Goal: Transaction & Acquisition: Purchase product/service

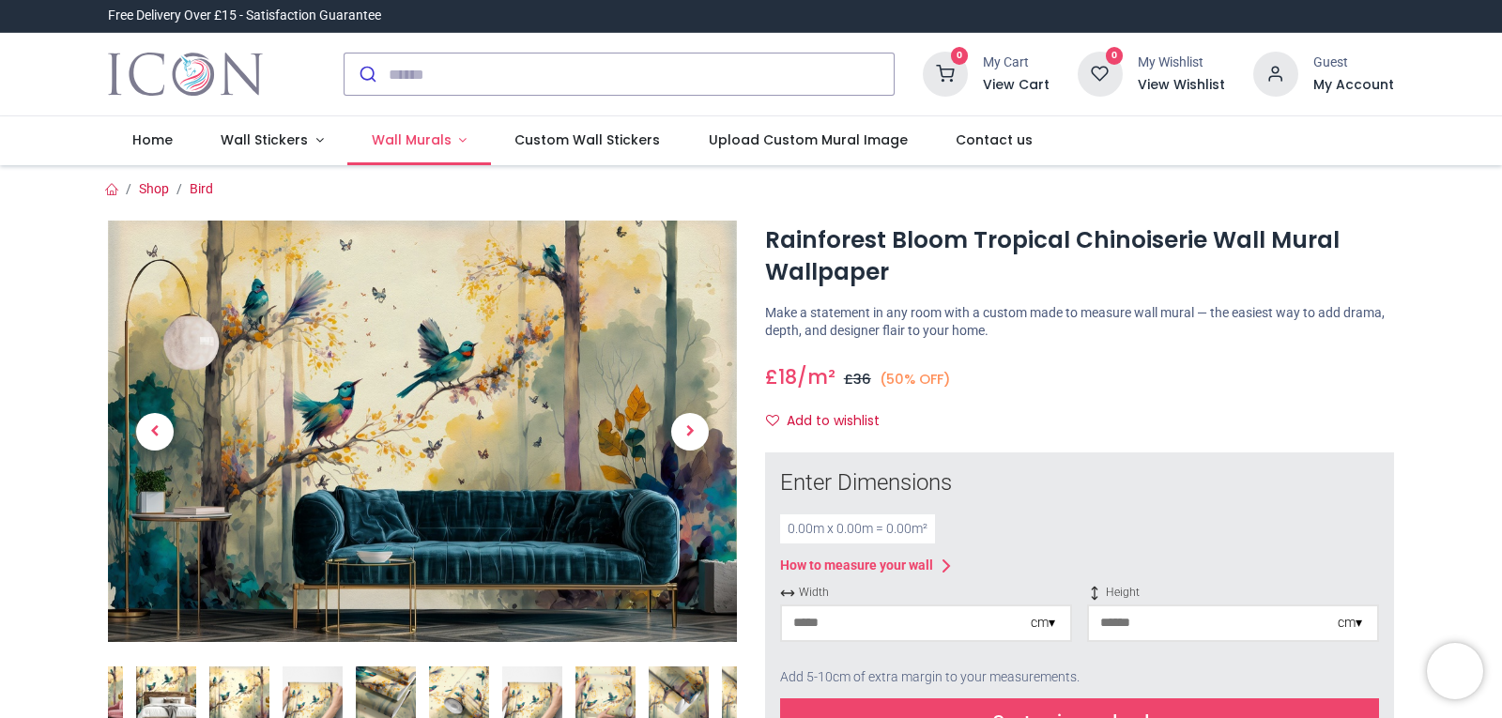
click at [396, 134] on span "Wall Murals" at bounding box center [412, 140] width 80 height 19
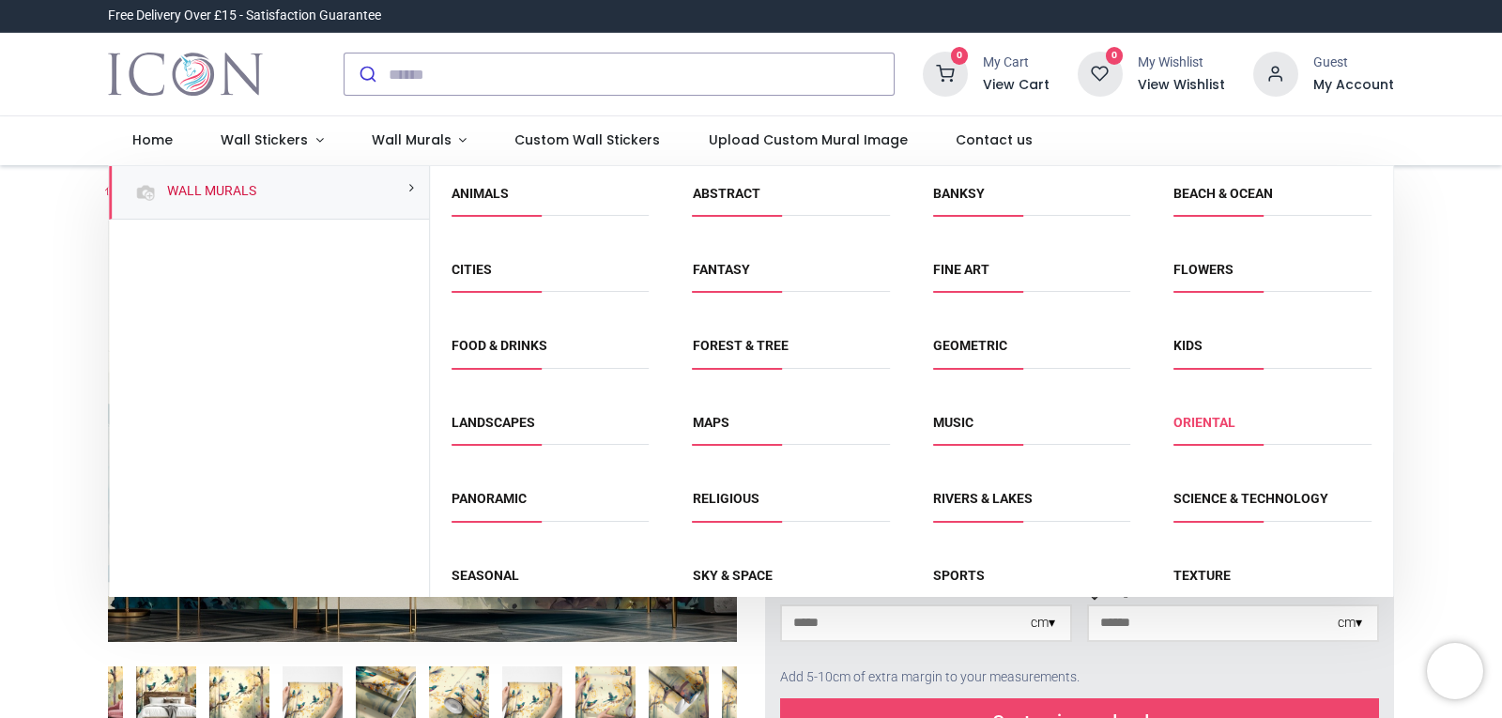
click at [1184, 424] on link "Oriental" at bounding box center [1205, 422] width 62 height 15
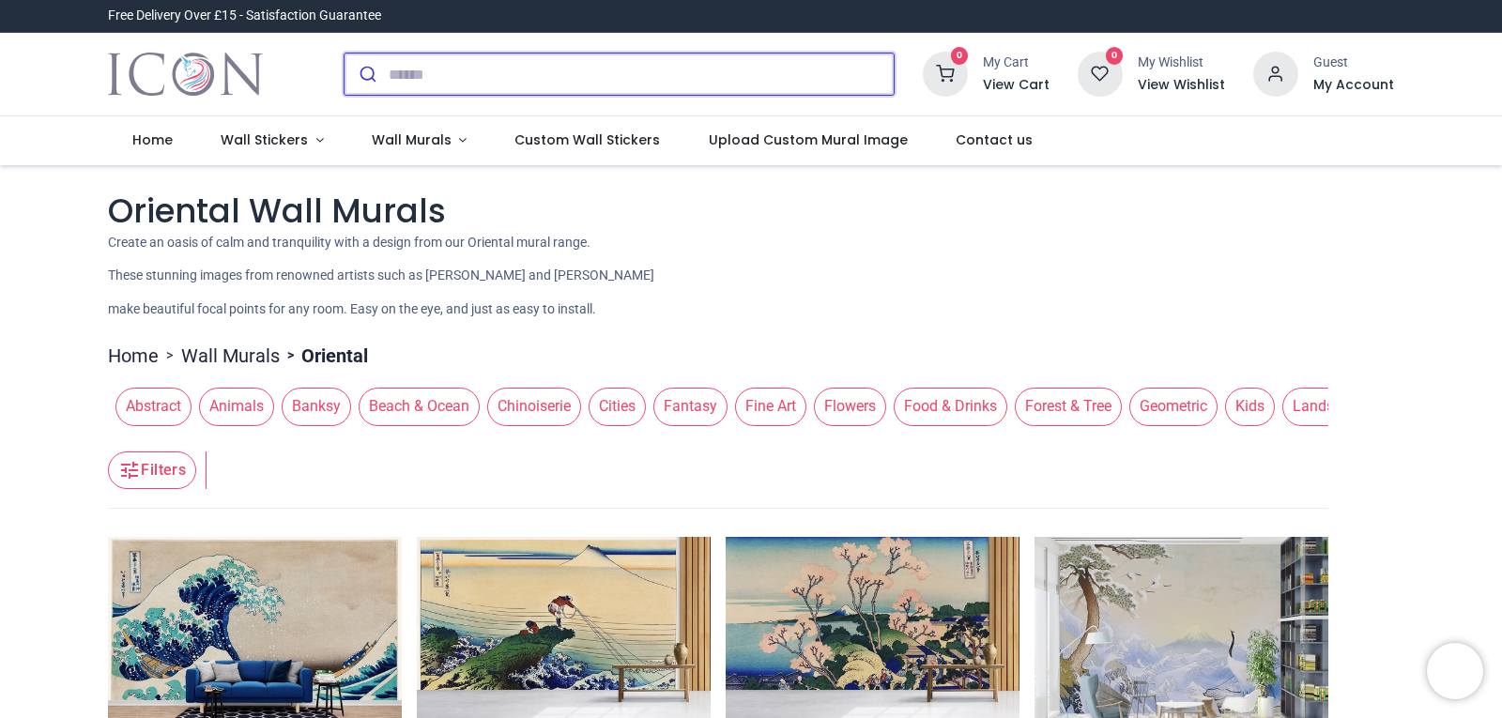
click at [422, 81] on input "search" at bounding box center [641, 74] width 505 height 41
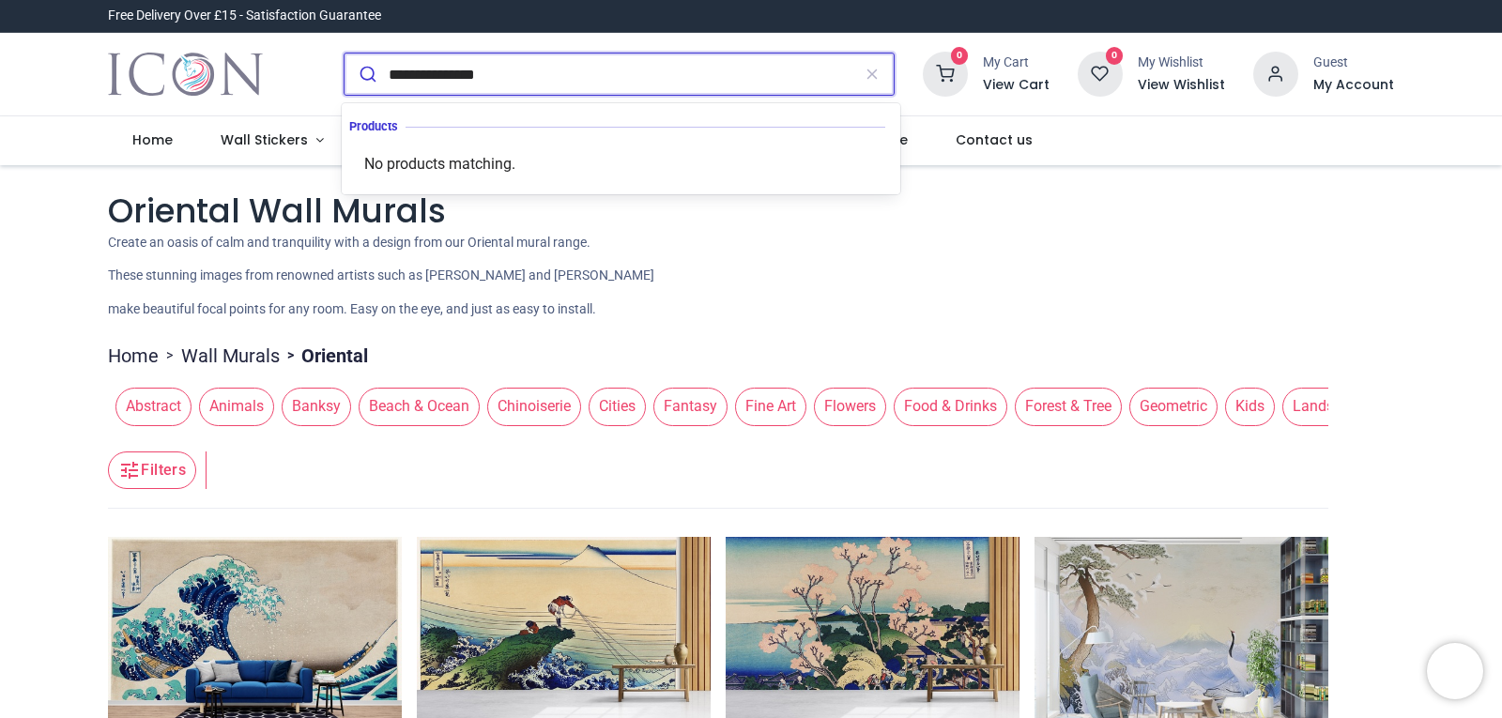
type input "**********"
click at [345, 54] on button "submit" at bounding box center [367, 74] width 44 height 41
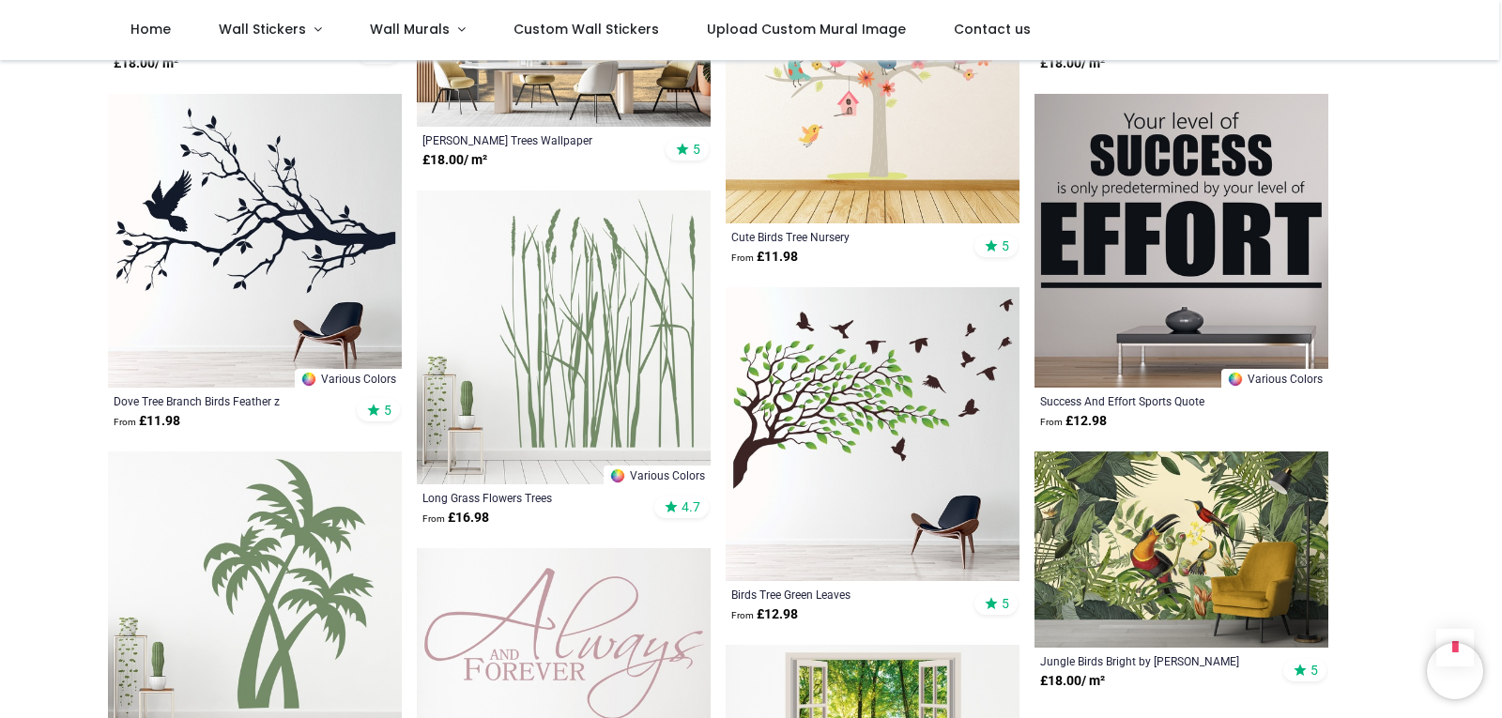
scroll to position [1972, 0]
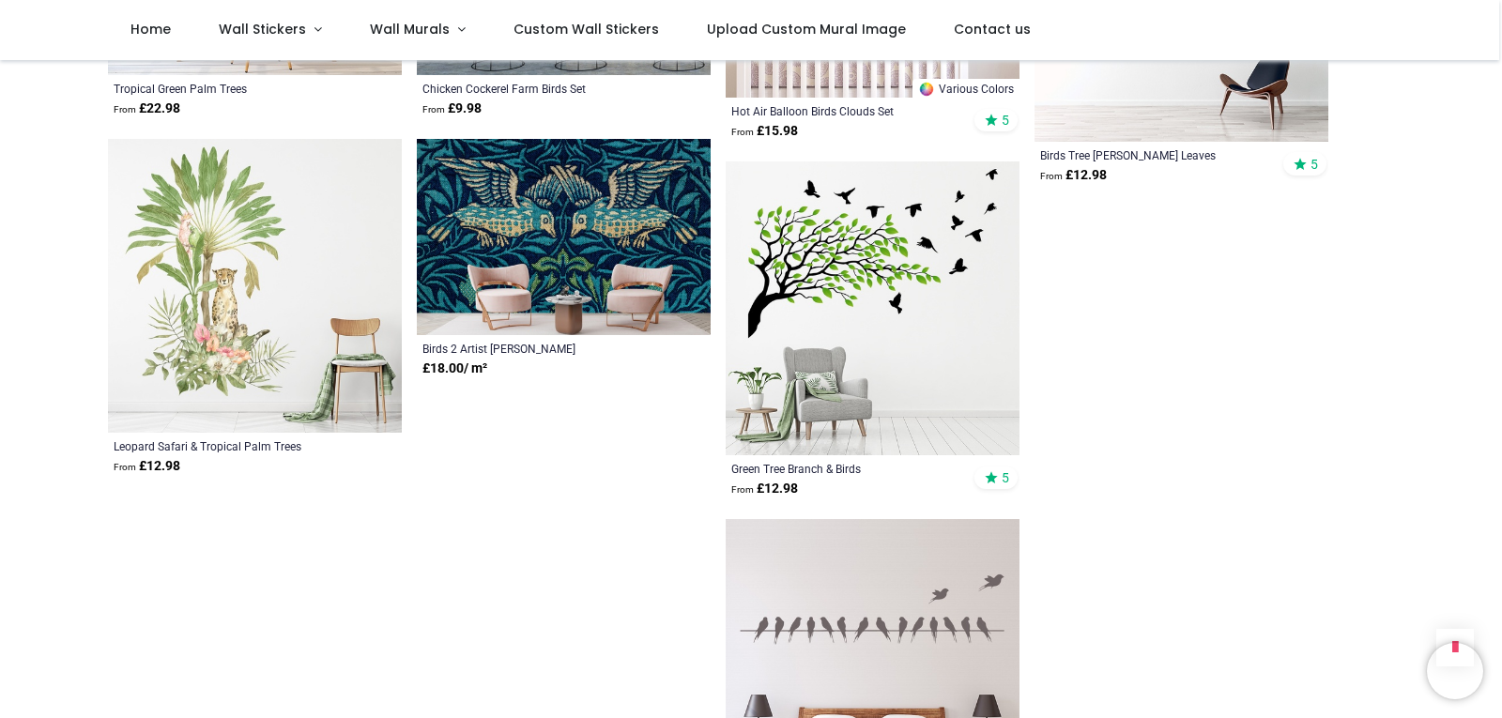
scroll to position [4789, 0]
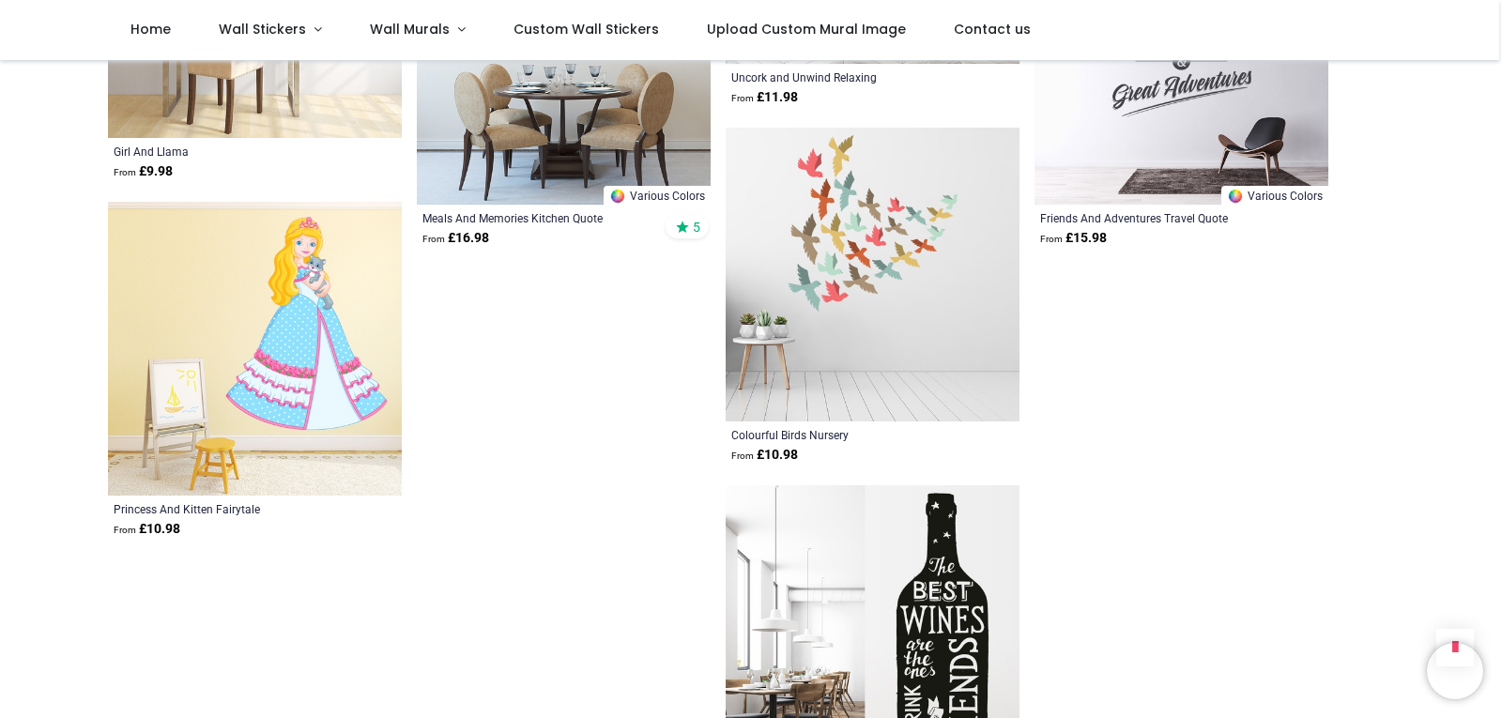
scroll to position [7324, 0]
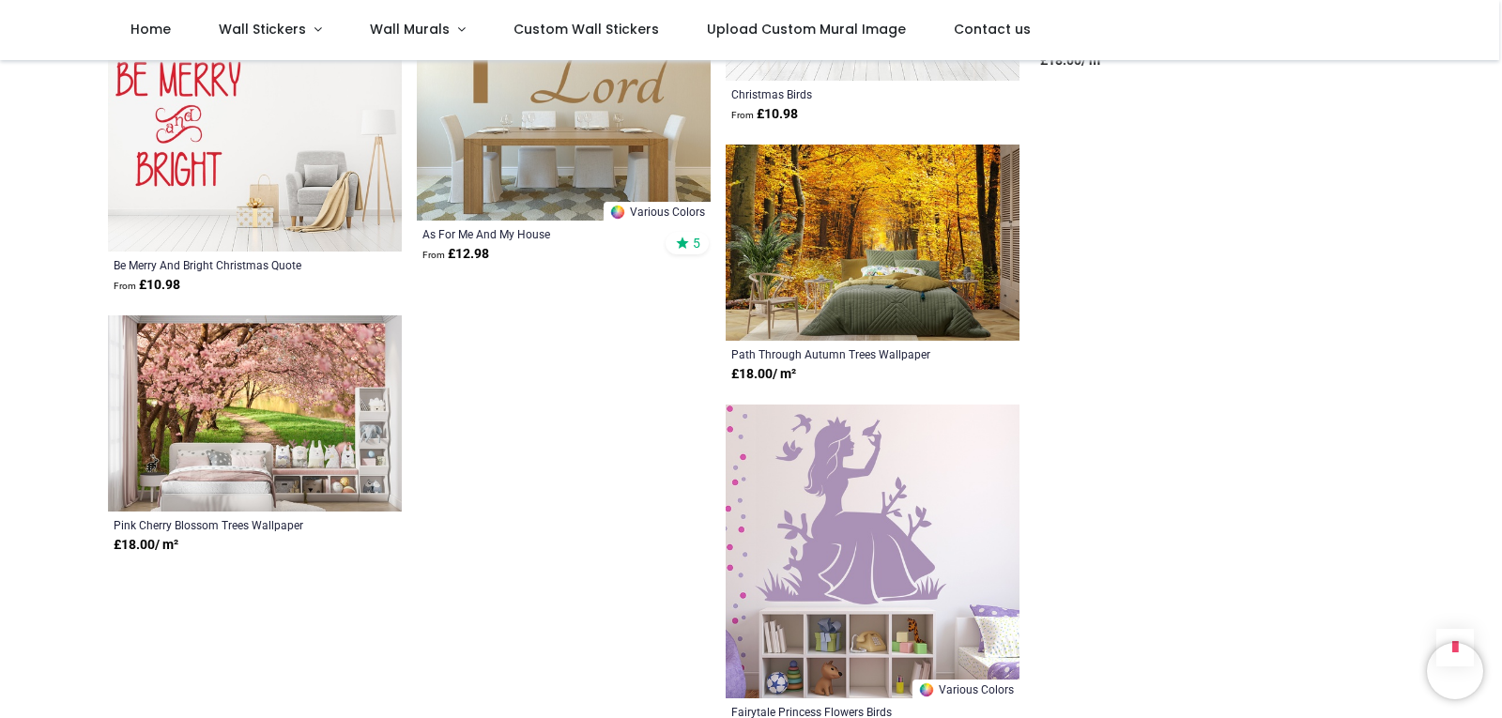
scroll to position [9483, 0]
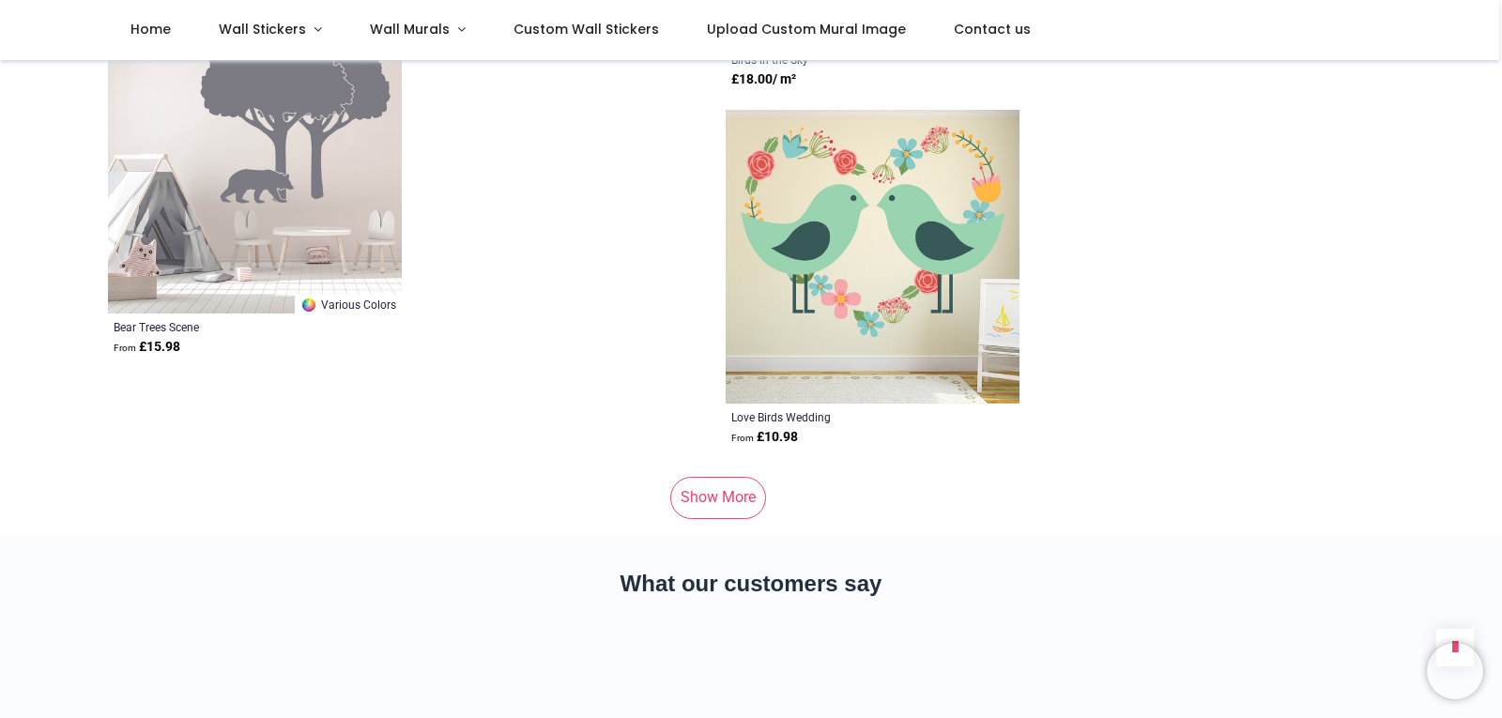
scroll to position [12206, 0]
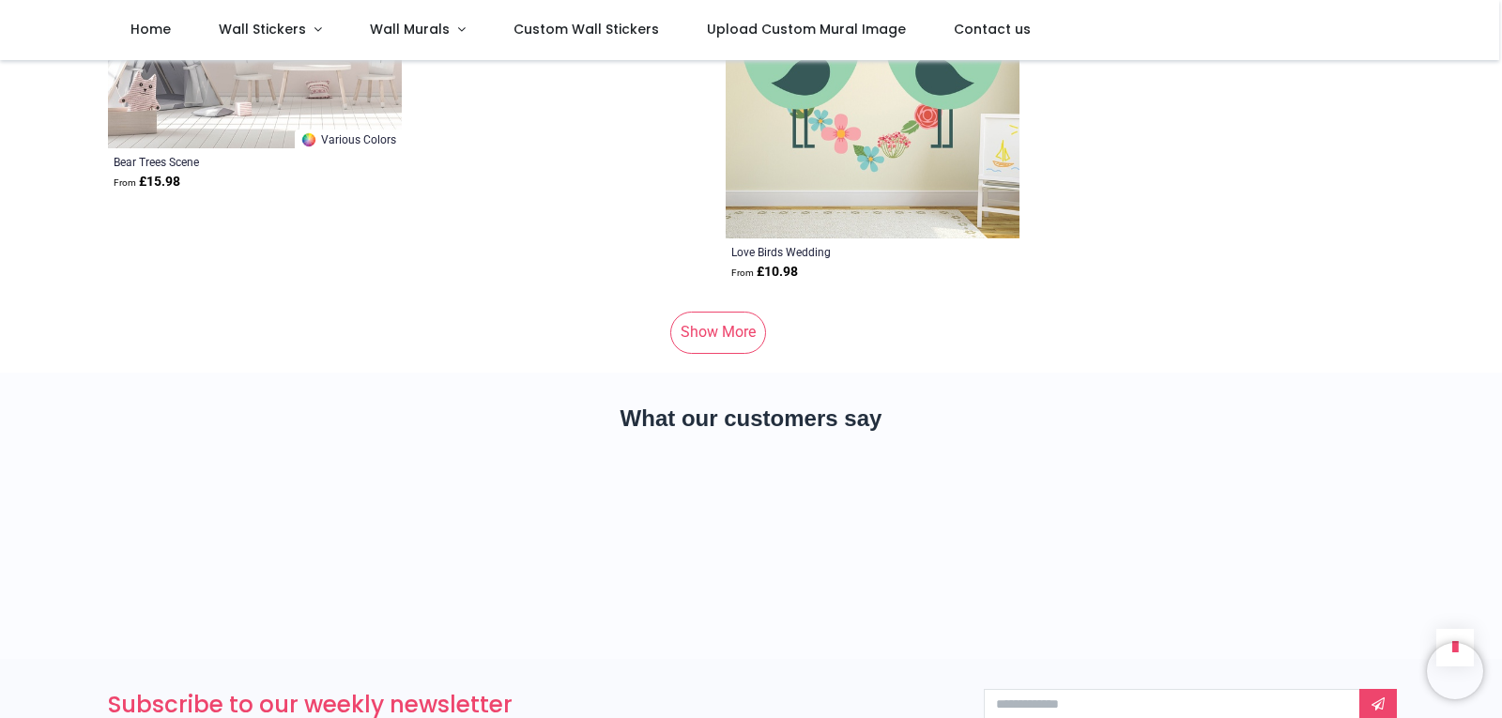
click at [717, 312] on link "Show More" at bounding box center [718, 332] width 96 height 41
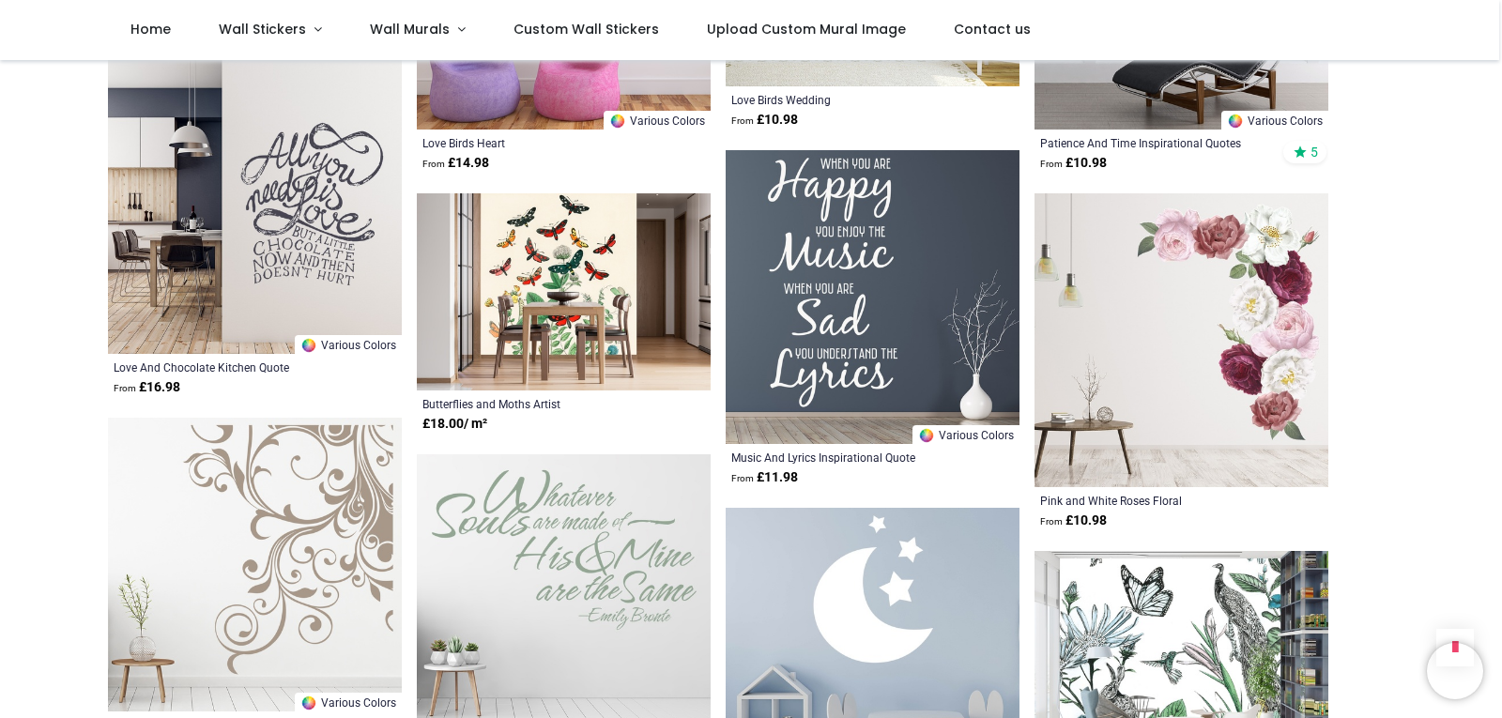
scroll to position [12582, 0]
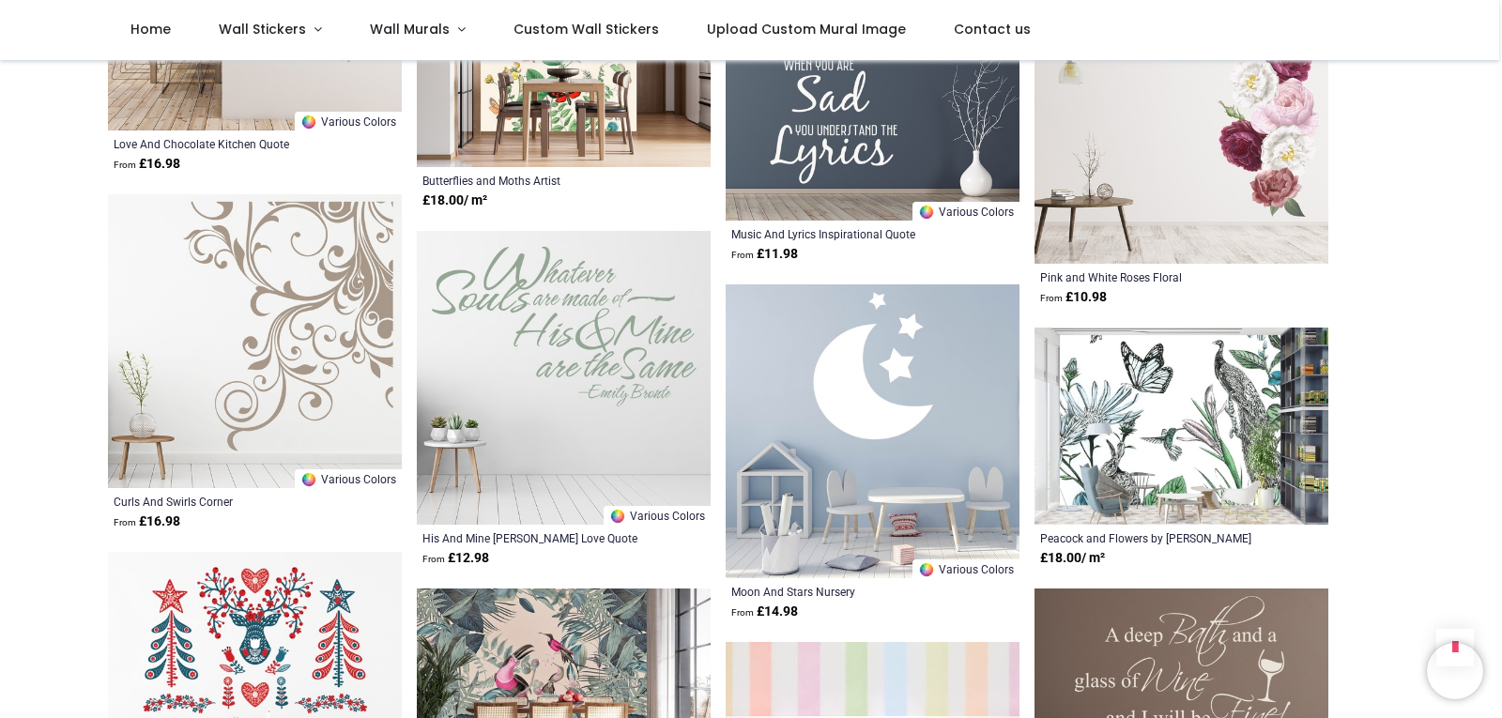
click at [561, 597] on img at bounding box center [564, 687] width 294 height 197
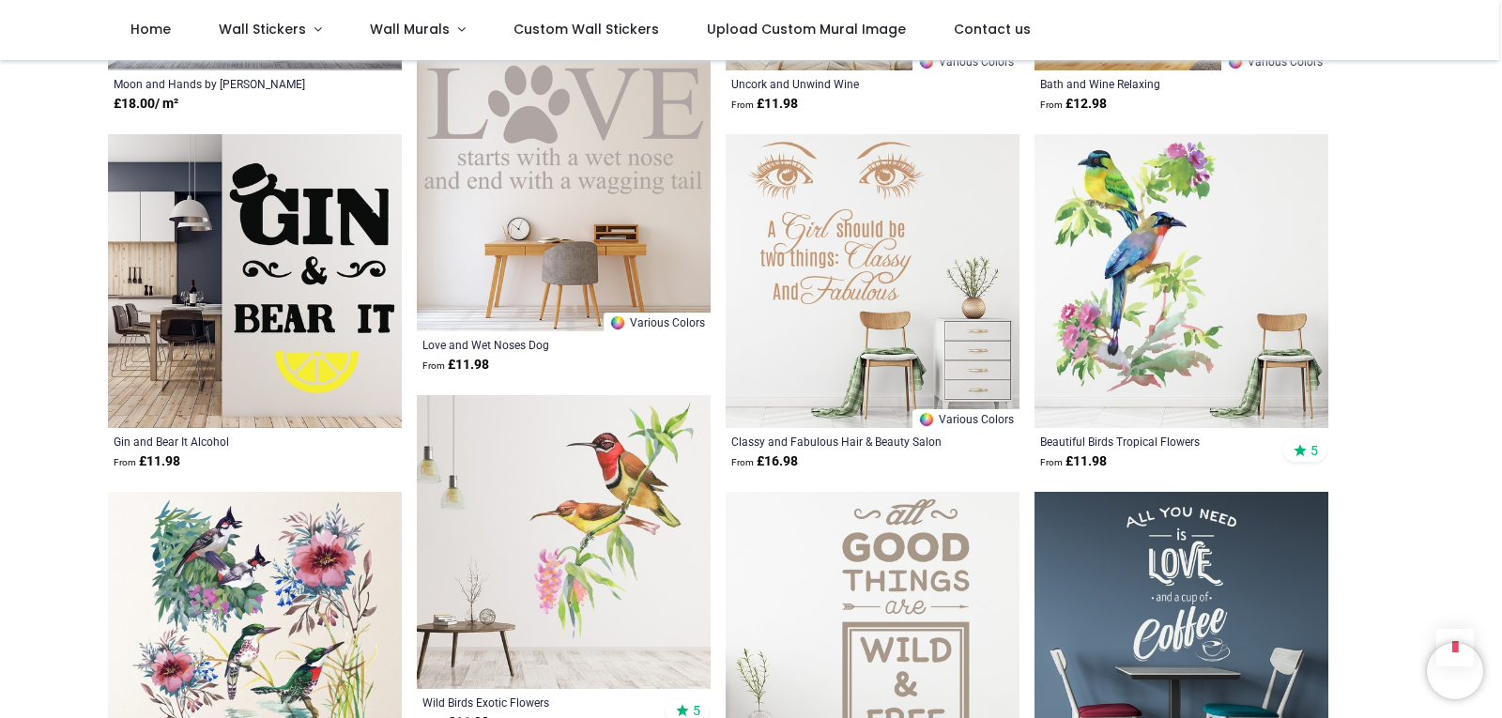
scroll to position [2066, 0]
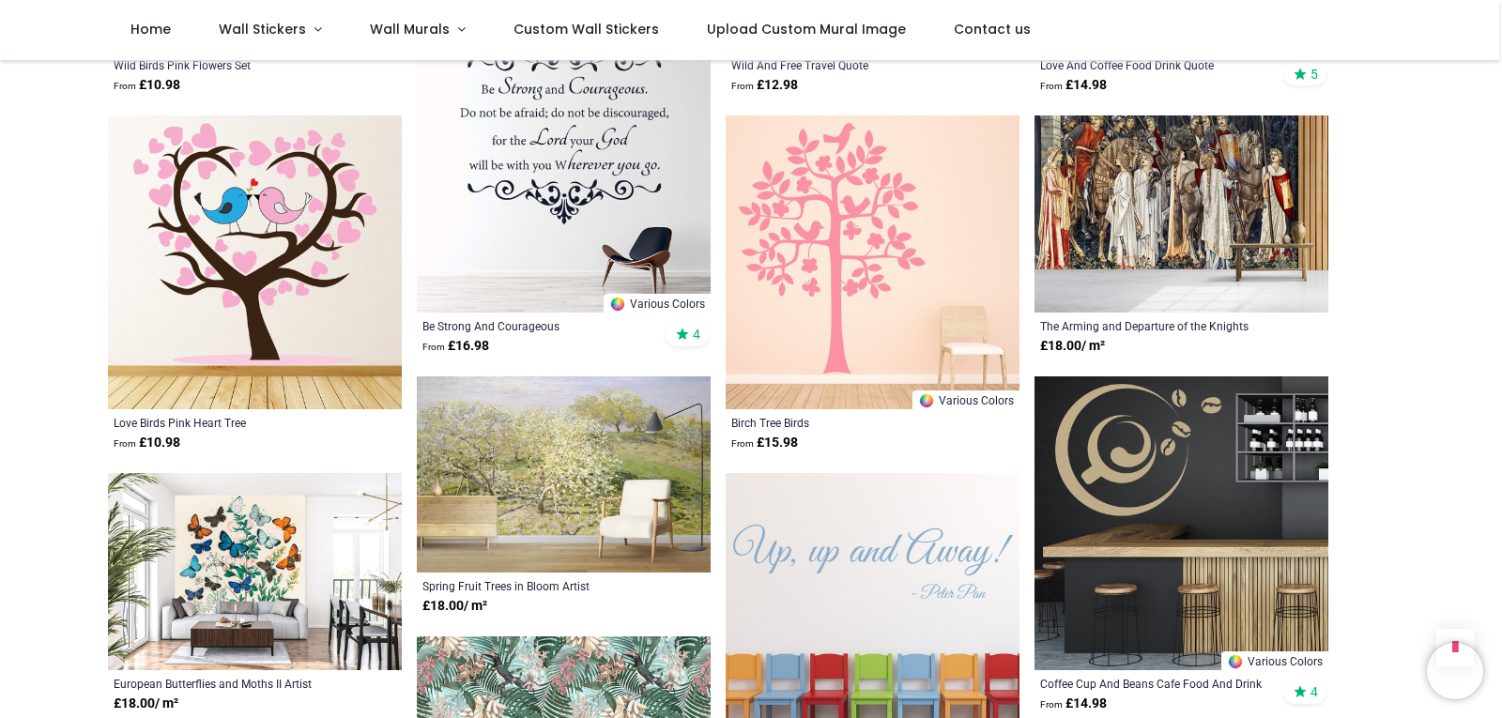
scroll to position [2911, 0]
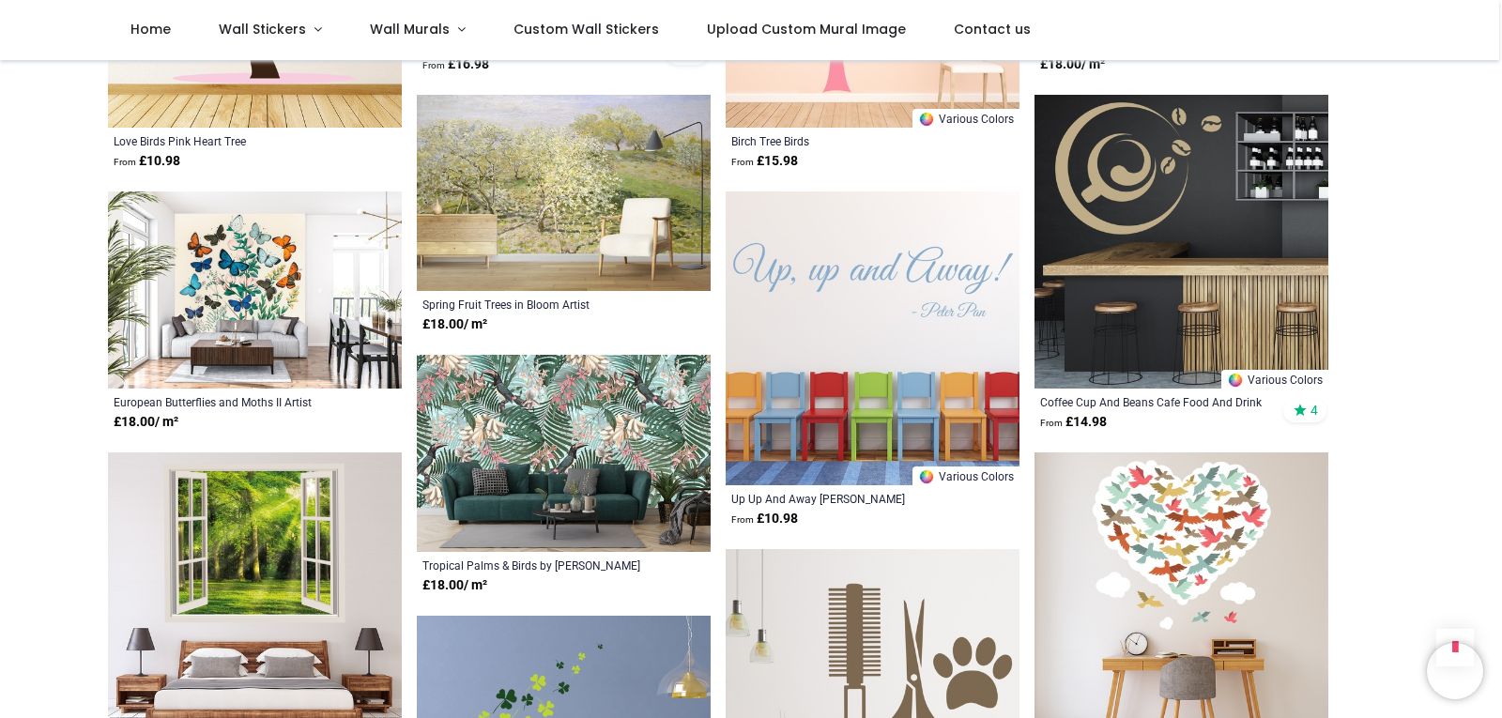
click at [577, 404] on img at bounding box center [564, 453] width 294 height 197
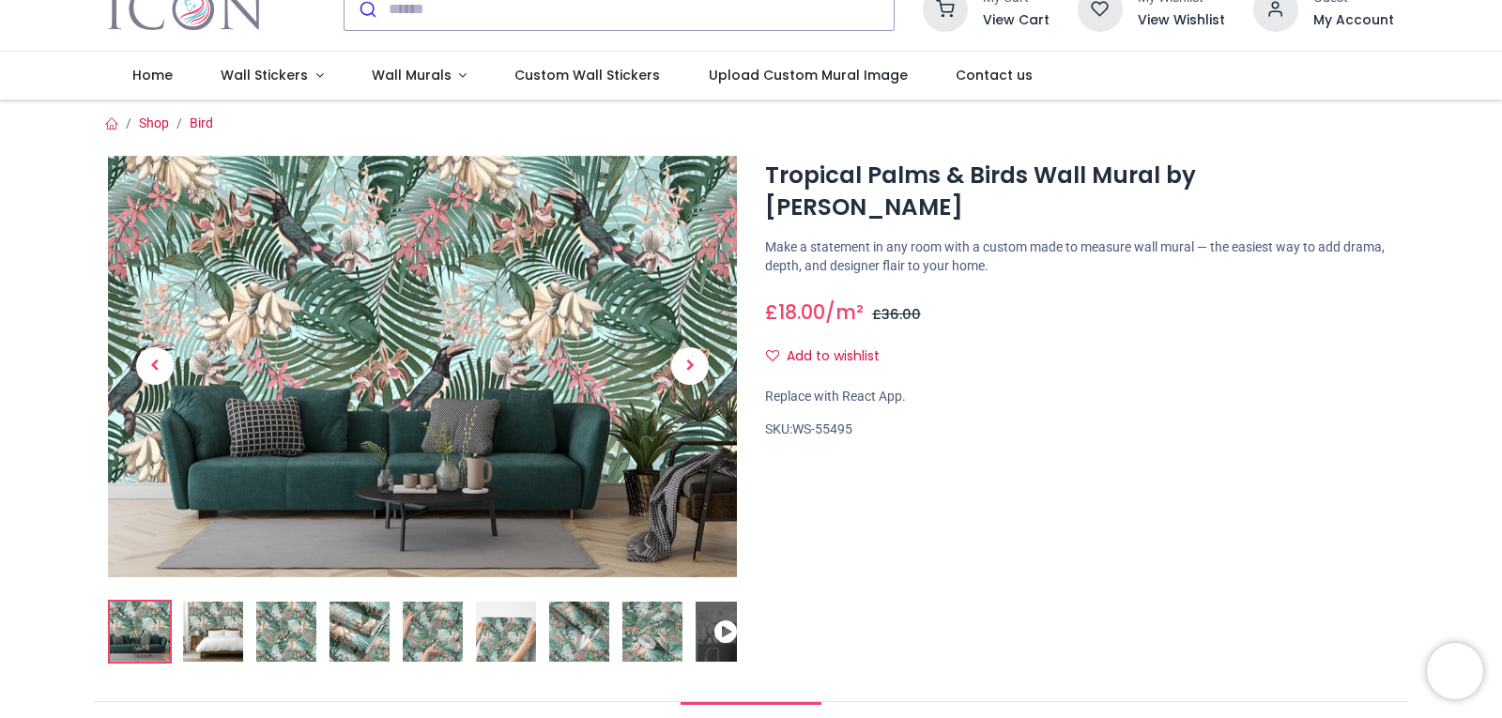
scroll to position [94, 0]
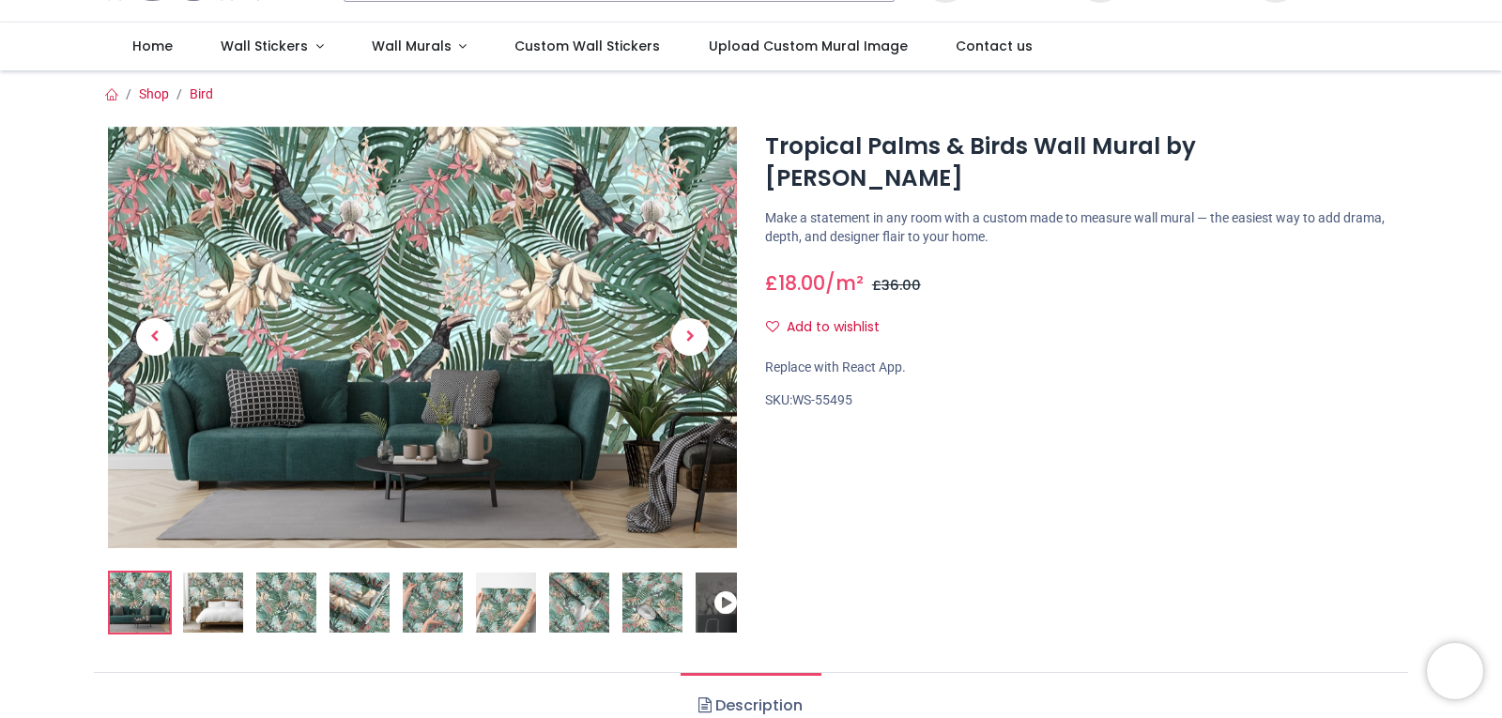
click at [229, 588] on img at bounding box center [213, 603] width 60 height 60
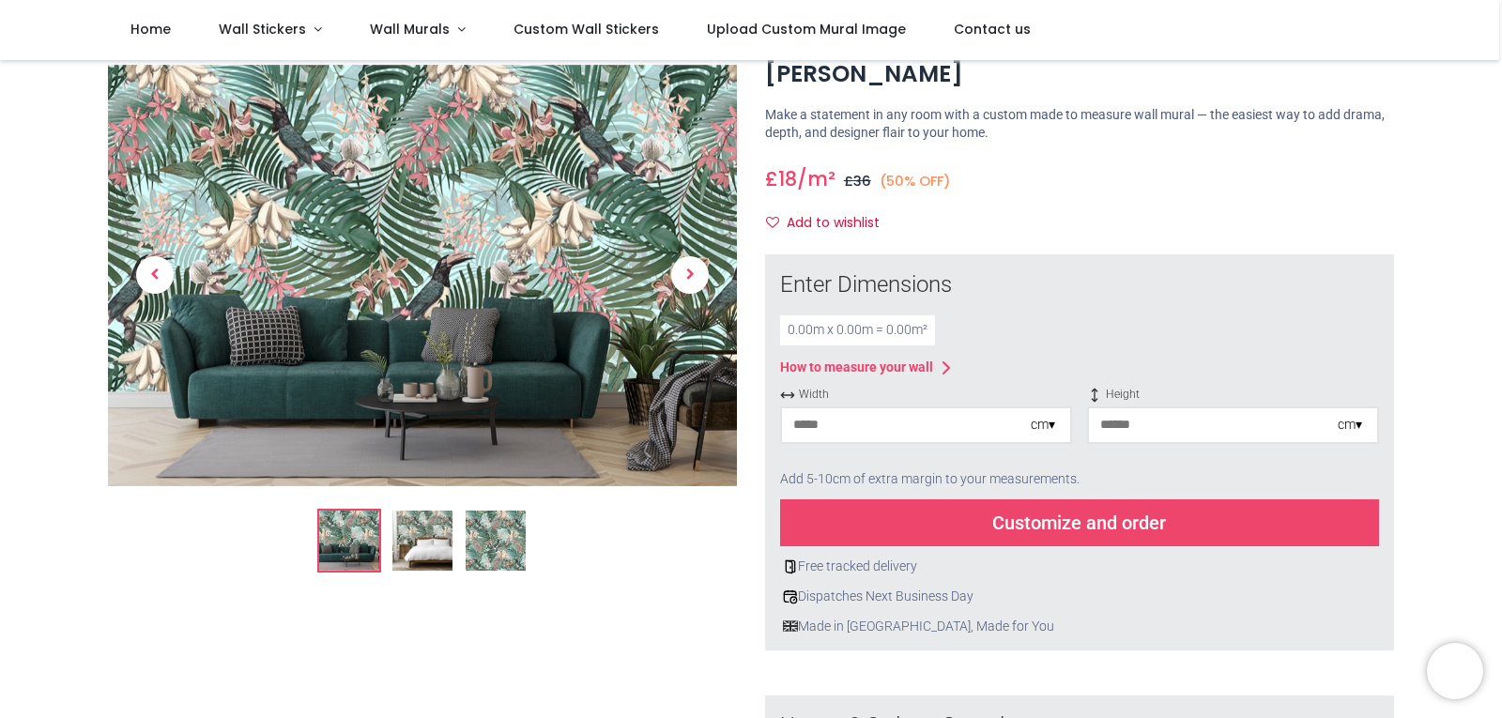
click at [411, 535] on img at bounding box center [422, 541] width 60 height 60
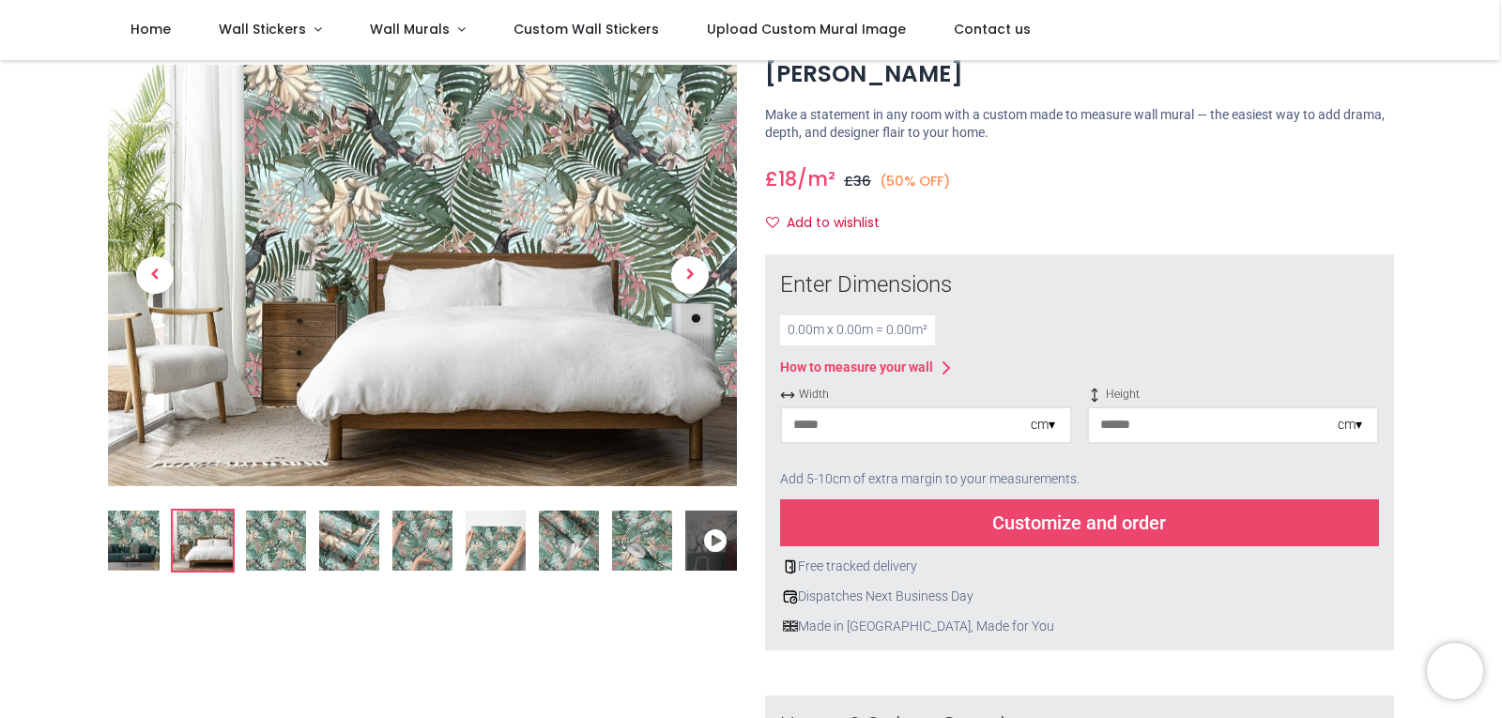
click at [633, 538] on img at bounding box center [642, 541] width 60 height 60
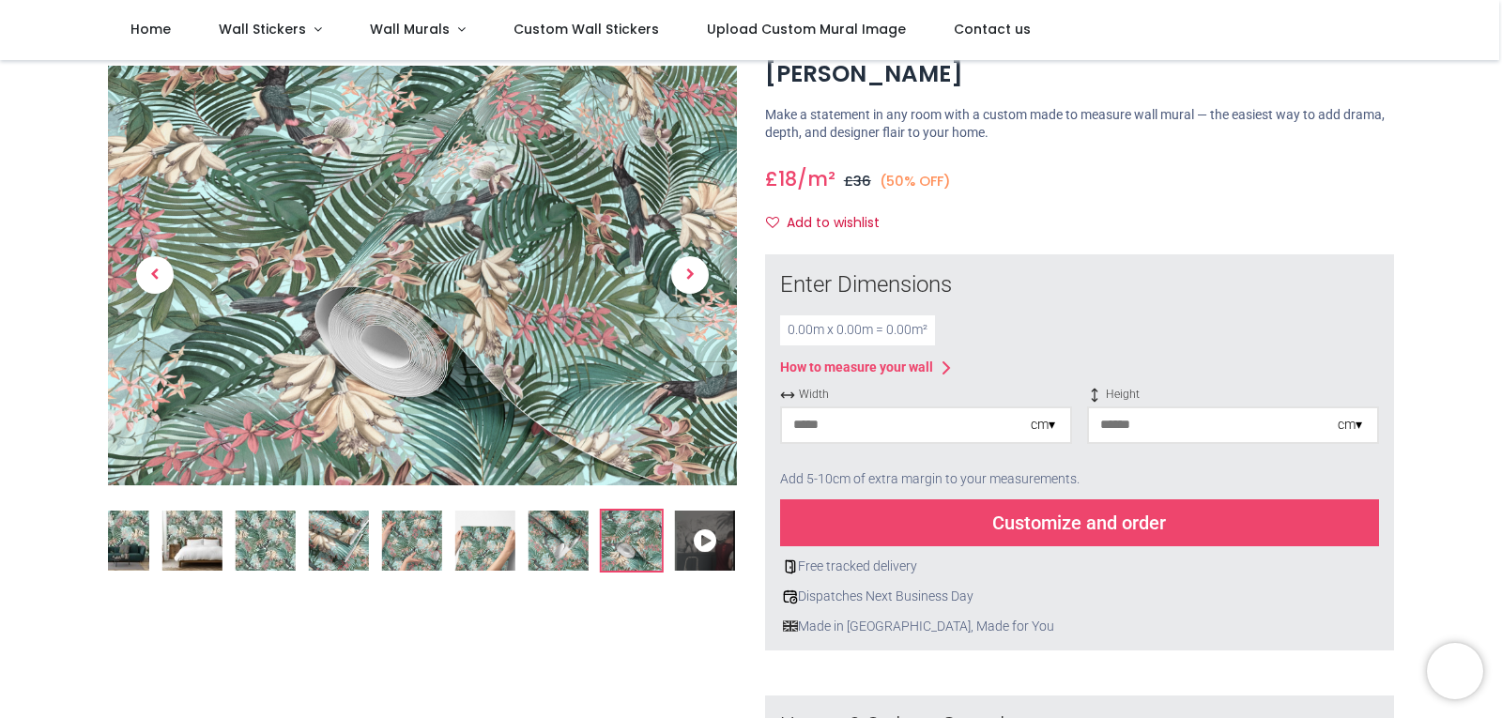
click at [573, 543] on img at bounding box center [559, 541] width 60 height 60
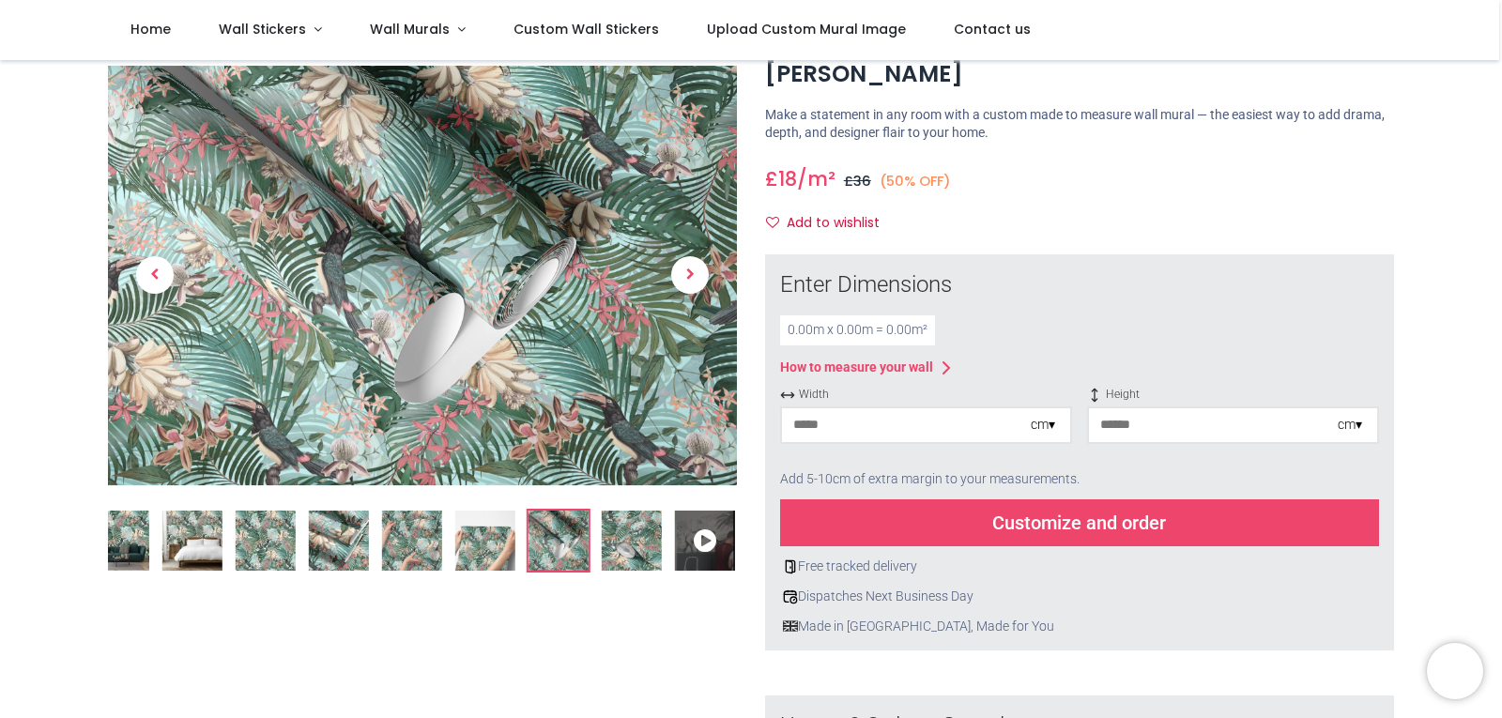
click at [500, 543] on img at bounding box center [485, 541] width 60 height 60
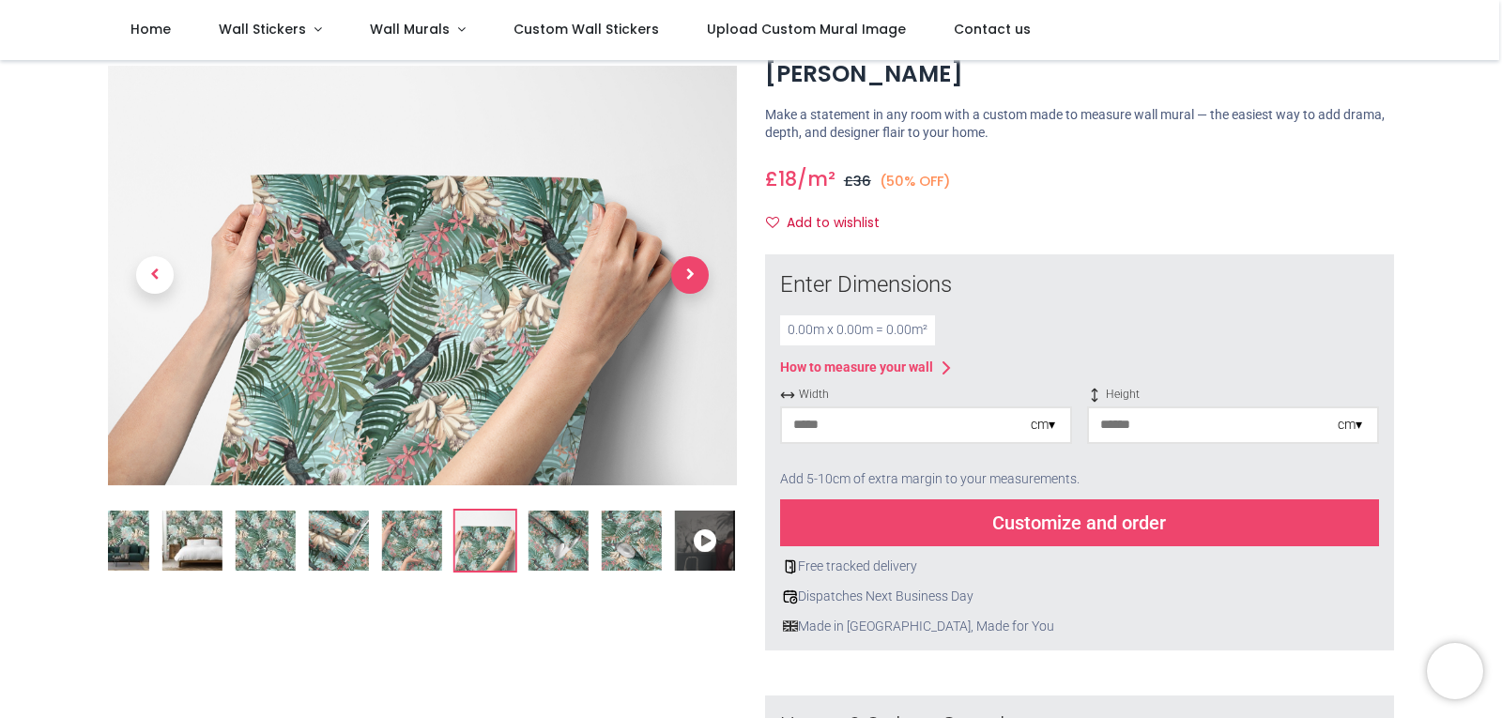
click at [688, 266] on span "Next" at bounding box center [690, 276] width 38 height 38
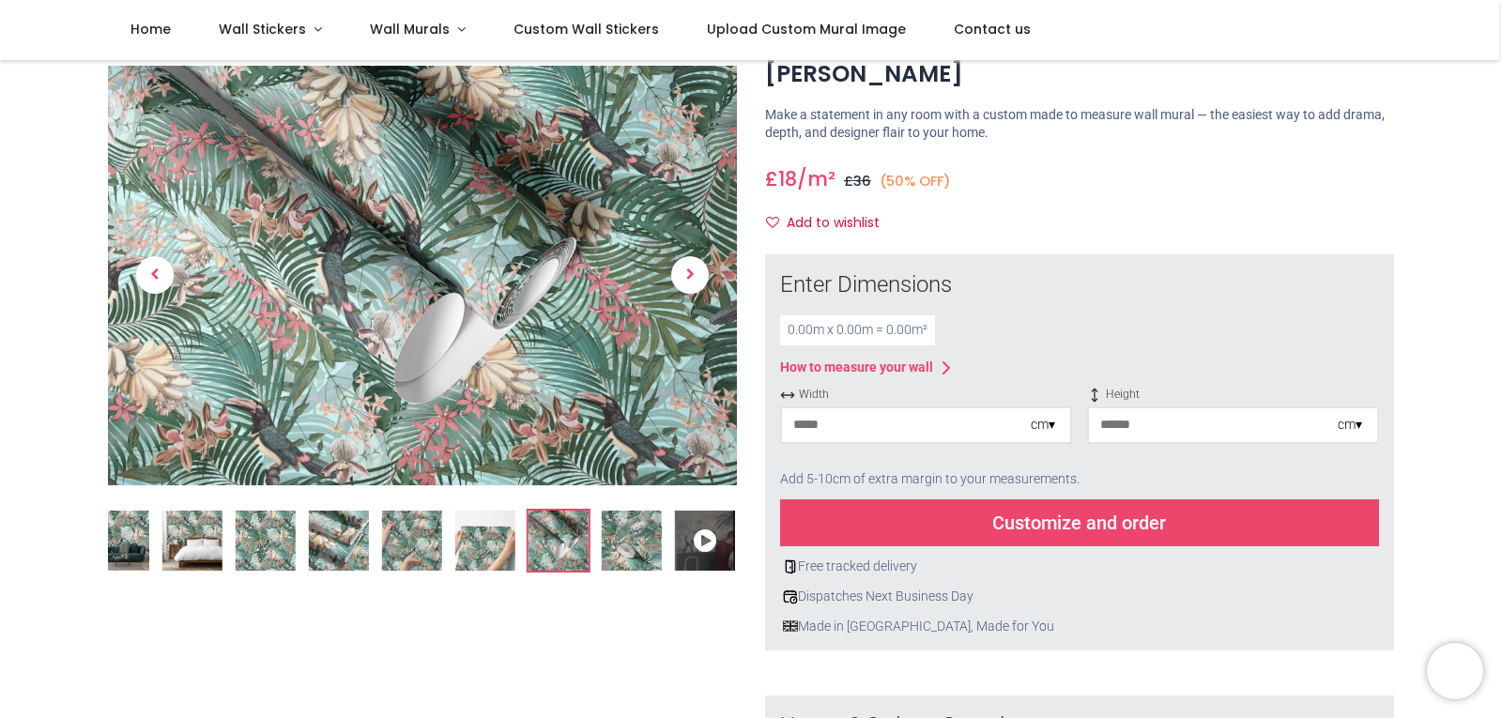
click at [202, 547] on img at bounding box center [192, 541] width 60 height 60
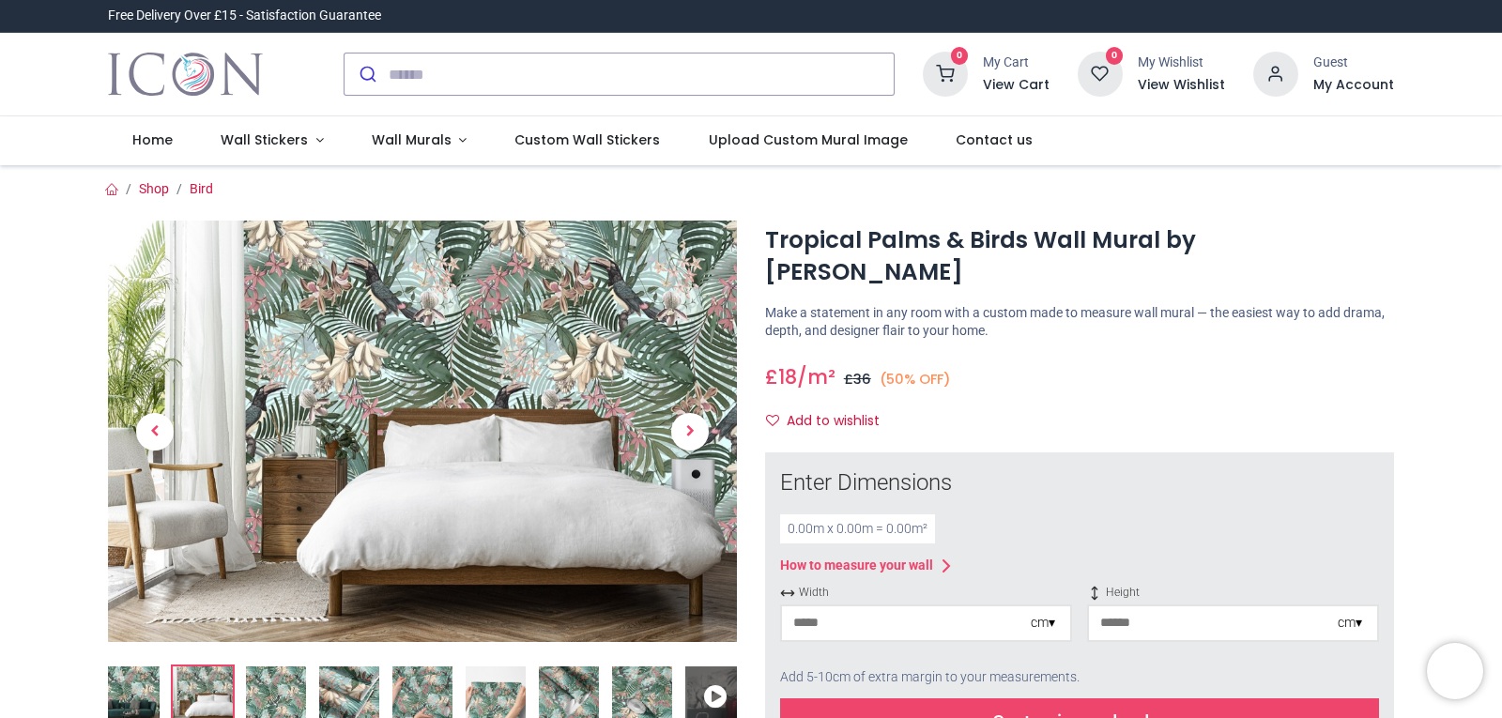
click at [1157, 468] on div "Enter Dimensions" at bounding box center [1079, 484] width 599 height 32
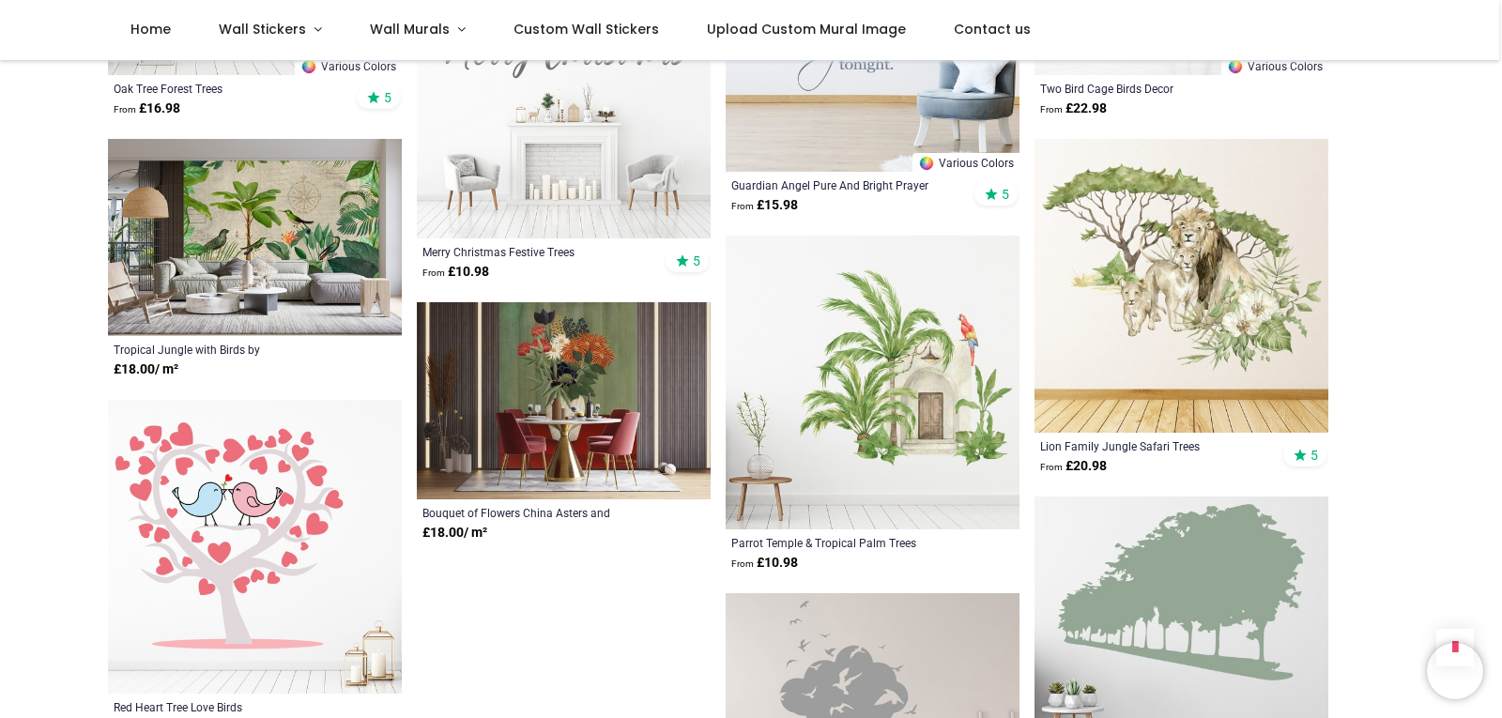
scroll to position [1878, 0]
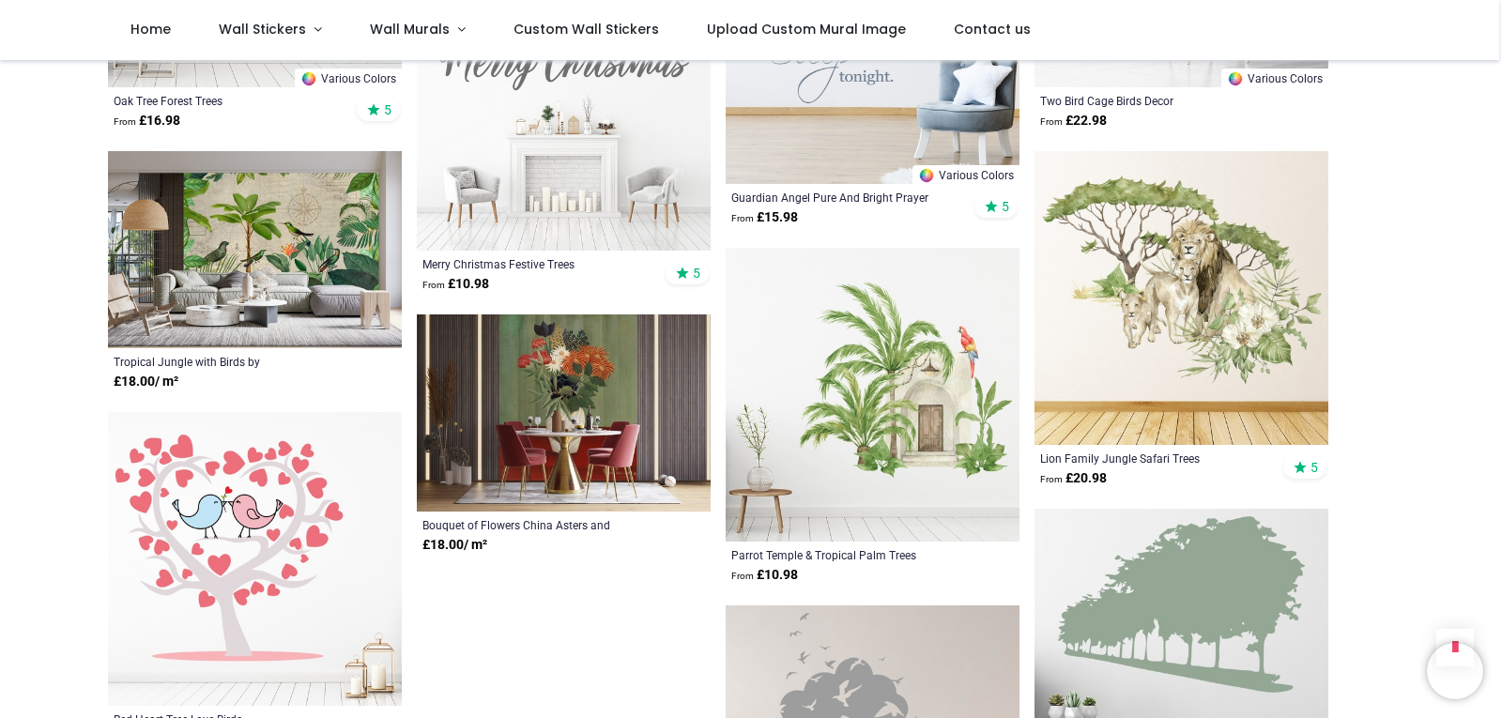
click at [301, 237] on img at bounding box center [255, 249] width 294 height 197
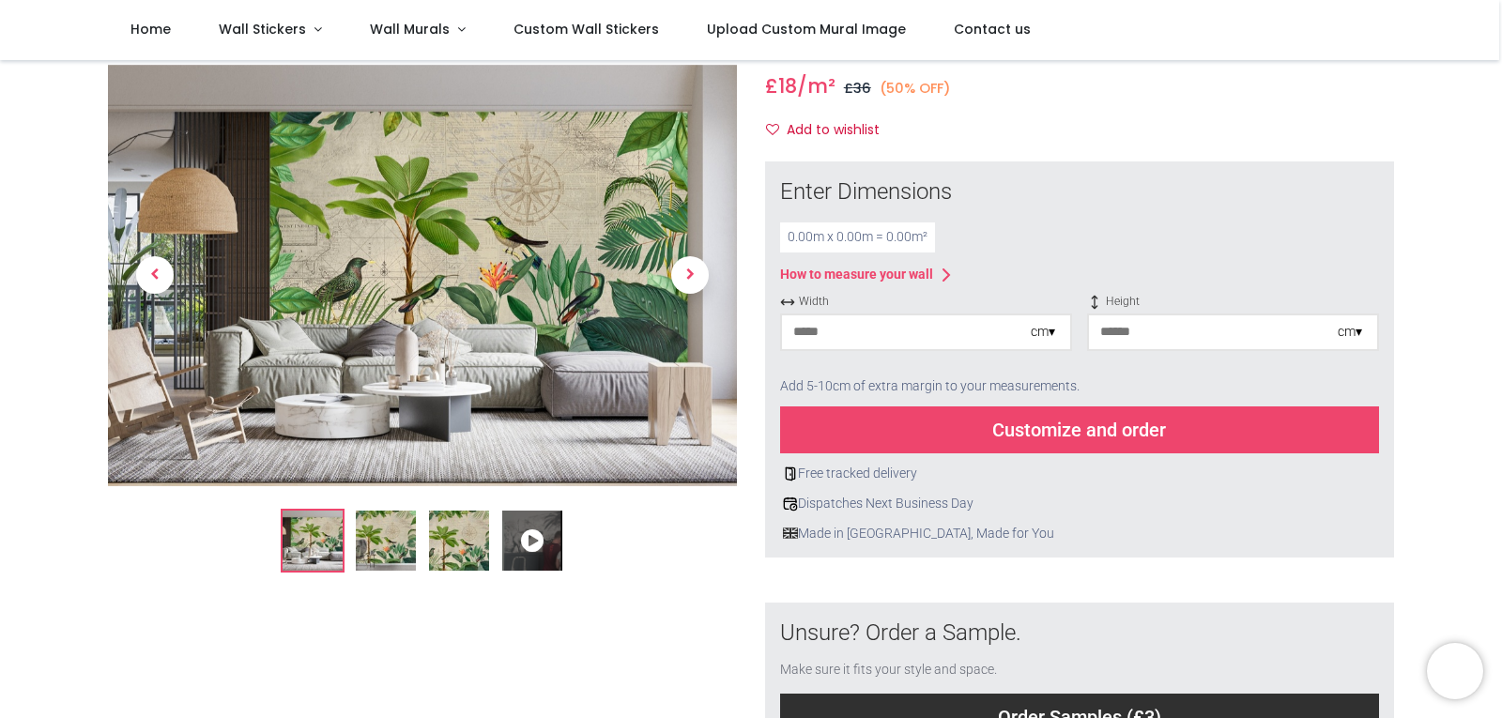
scroll to position [188, 0]
click at [531, 533] on icon at bounding box center [532, 541] width 60 height 60
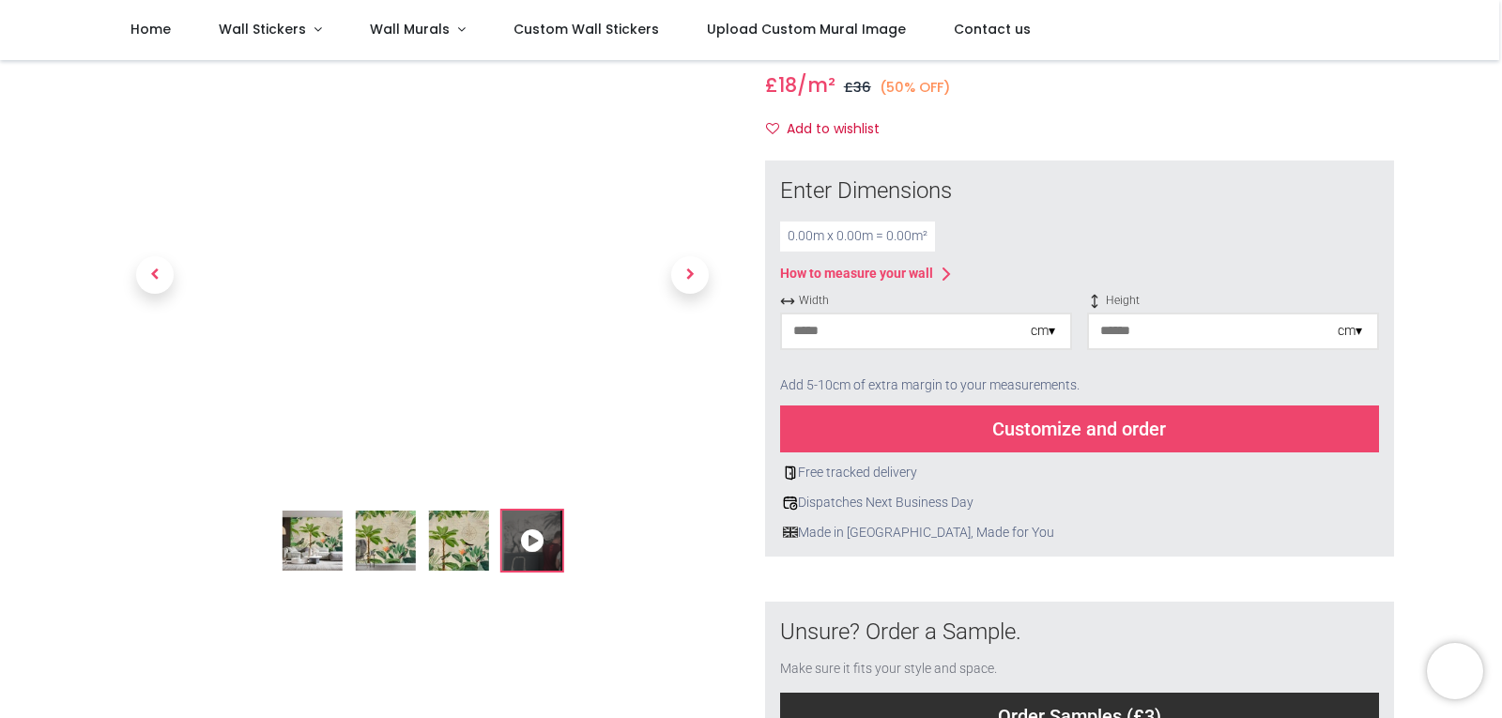
click at [464, 542] on img at bounding box center [459, 541] width 60 height 60
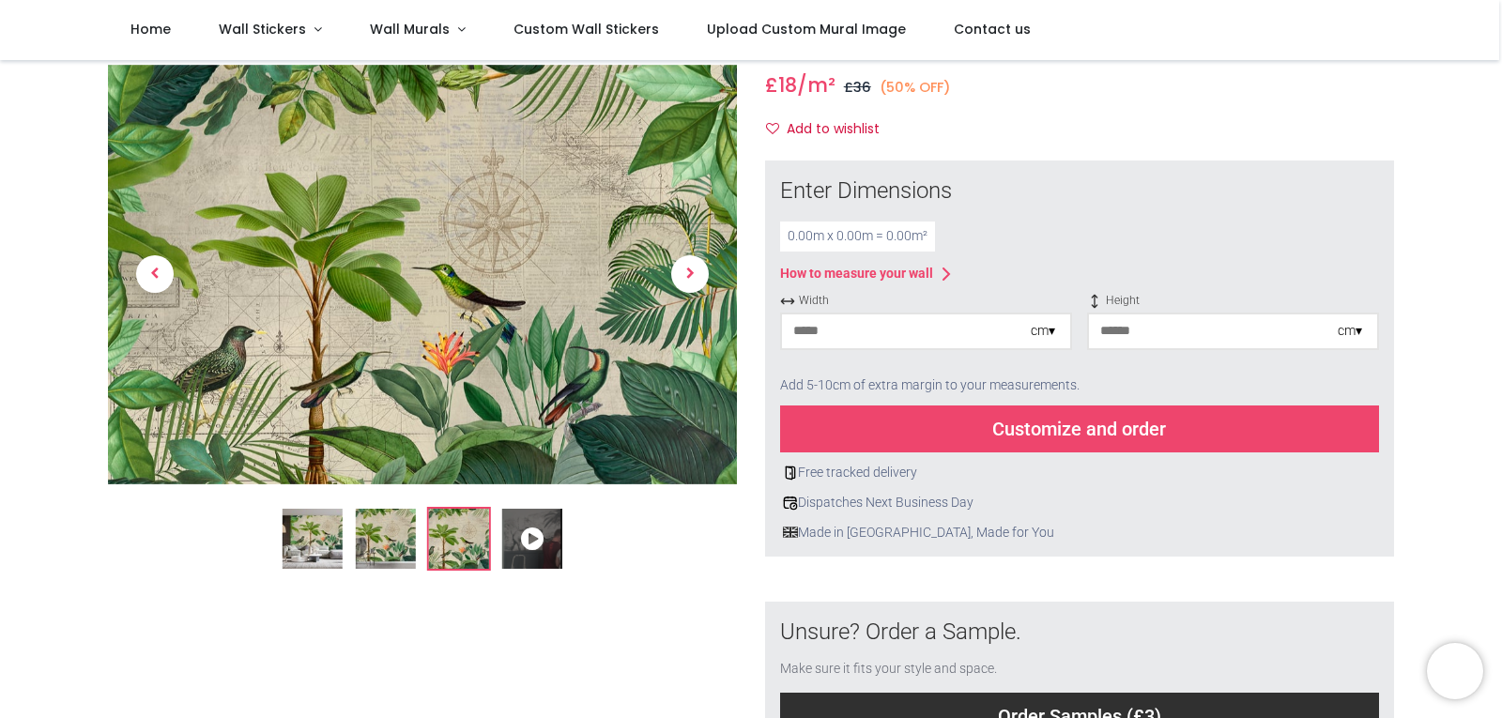
click at [383, 544] on img at bounding box center [386, 539] width 60 height 60
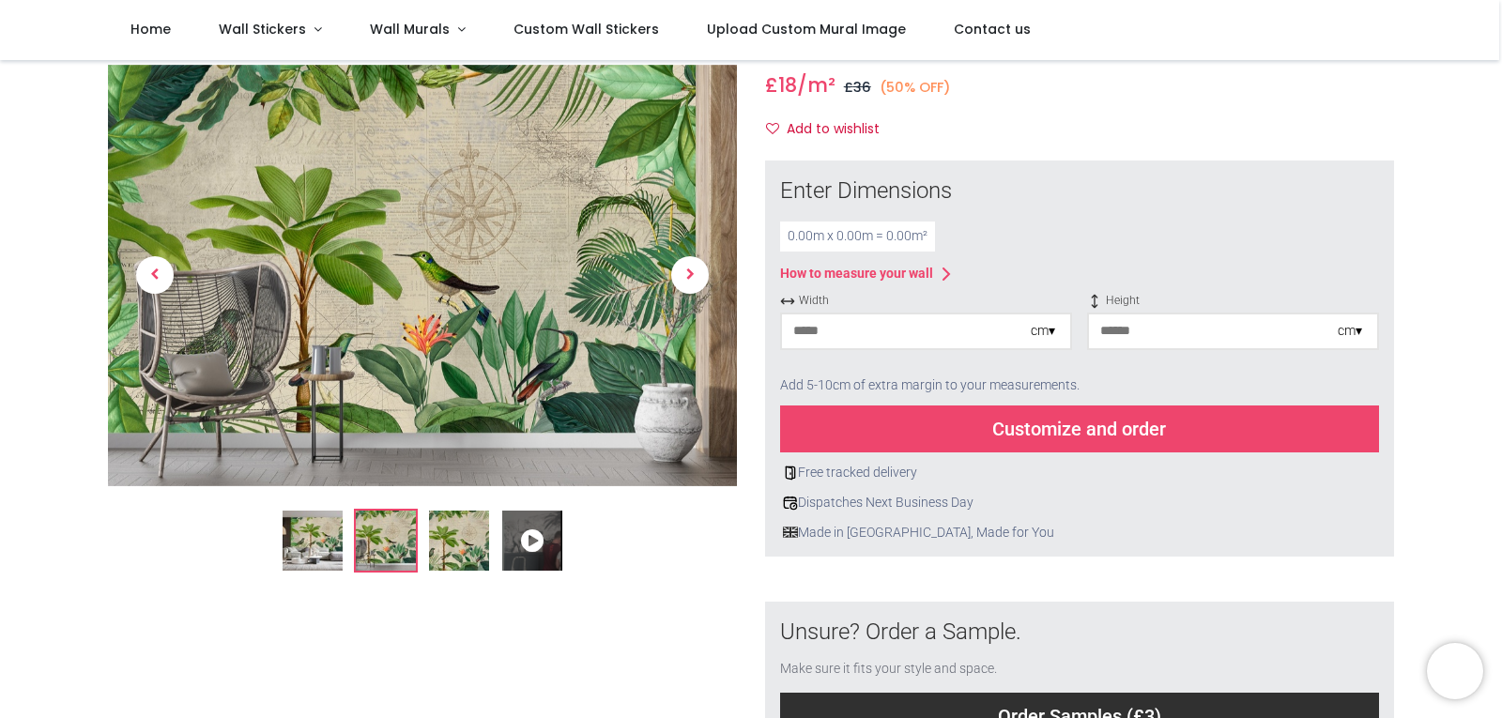
click at [322, 548] on img at bounding box center [313, 541] width 60 height 60
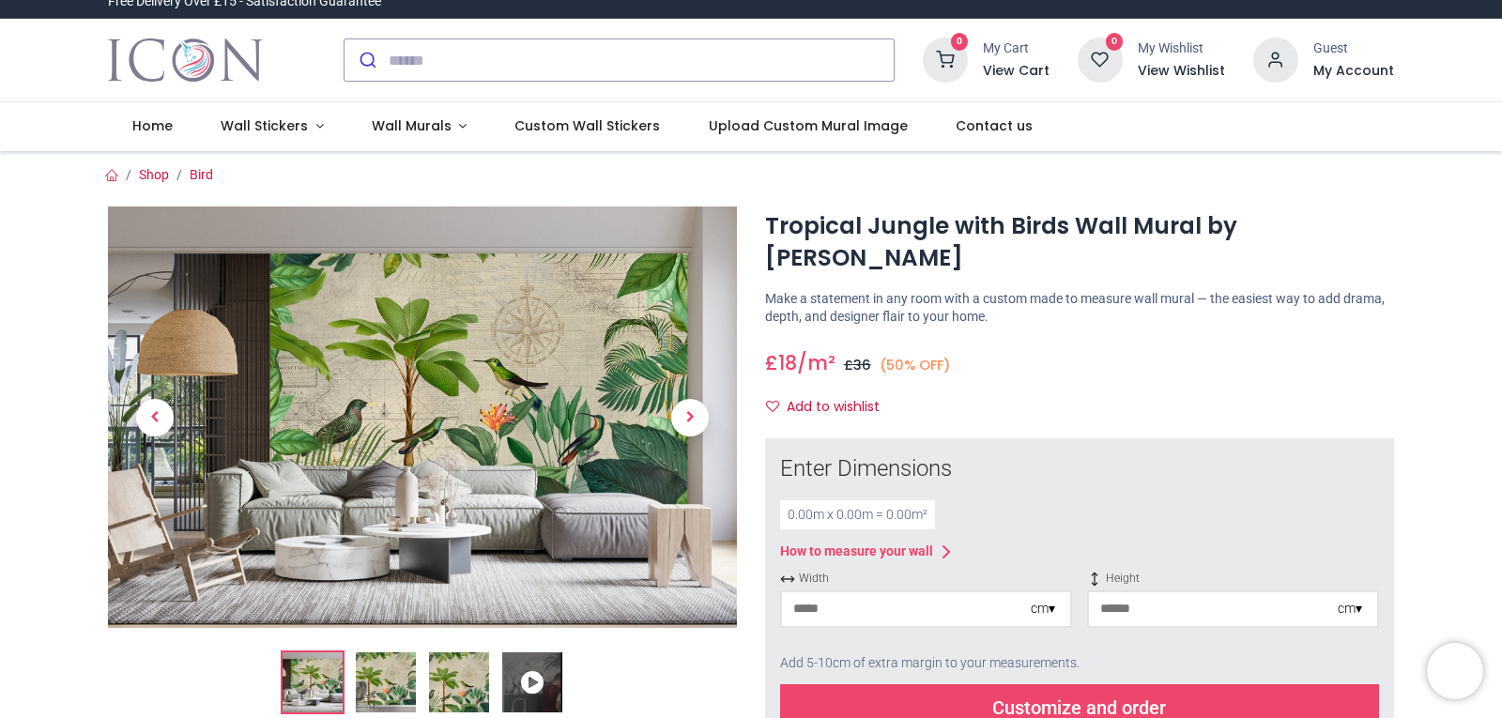
scroll to position [0, 0]
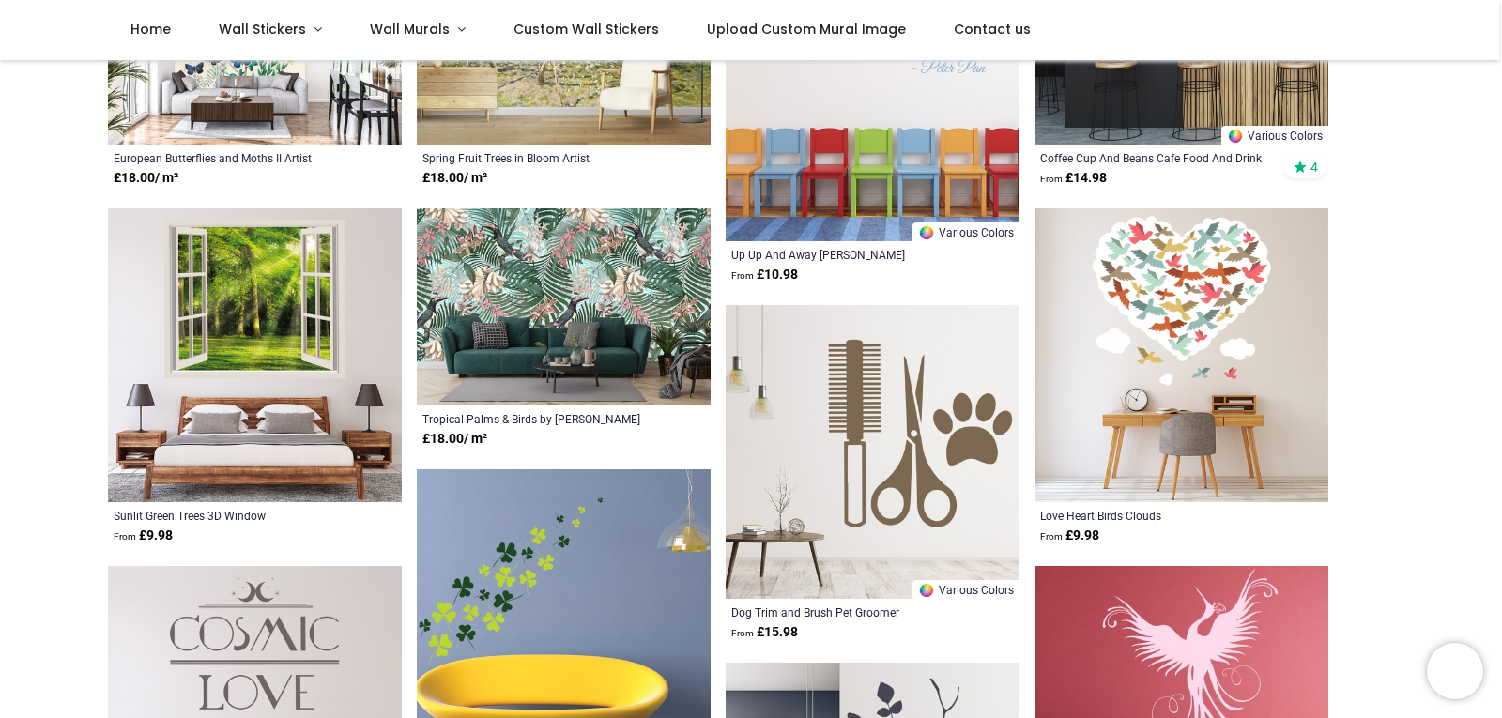
scroll to position [751, 0]
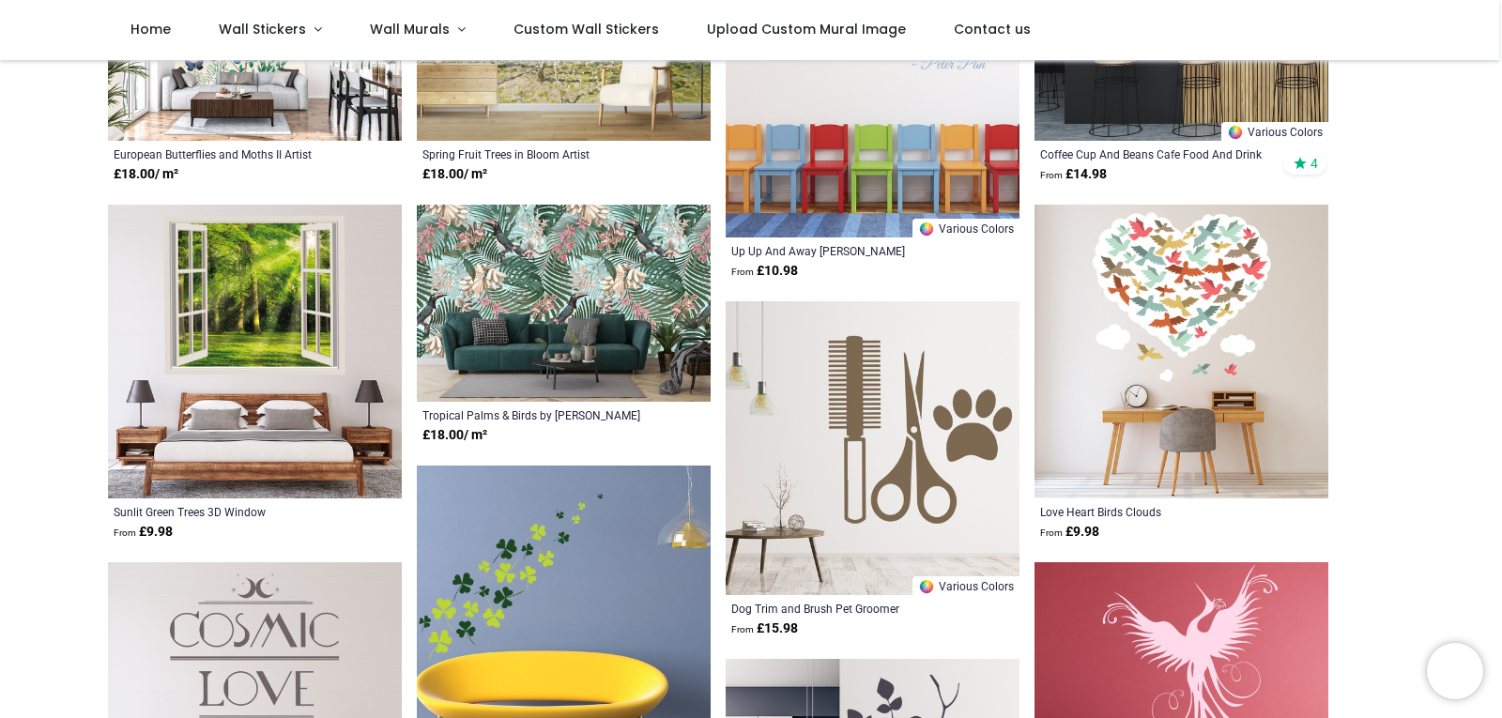
drag, startPoint x: 625, startPoint y: 285, endPoint x: 638, endPoint y: 281, distance: 14.0
click at [625, 285] on img at bounding box center [564, 303] width 294 height 197
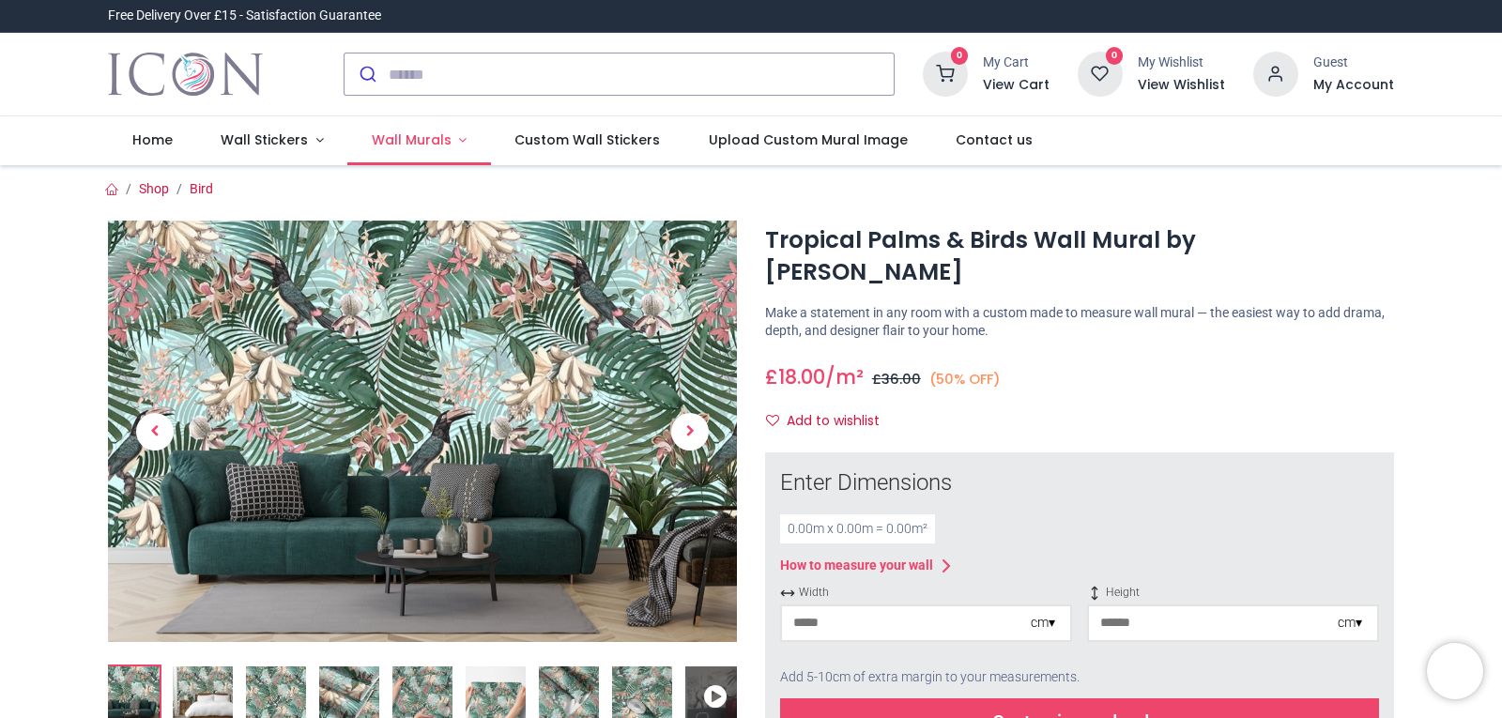
click at [408, 136] on span "Wall Murals" at bounding box center [412, 140] width 80 height 19
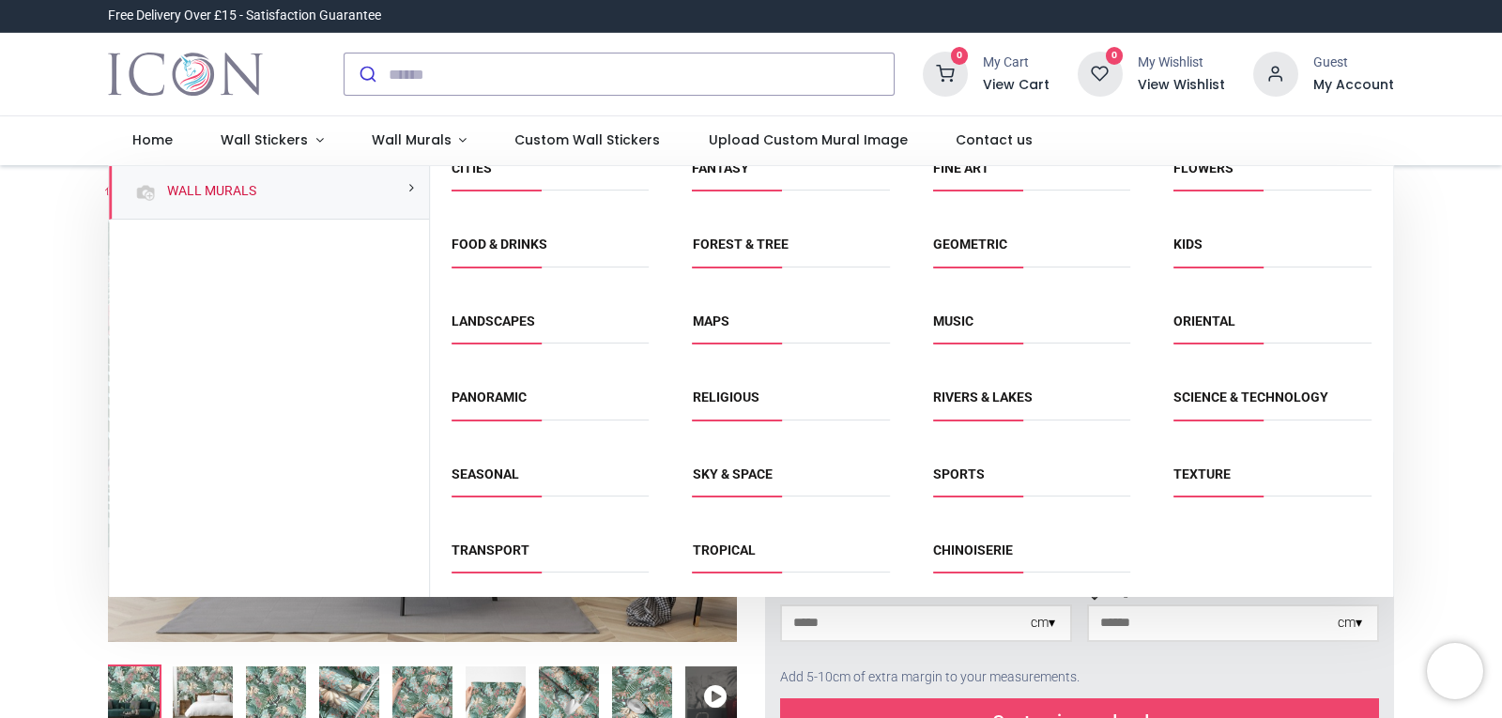
scroll to position [103, 0]
click at [698, 554] on link "Tropical" at bounding box center [724, 548] width 63 height 15
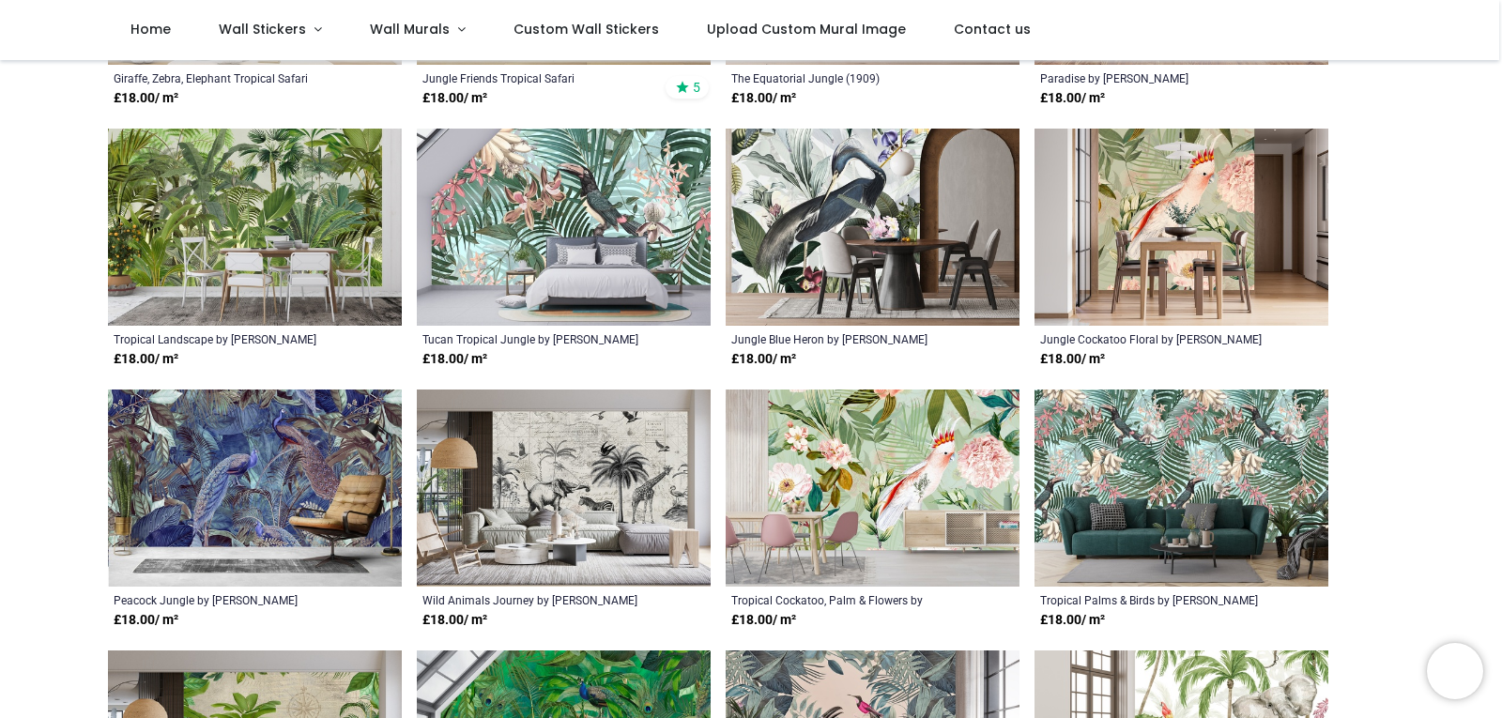
scroll to position [845, 0]
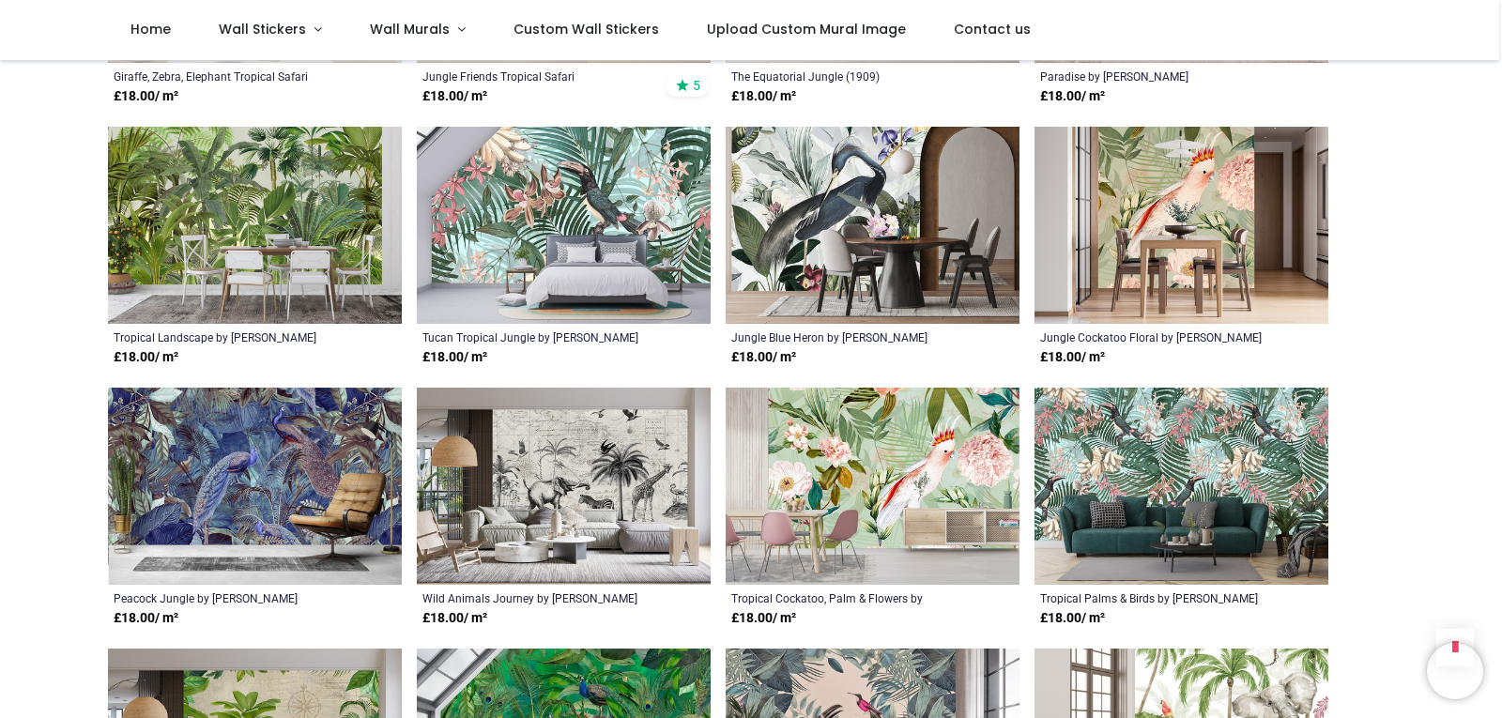
click at [272, 479] on img at bounding box center [255, 486] width 294 height 197
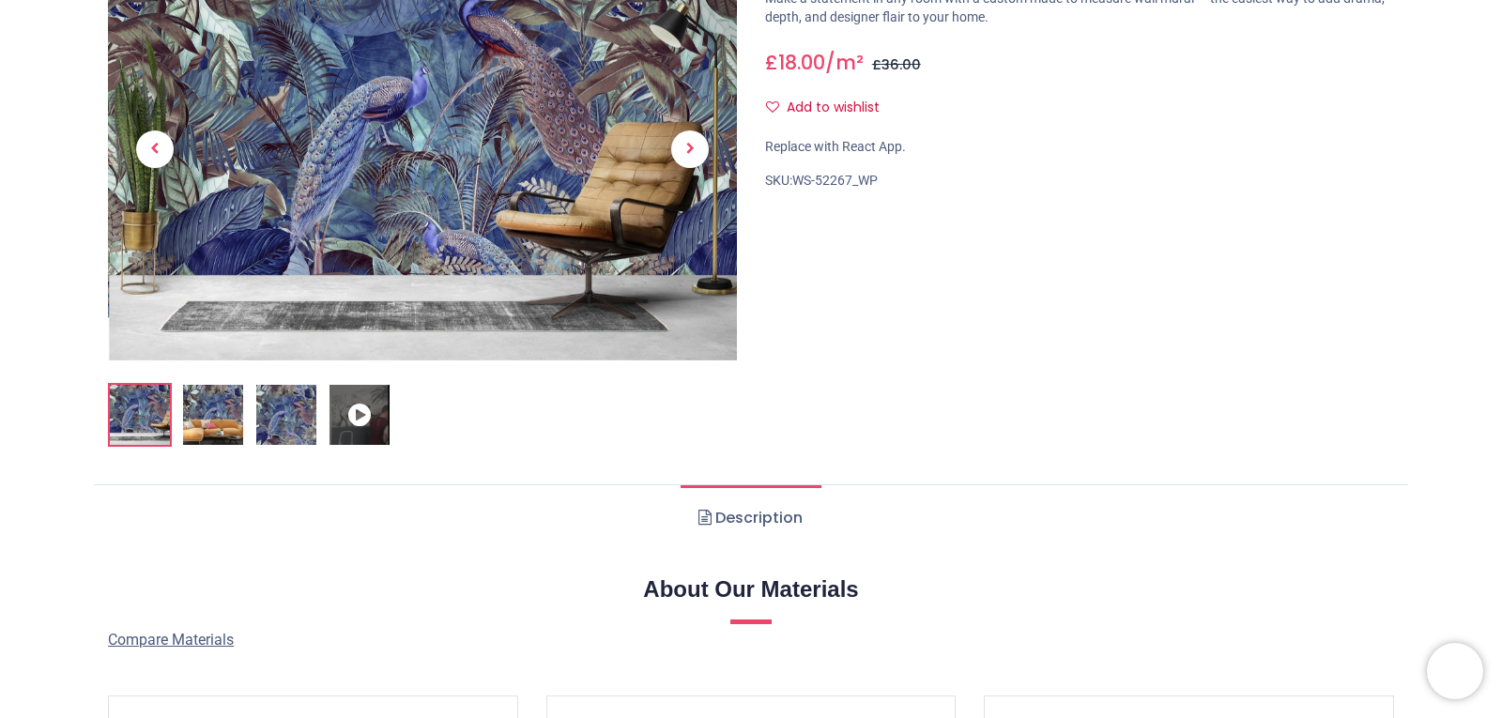
scroll to position [94, 0]
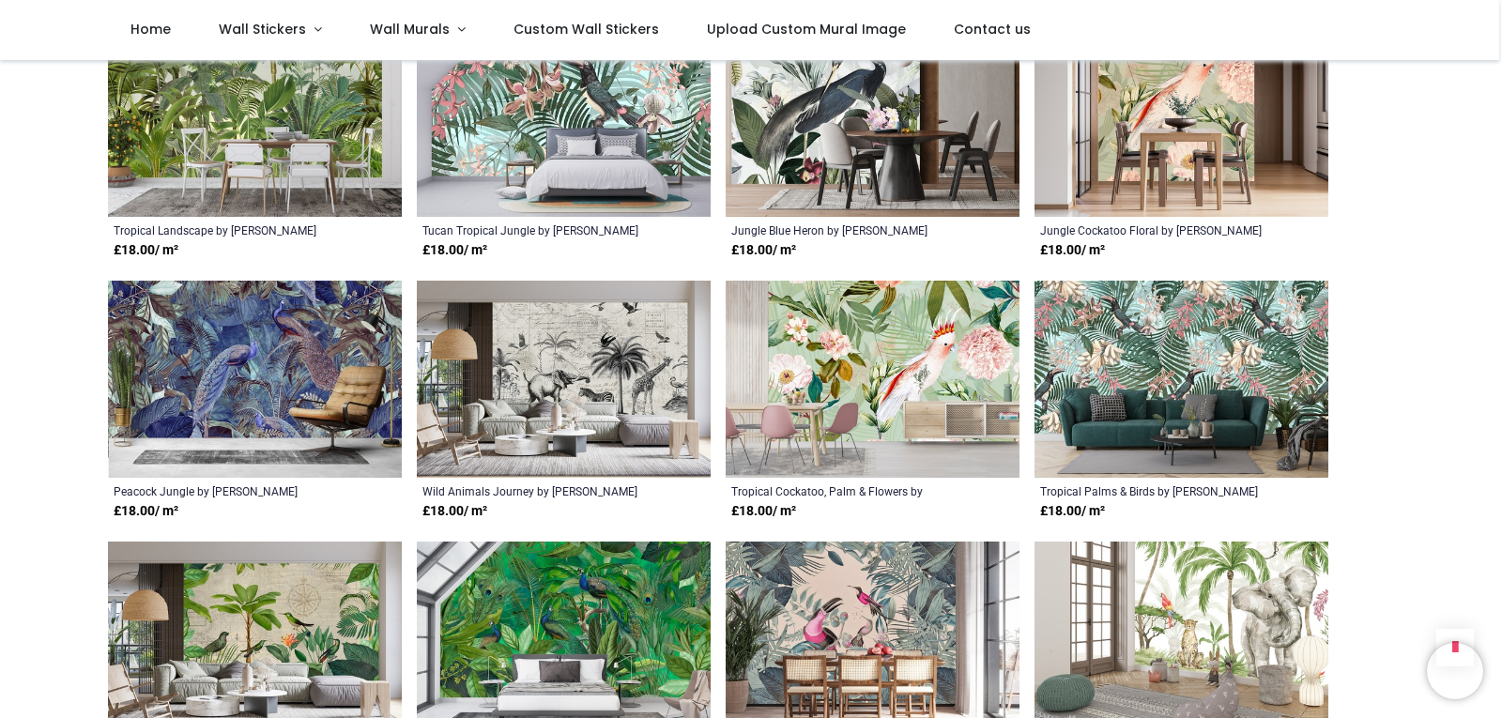
scroll to position [1033, 0]
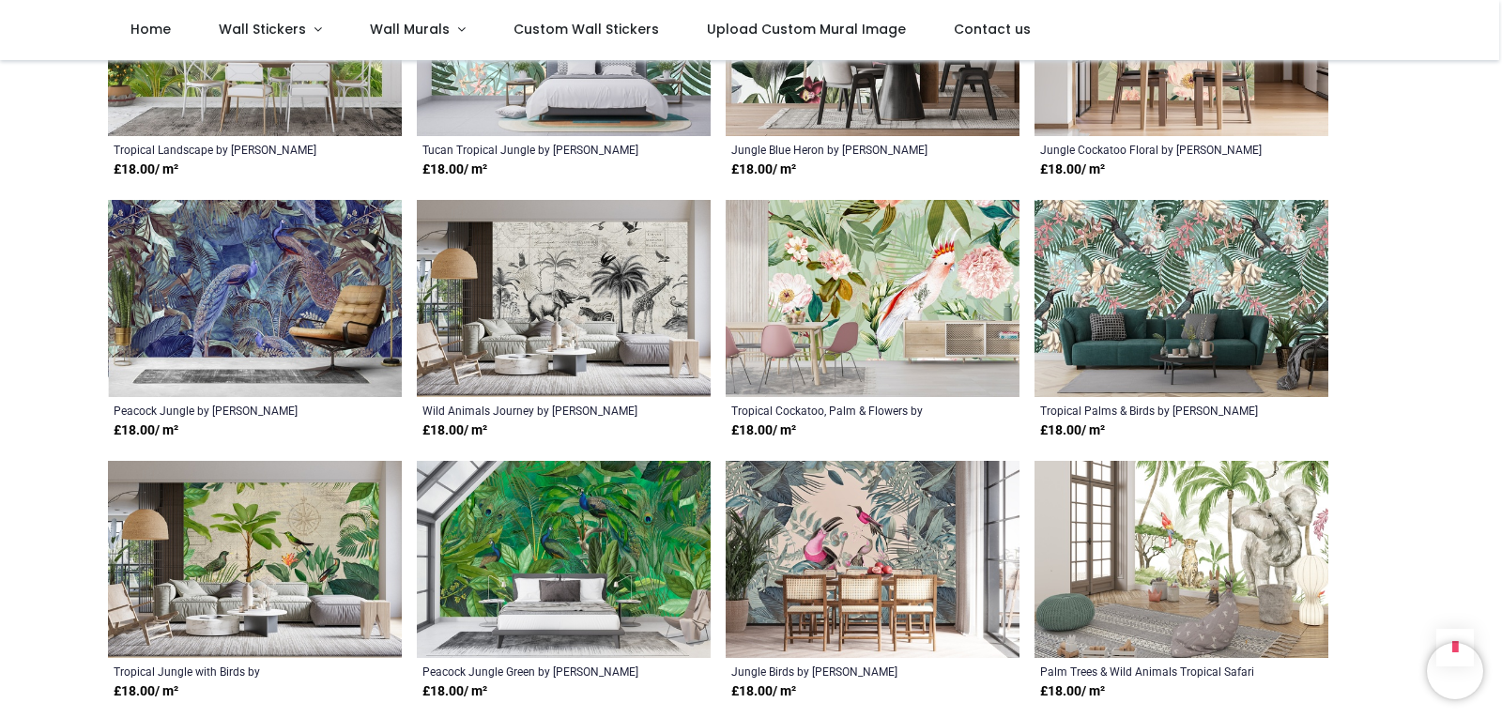
click at [636, 515] on img at bounding box center [564, 559] width 294 height 197
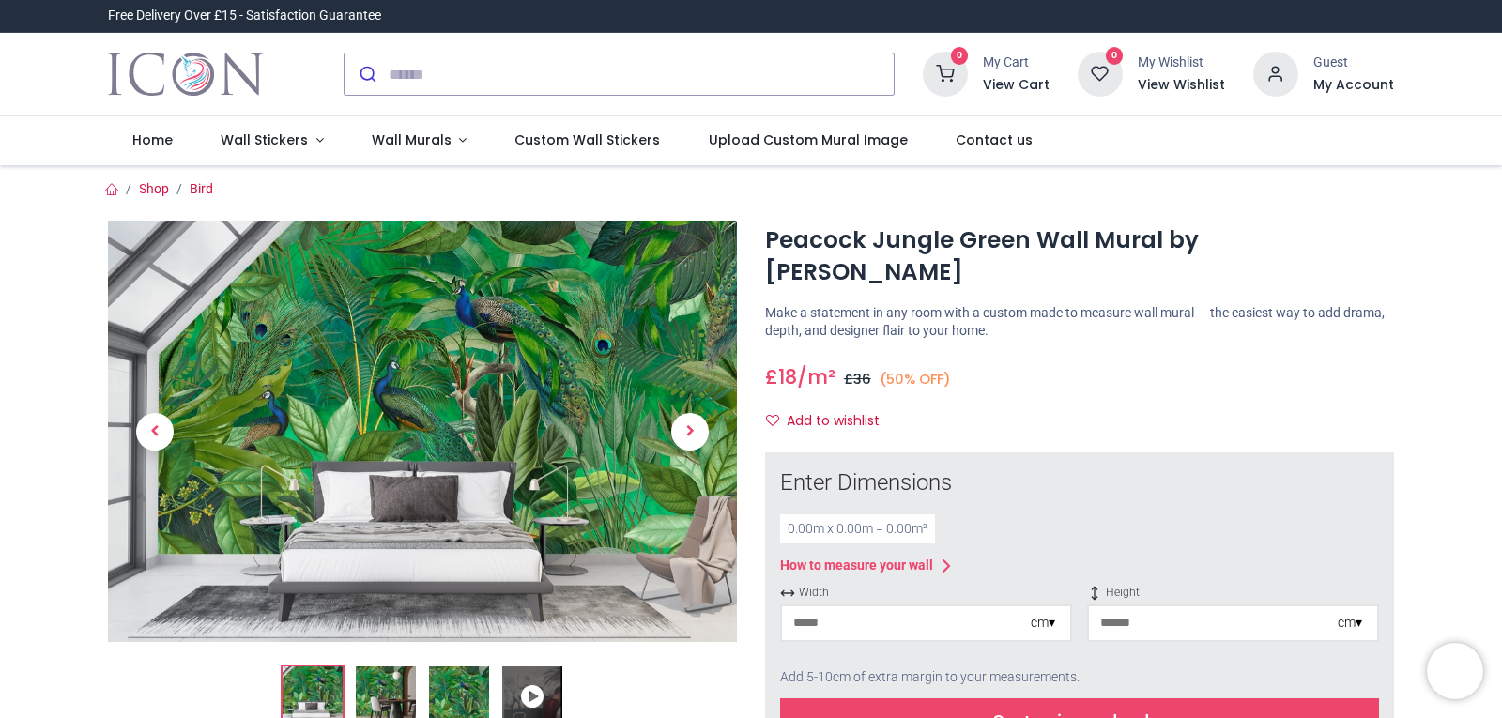
scroll to position [188, 0]
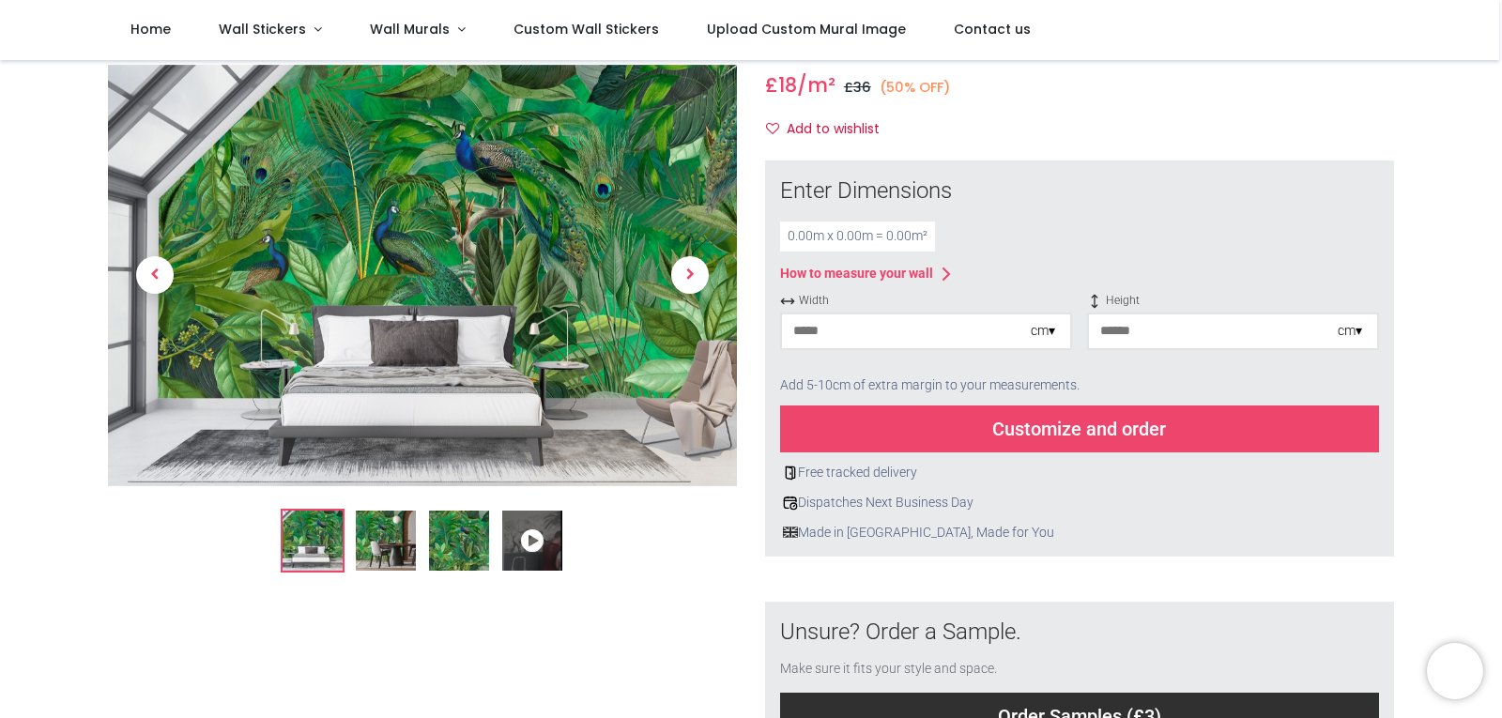
click at [1049, 322] on div "cm ▾" at bounding box center [1043, 331] width 24 height 19
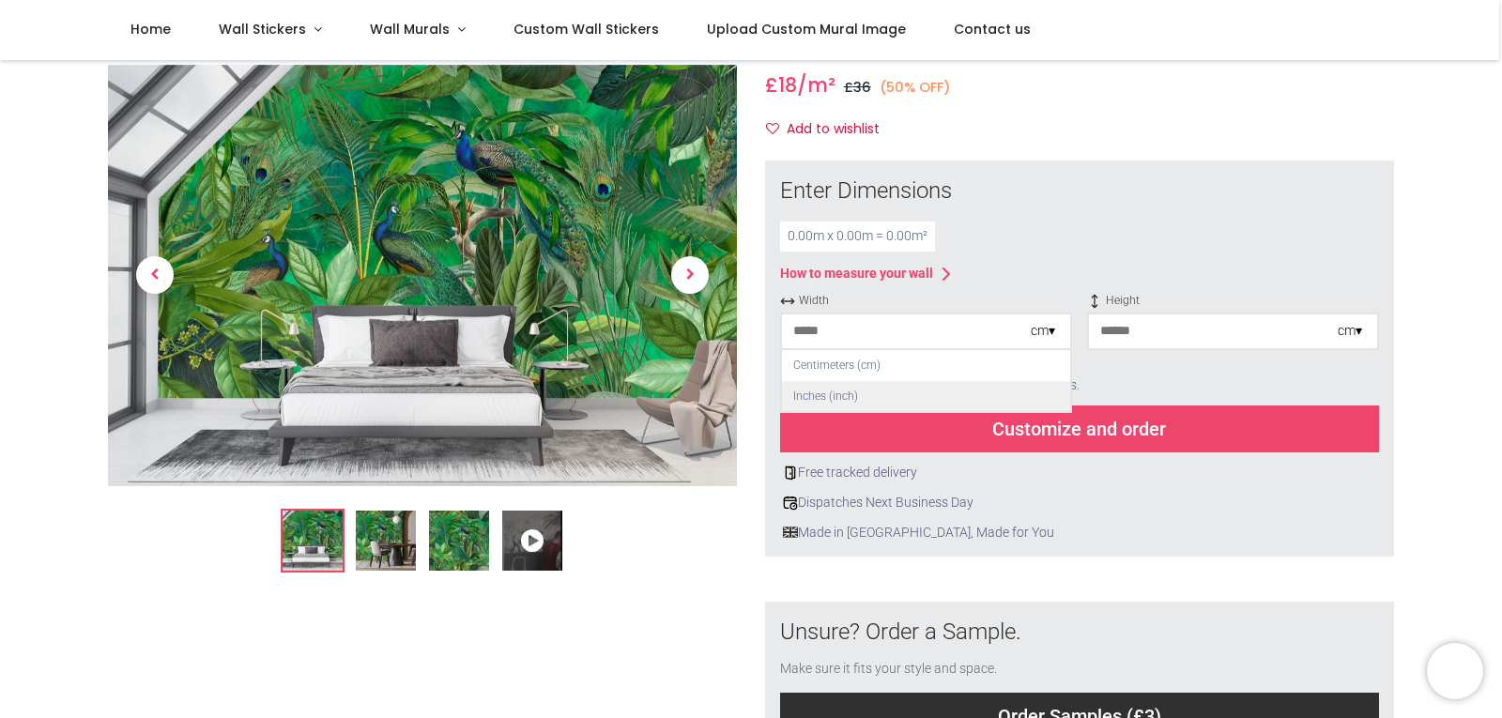
click at [878, 381] on div "Inches (inch)" at bounding box center [926, 396] width 288 height 31
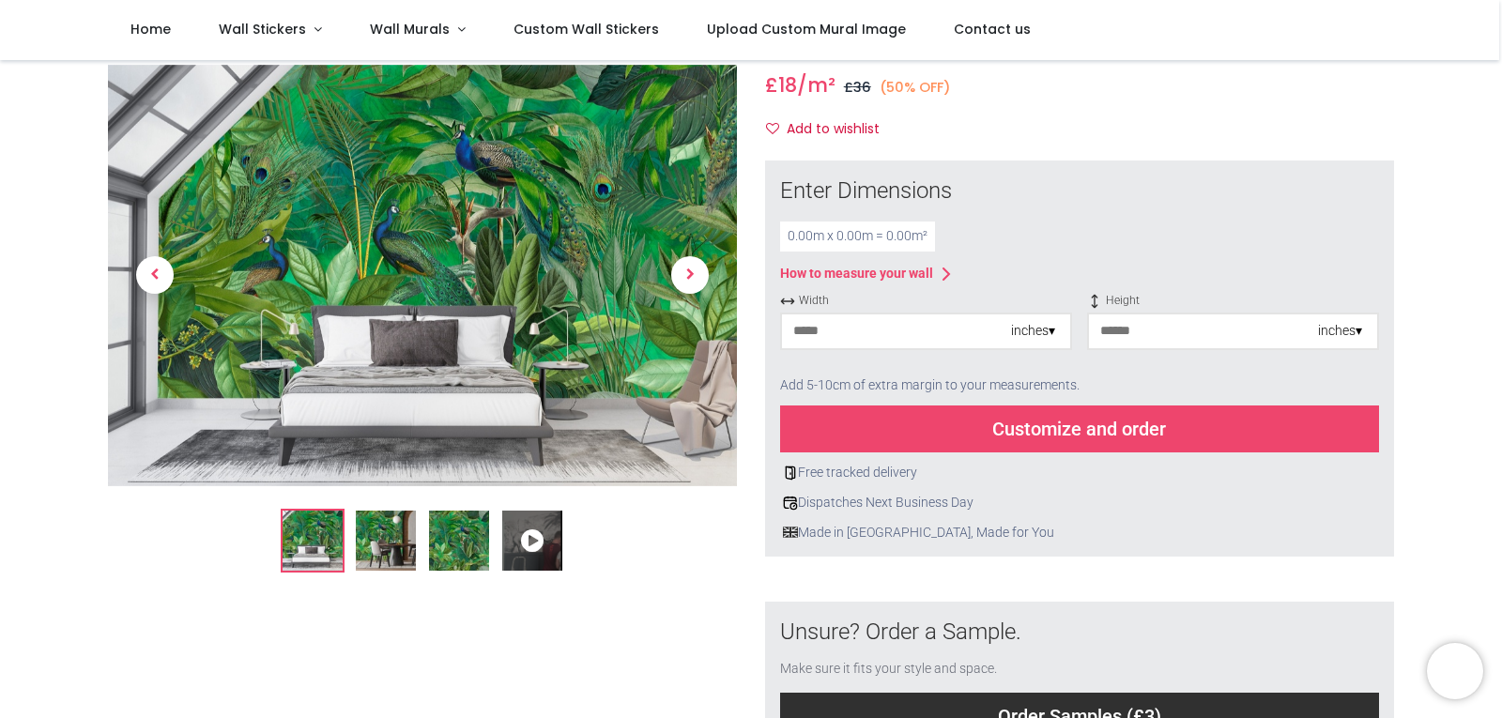
click at [852, 315] on input "number" at bounding box center [896, 332] width 229 height 34
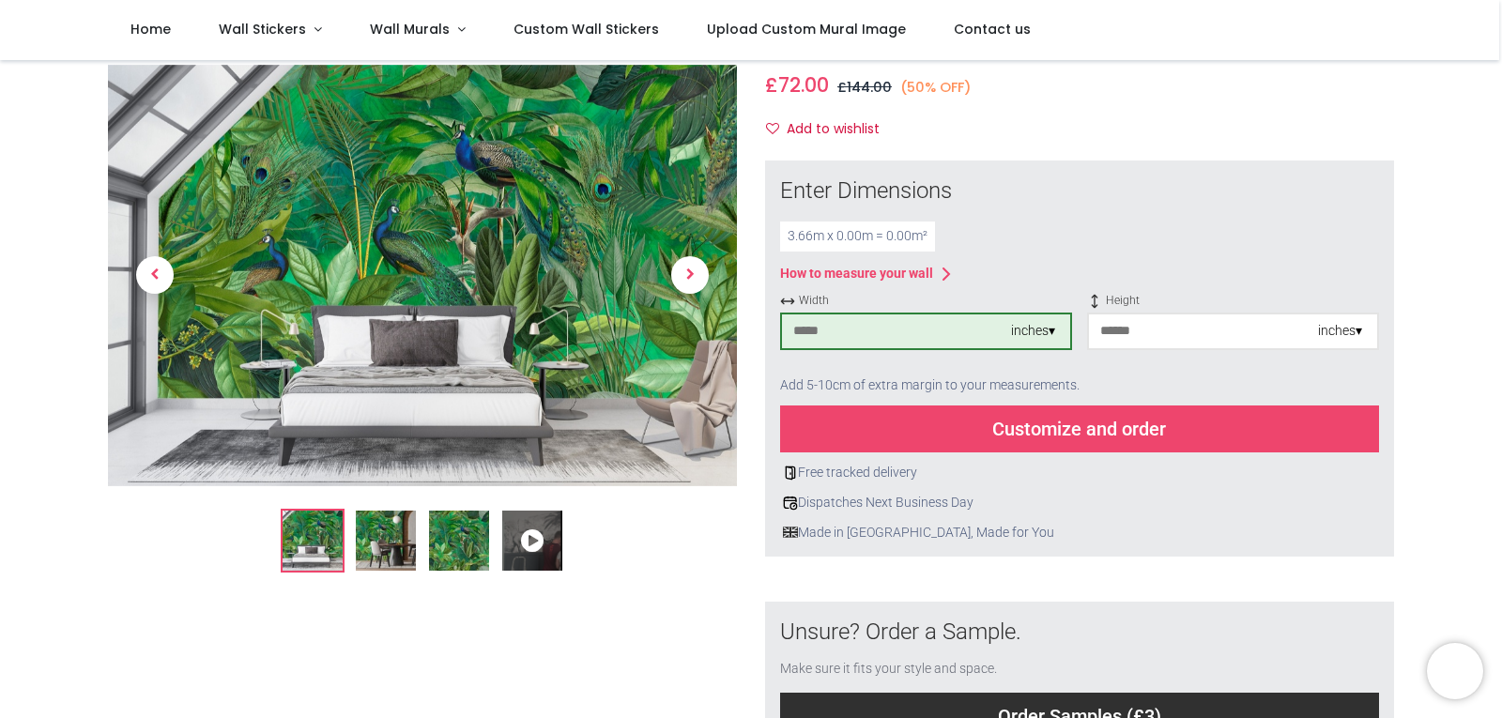
type input "***"
click at [1152, 315] on input "number" at bounding box center [1203, 332] width 229 height 34
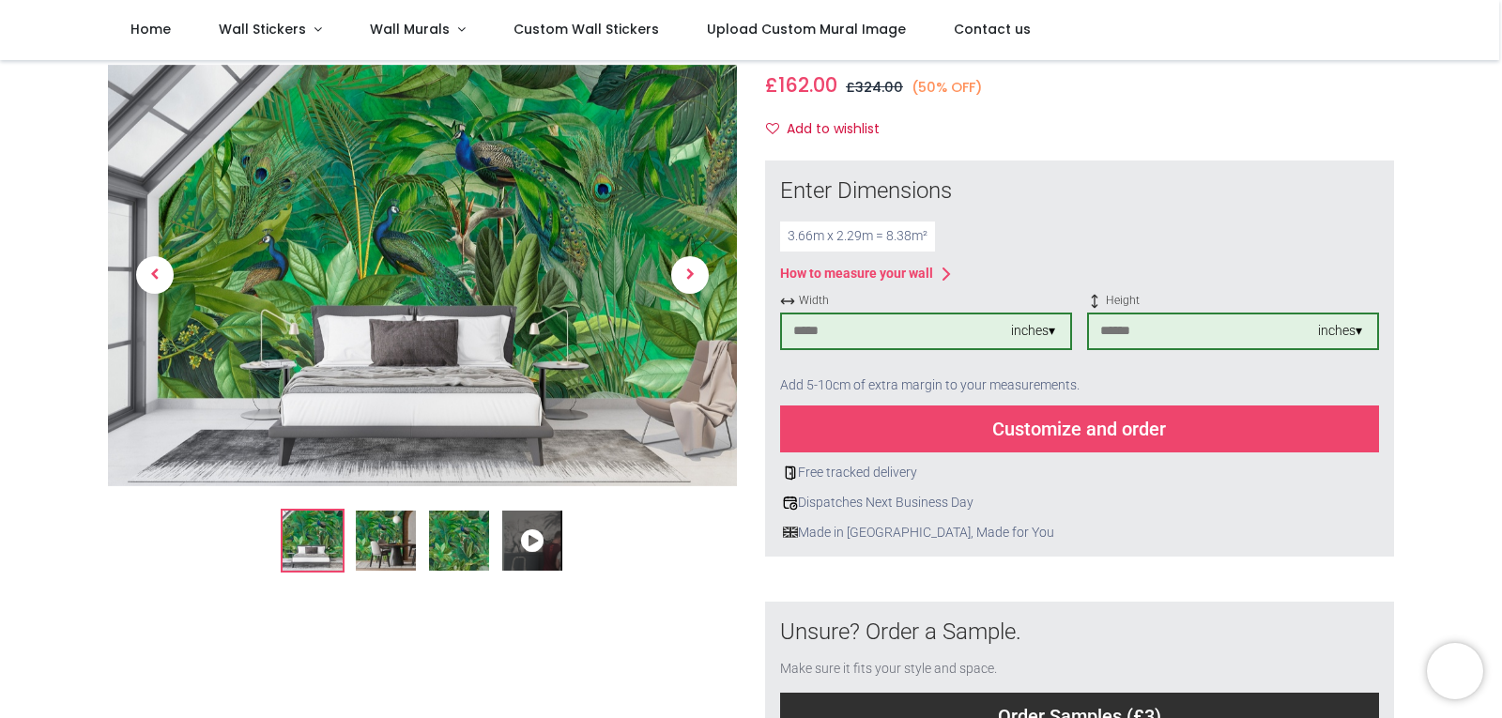
click at [1200, 365] on div "Add 5-10cm of extra margin to your measurements." at bounding box center [1079, 385] width 599 height 41
click at [1193, 483] on div "Free tracked delivery Dispatches Next Business Day Made in Britain, Made for You" at bounding box center [1079, 497] width 599 height 89
click at [819, 315] on input "***" at bounding box center [896, 332] width 229 height 34
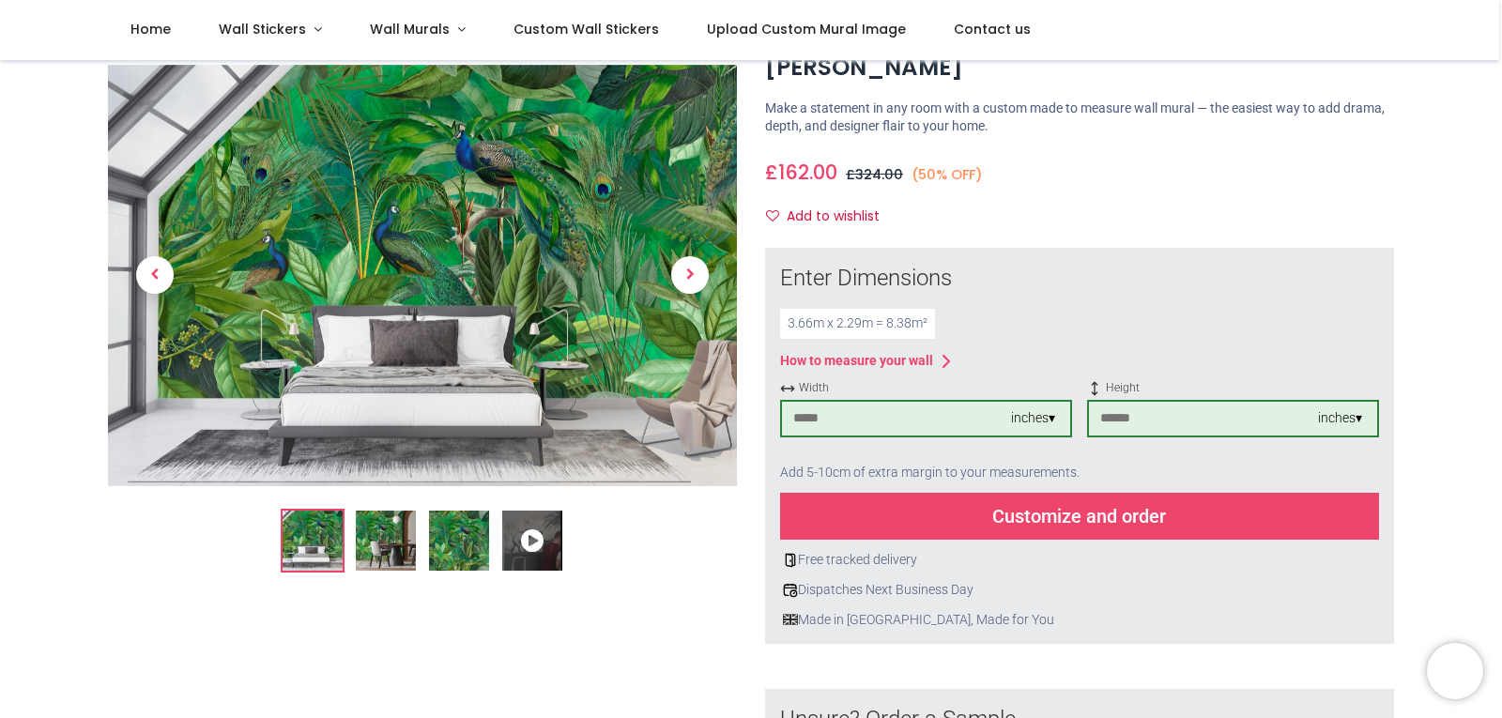
scroll to position [94, 0]
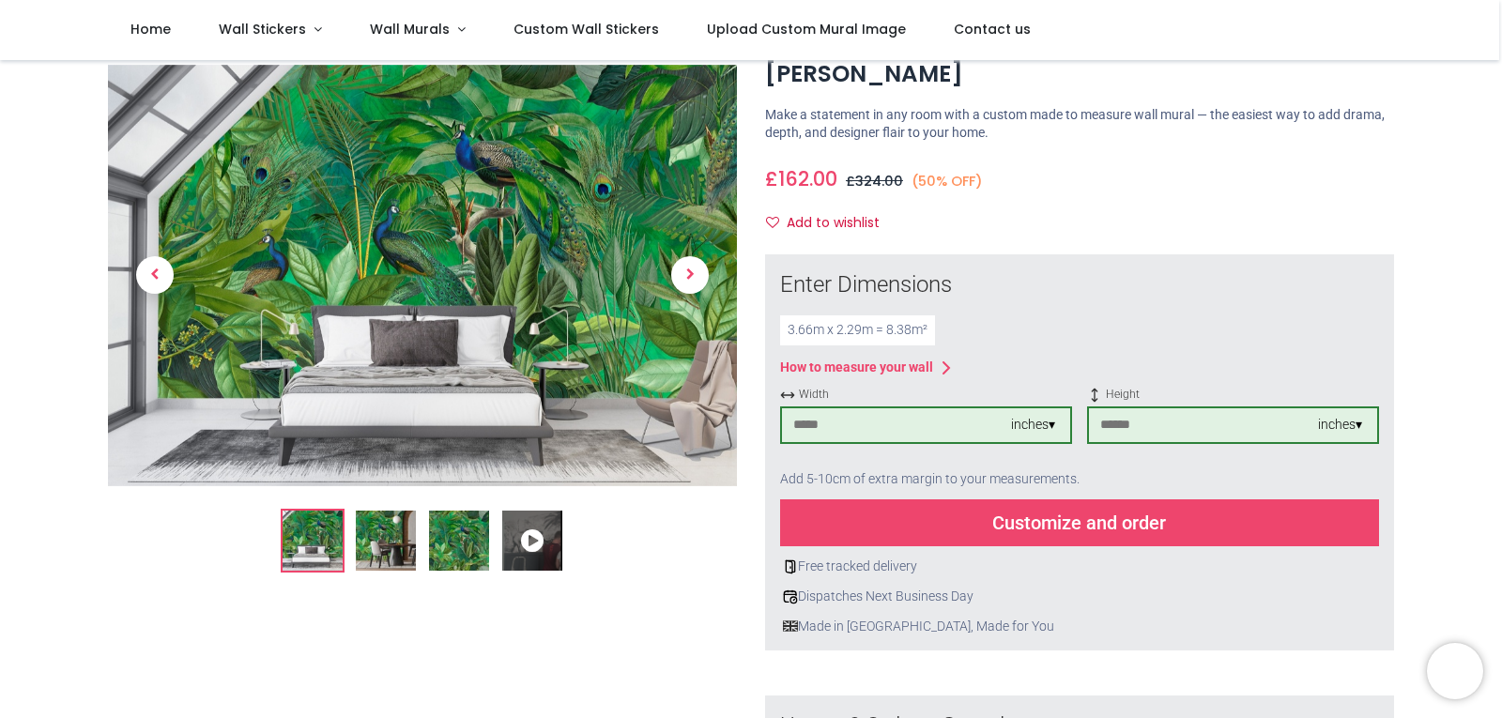
click at [1043, 416] on div "inches ▾" at bounding box center [1033, 425] width 44 height 19
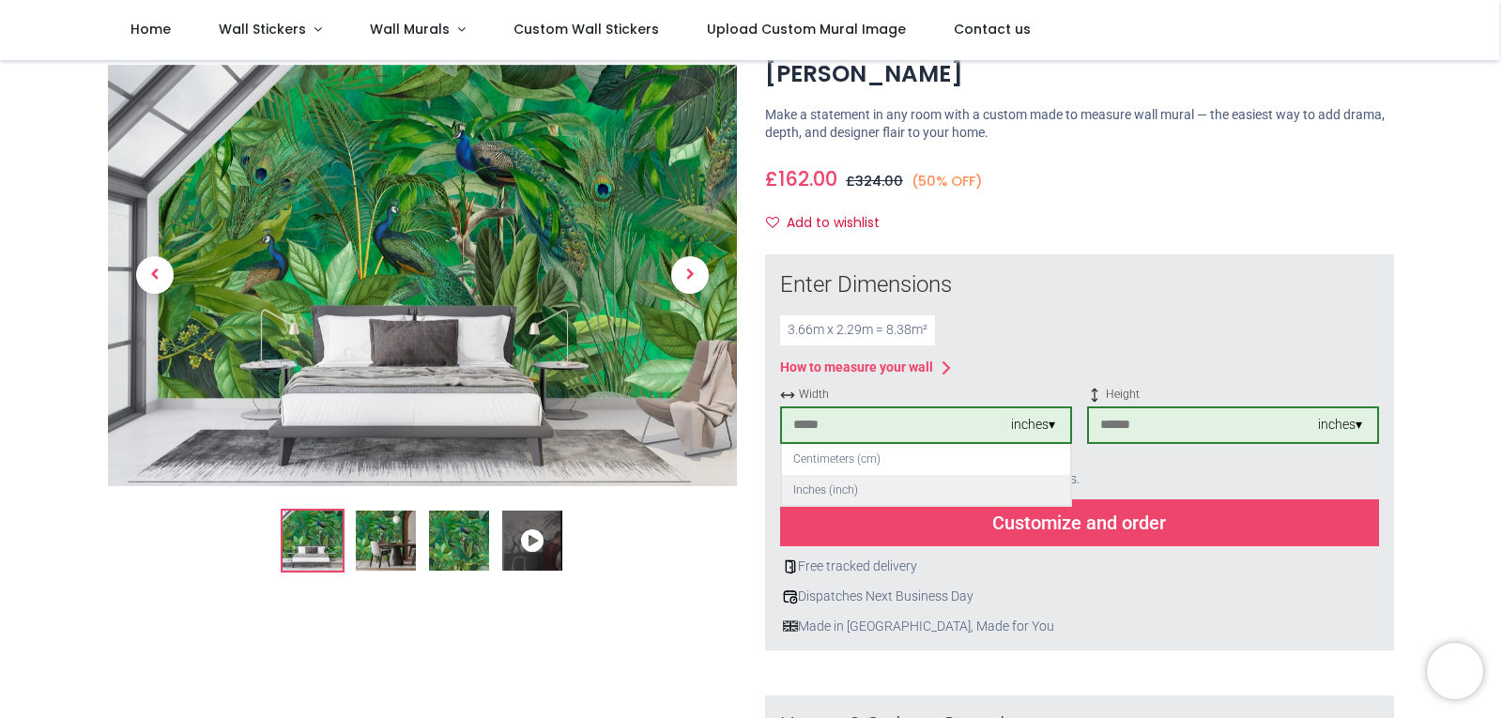
click at [842, 475] on div "Inches (inch)" at bounding box center [926, 490] width 288 height 31
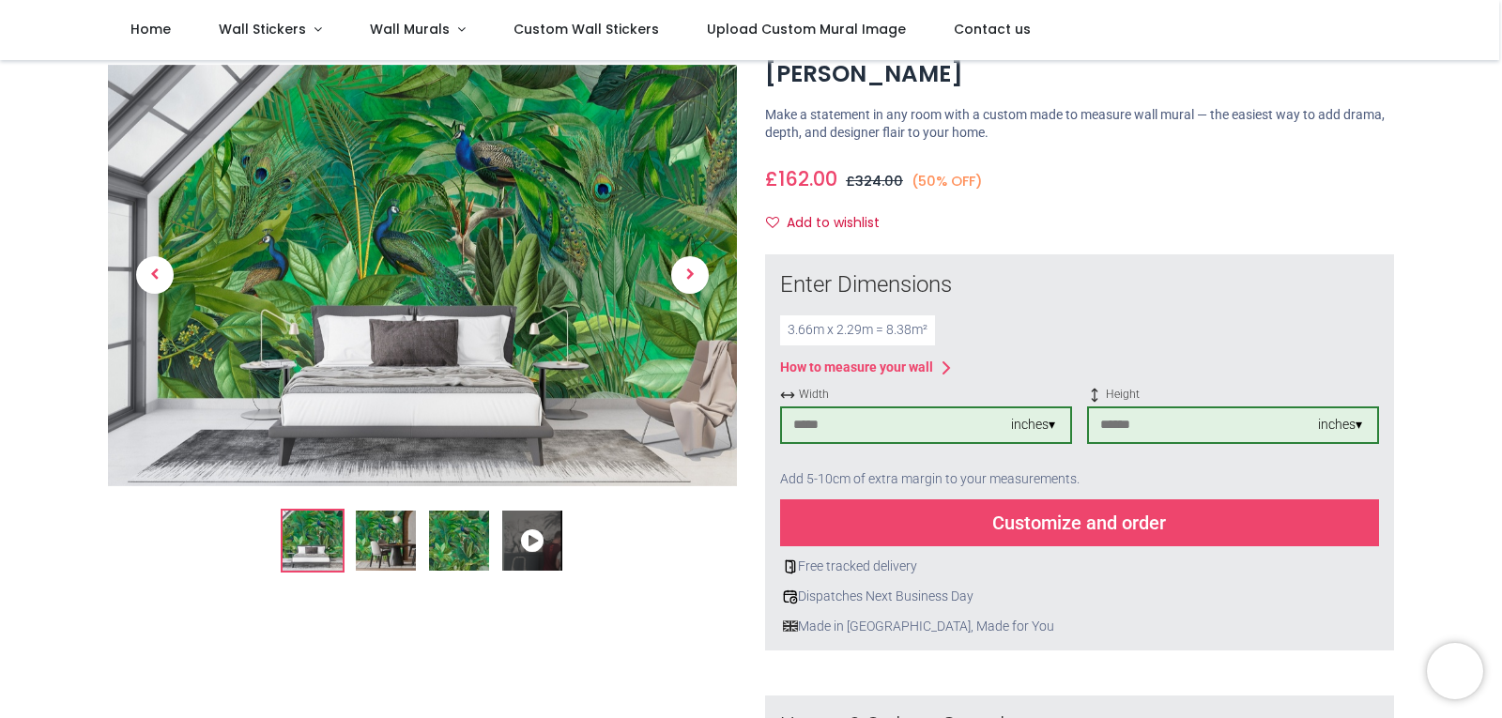
click at [1094, 315] on div "3.66 m x 2.29 m = 8.38 m²" at bounding box center [1079, 330] width 599 height 30
click at [1188, 315] on div "3.66 m x 2.29 m = 8.38 m²" at bounding box center [1079, 330] width 599 height 30
drag, startPoint x: 1149, startPoint y: 387, endPoint x: 1043, endPoint y: 394, distance: 106.4
click at [1043, 394] on div "Width *** inches ▾ Height ** inches ▾" at bounding box center [1079, 423] width 599 height 72
type input "**"
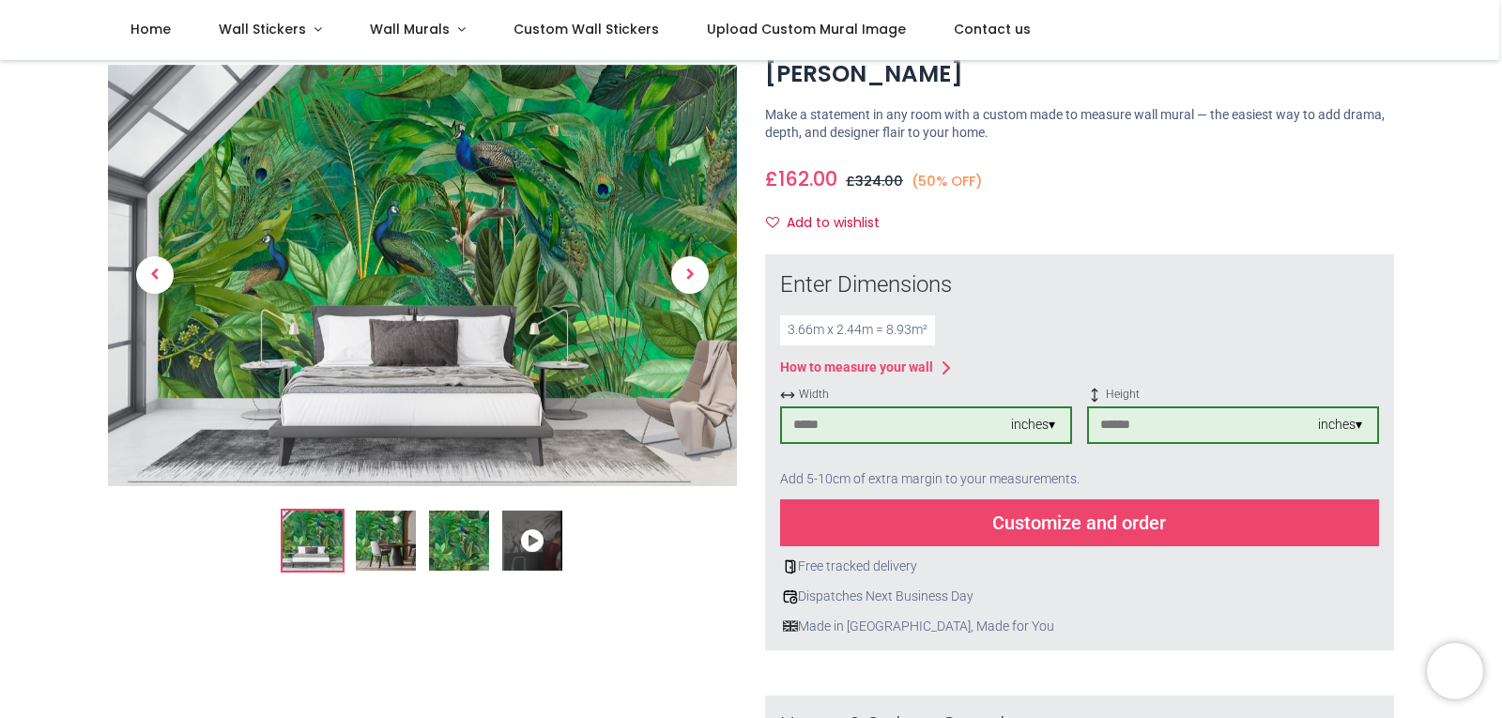
click at [822, 408] on input "***" at bounding box center [896, 425] width 229 height 34
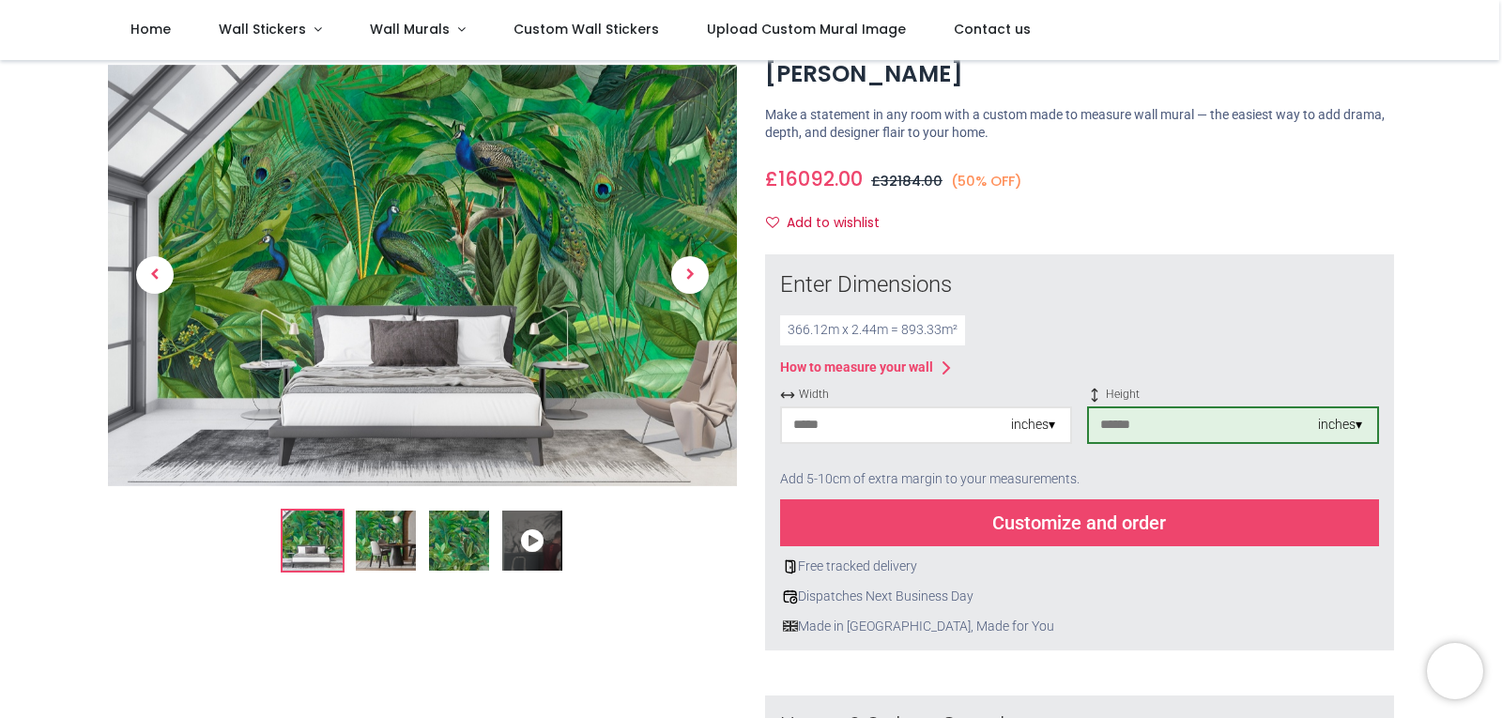
drag, startPoint x: 843, startPoint y: 396, endPoint x: 762, endPoint y: 397, distance: 80.8
click at [762, 397] on div "× How to Measure Your Wall Standard Wall Measure from edge to edge at the wides…" at bounding box center [1079, 622] width 657 height 736
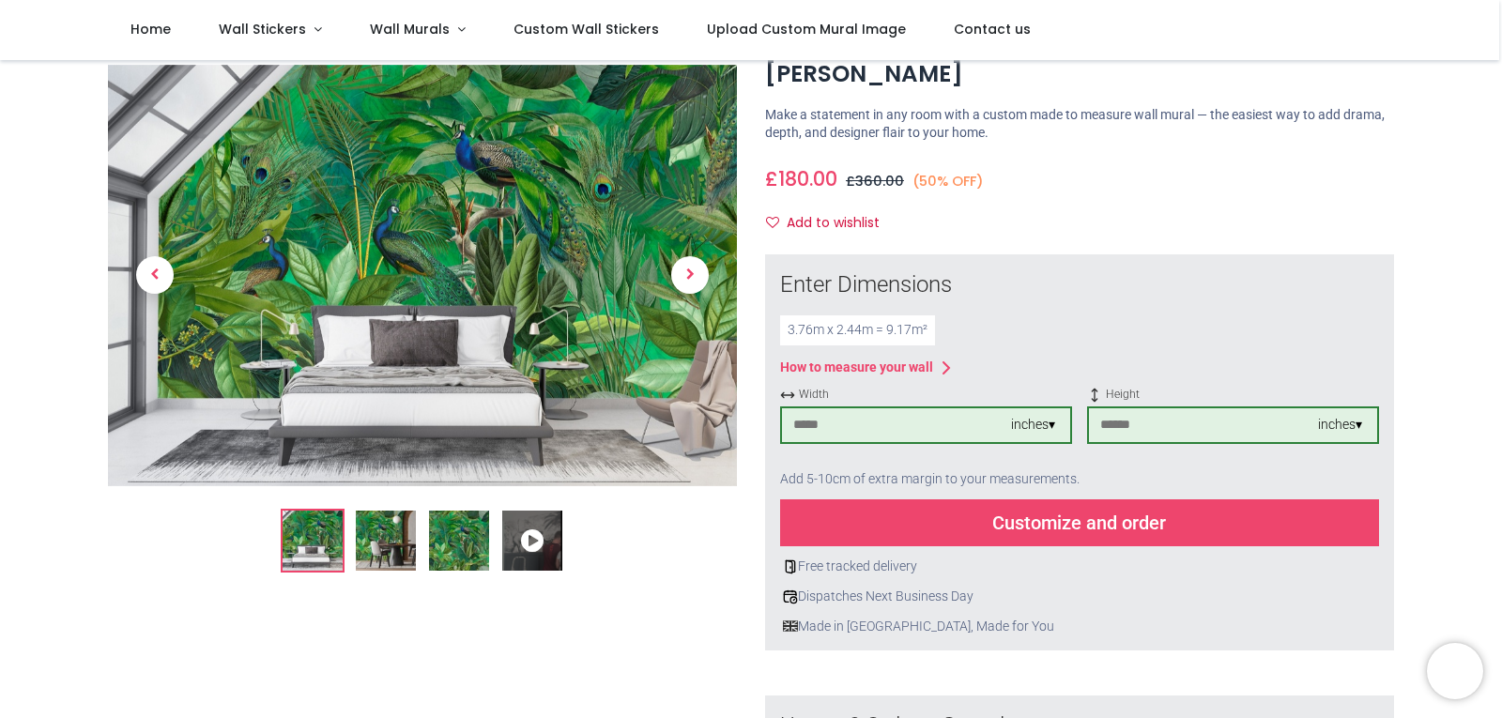
type input "***"
drag, startPoint x: 1117, startPoint y: 392, endPoint x: 1081, endPoint y: 393, distance: 36.6
click at [1084, 393] on div "Width *** inches ▾ Height ** inches ▾" at bounding box center [1079, 423] width 599 height 72
type input "***"
click at [1053, 500] on div "Customize and order" at bounding box center [1079, 523] width 599 height 47
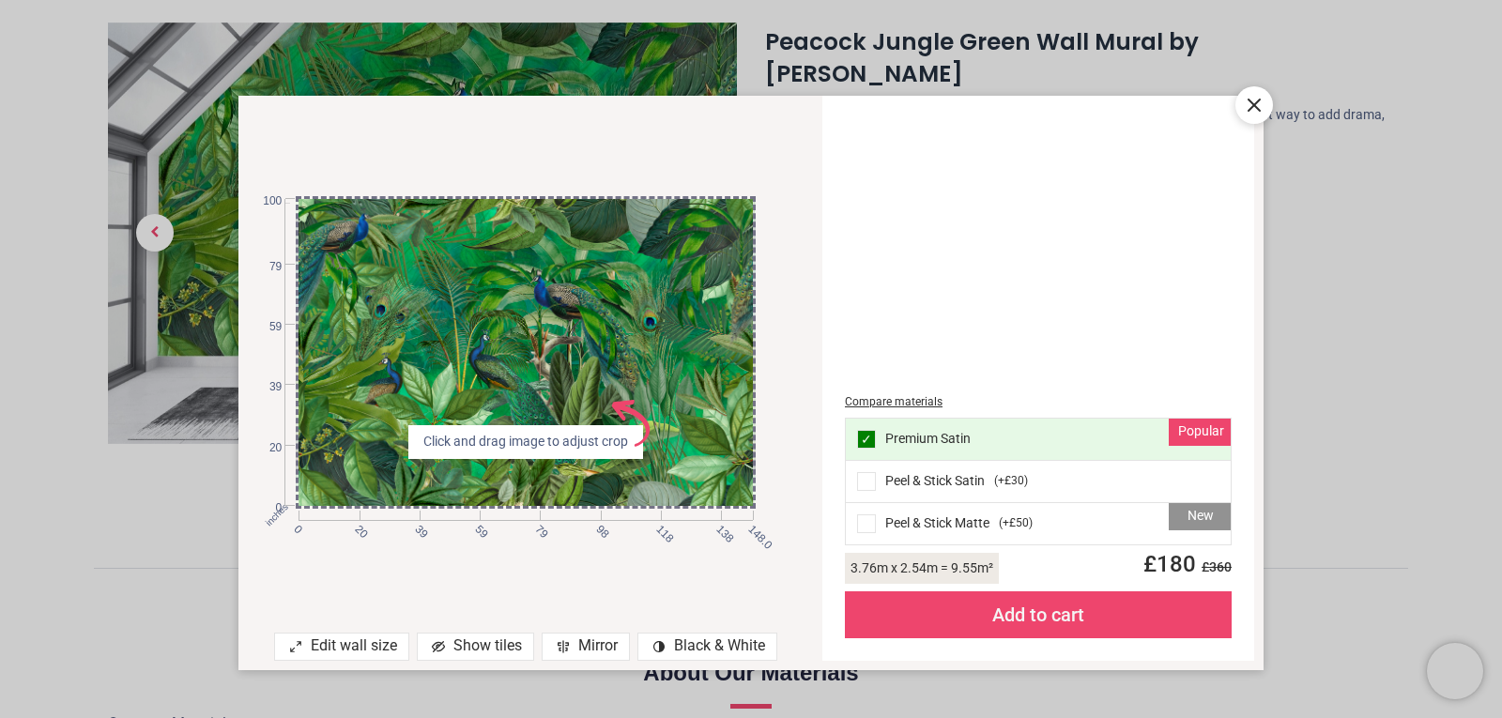
click at [1253, 106] on icon at bounding box center [1254, 105] width 11 height 11
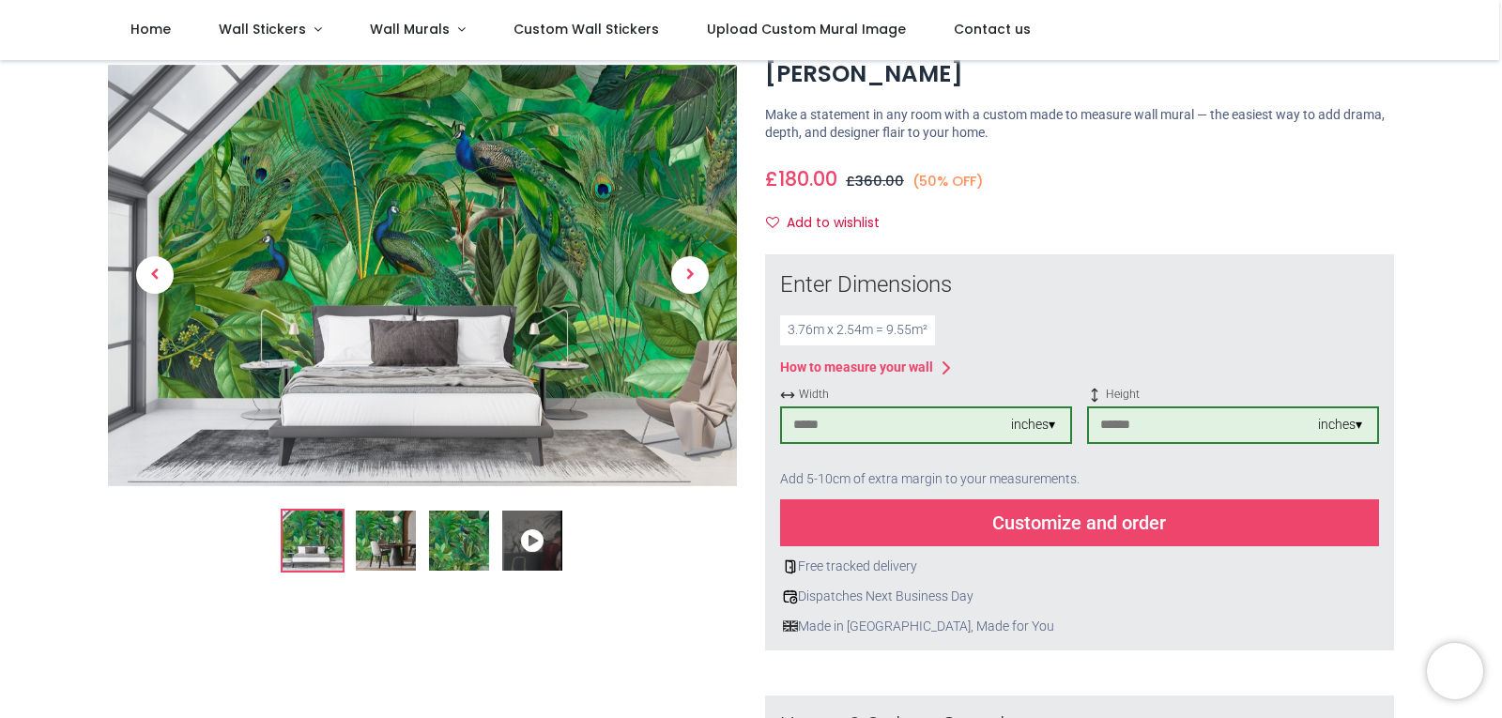
drag, startPoint x: 1016, startPoint y: 137, endPoint x: 1065, endPoint y: 128, distance: 49.7
click at [1016, 158] on div "£ 180.00 18.0 /m² GBP £ 360.00 (50% OFF) £ 36.00 Not Available For Sale" at bounding box center [1079, 175] width 629 height 35
click at [1050, 160] on div "£ 180.00 18.0 /m² GBP £ 360.00 (50% OFF) £ 36.00 Not Available For Sale" at bounding box center [1079, 175] width 629 height 35
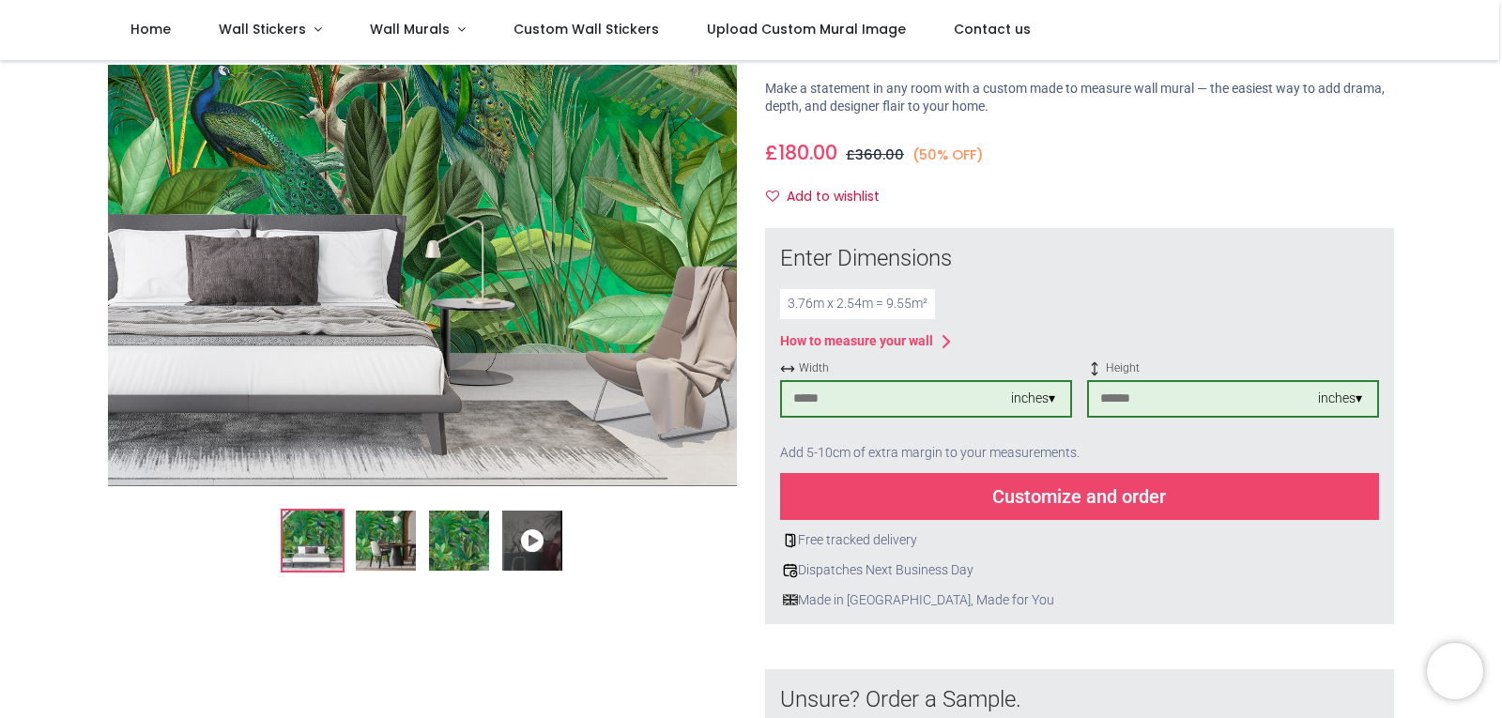
scroll to position [282, 0]
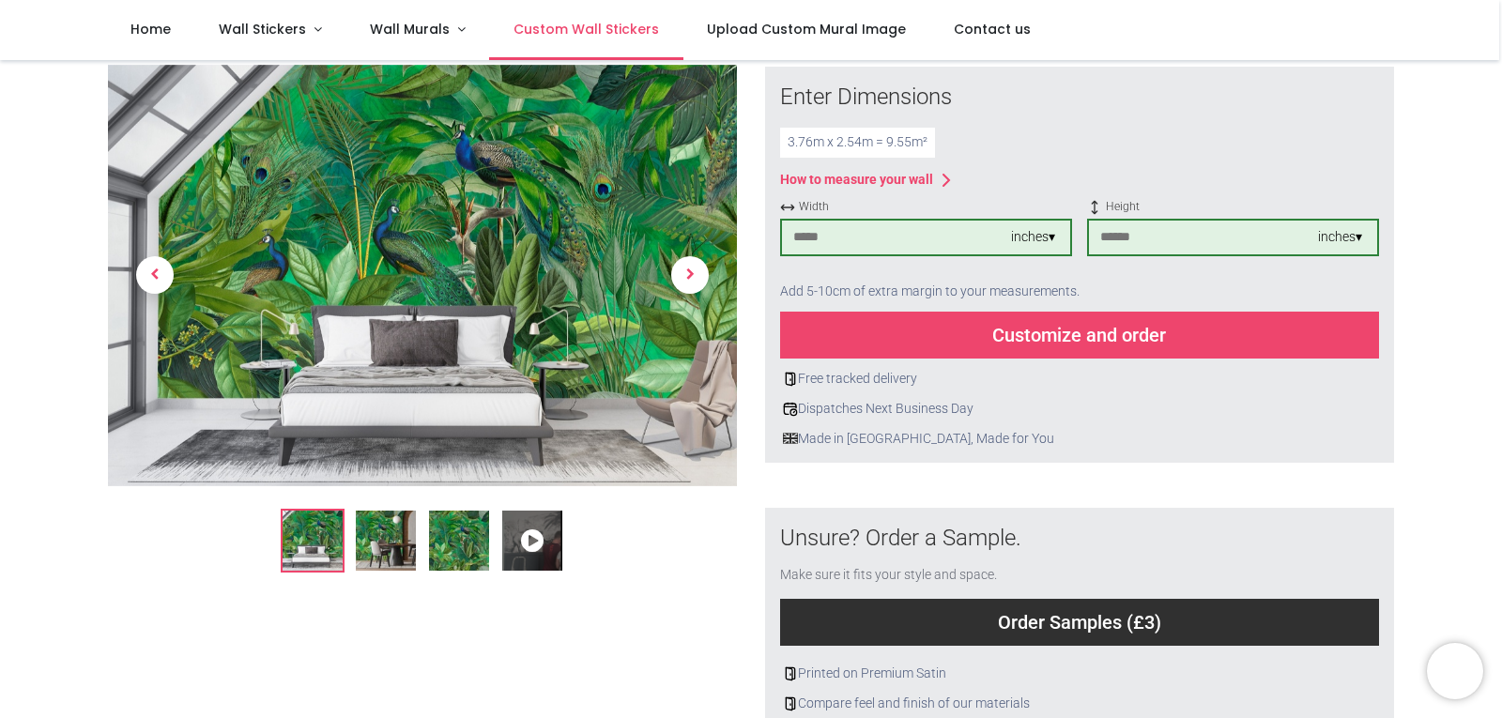
click at [574, 23] on span "Custom Wall Stickers" at bounding box center [587, 29] width 146 height 19
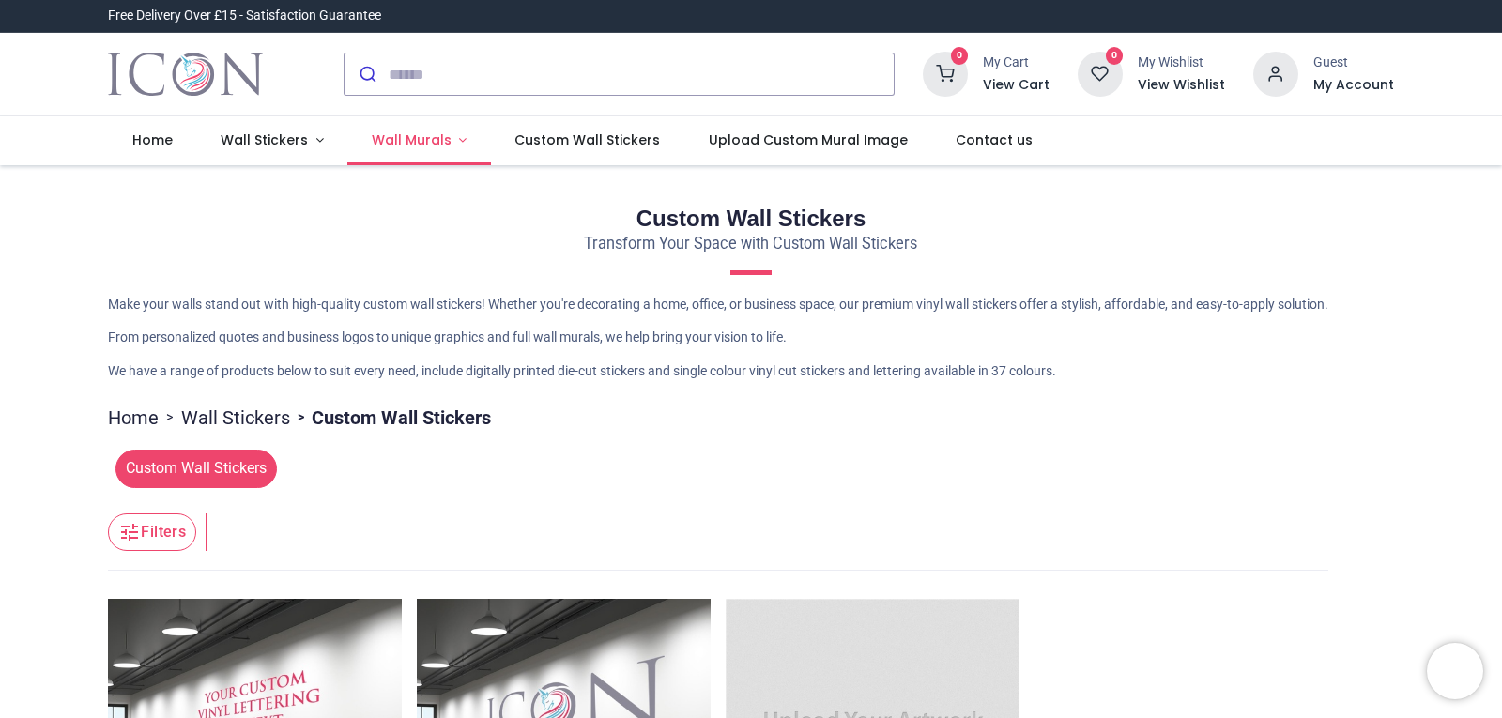
click at [402, 132] on span "Wall Murals" at bounding box center [412, 140] width 80 height 19
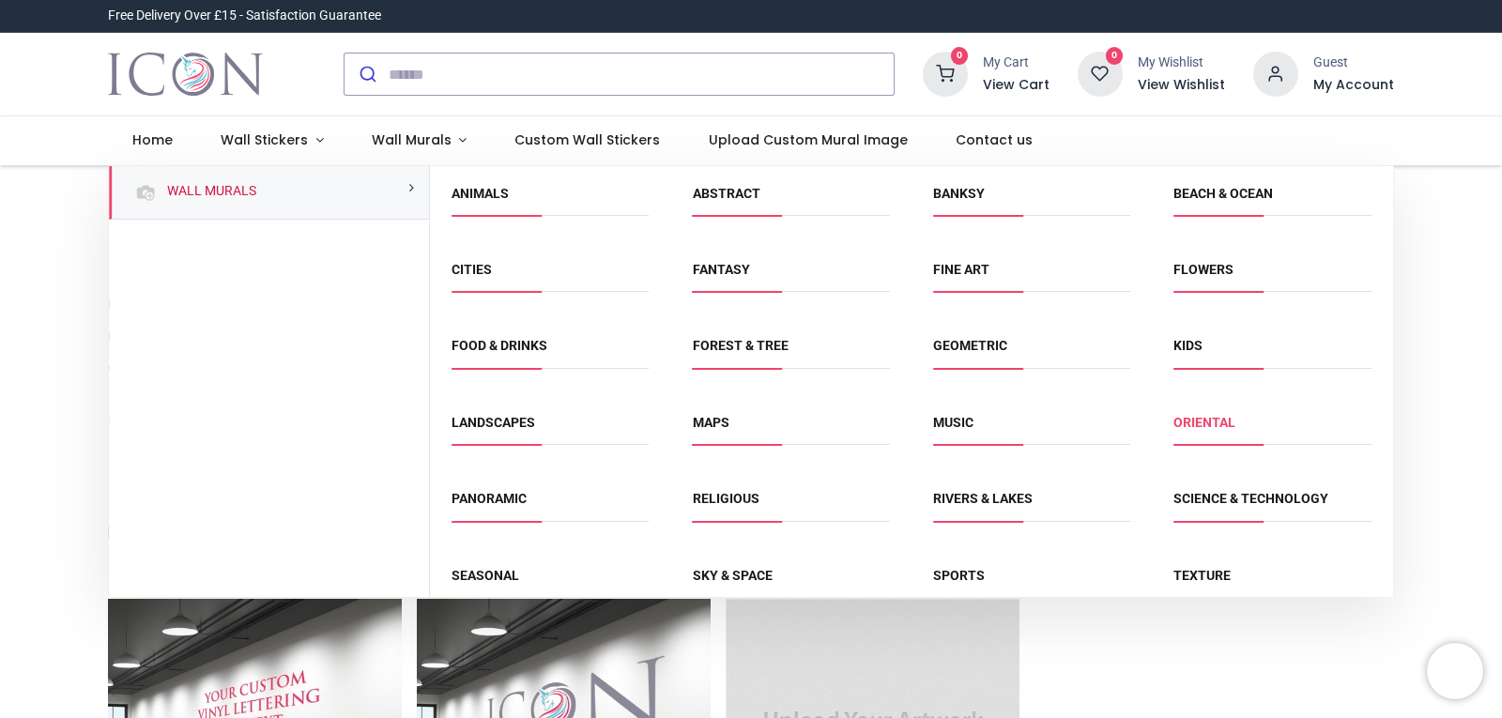
click at [1201, 423] on link "Oriental" at bounding box center [1205, 422] width 62 height 15
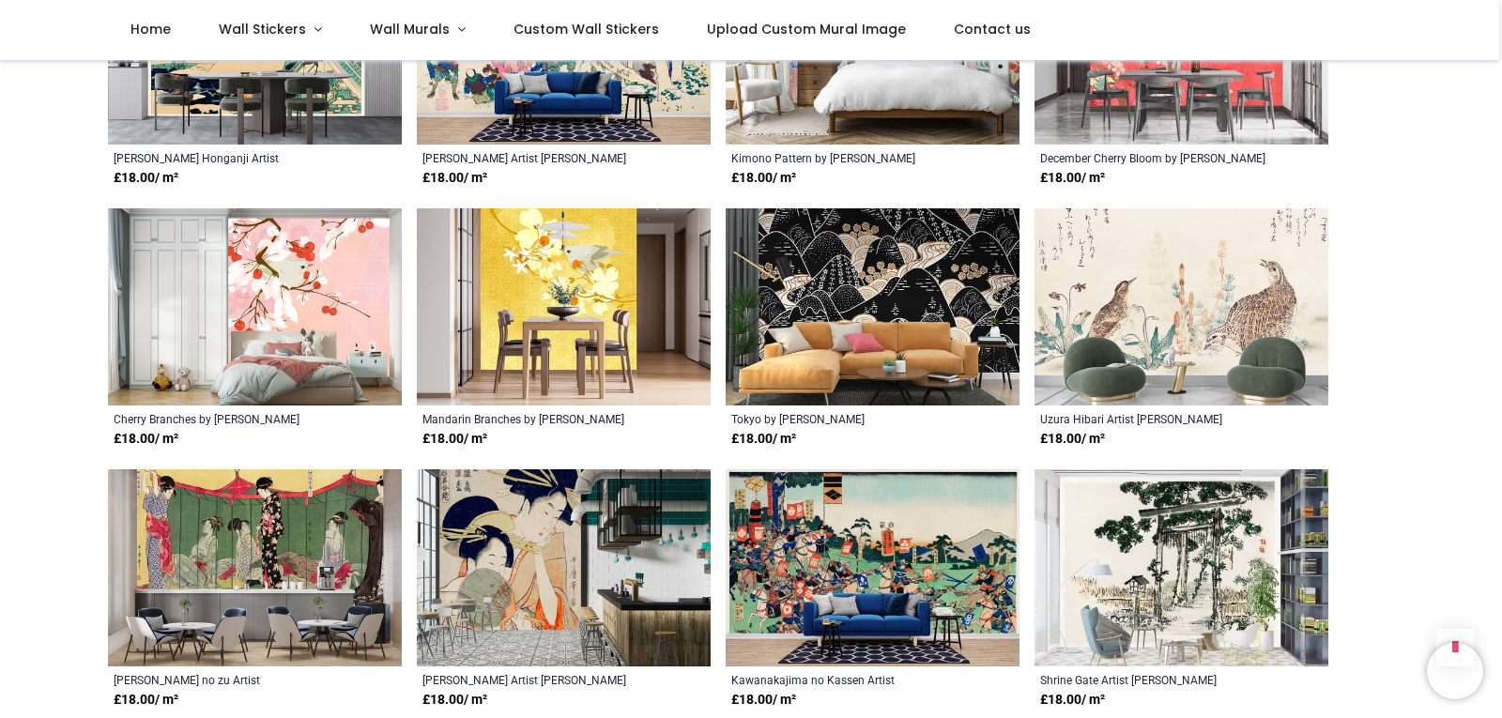
scroll to position [1216, 0]
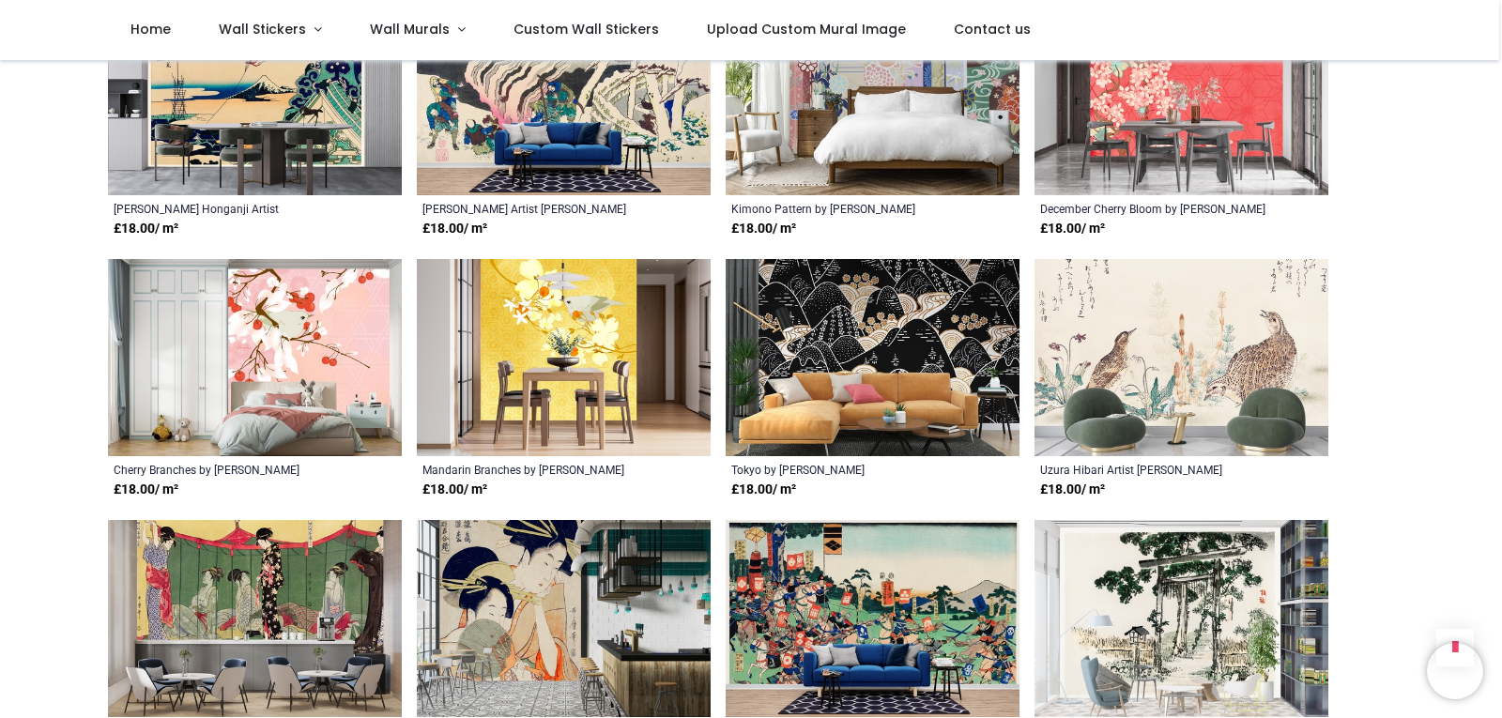
click at [822, 302] on img at bounding box center [873, 357] width 294 height 197
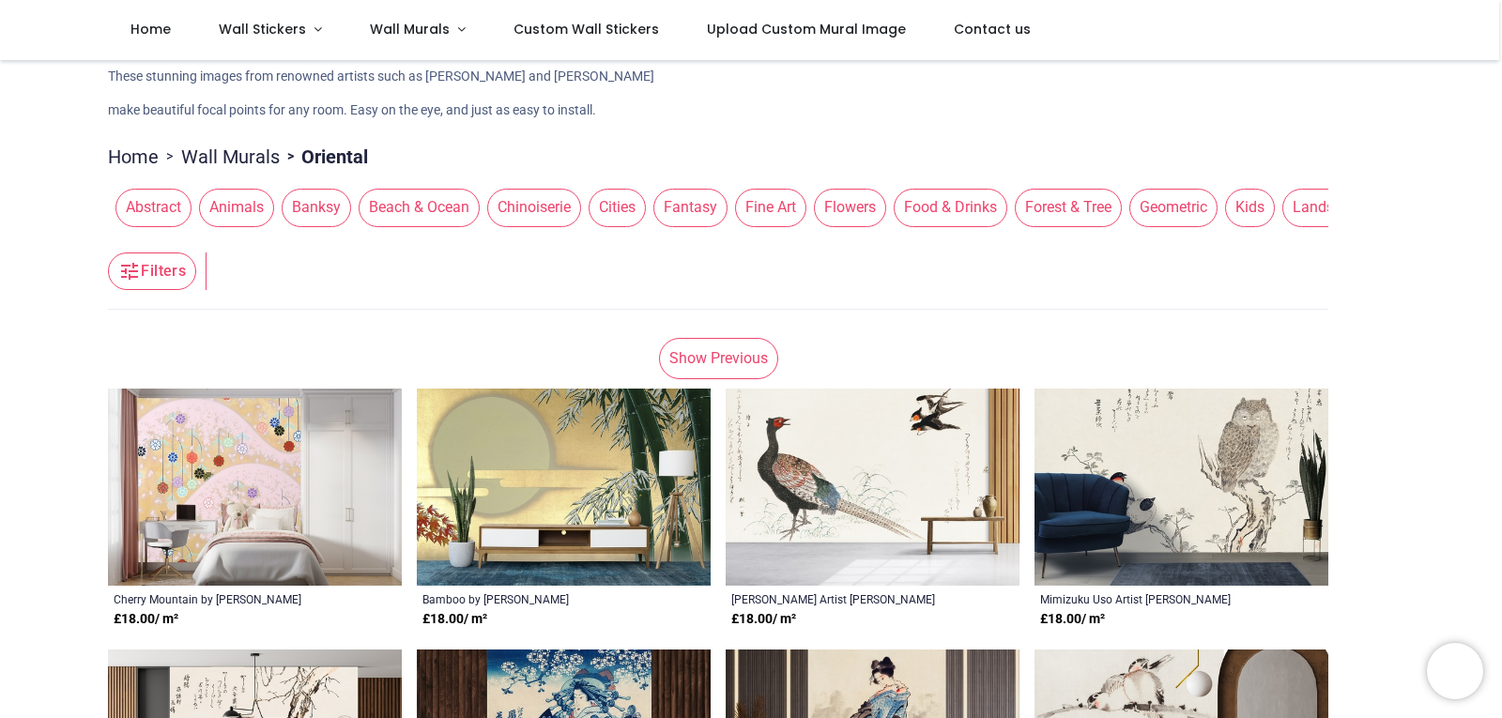
scroll to position [282, 0]
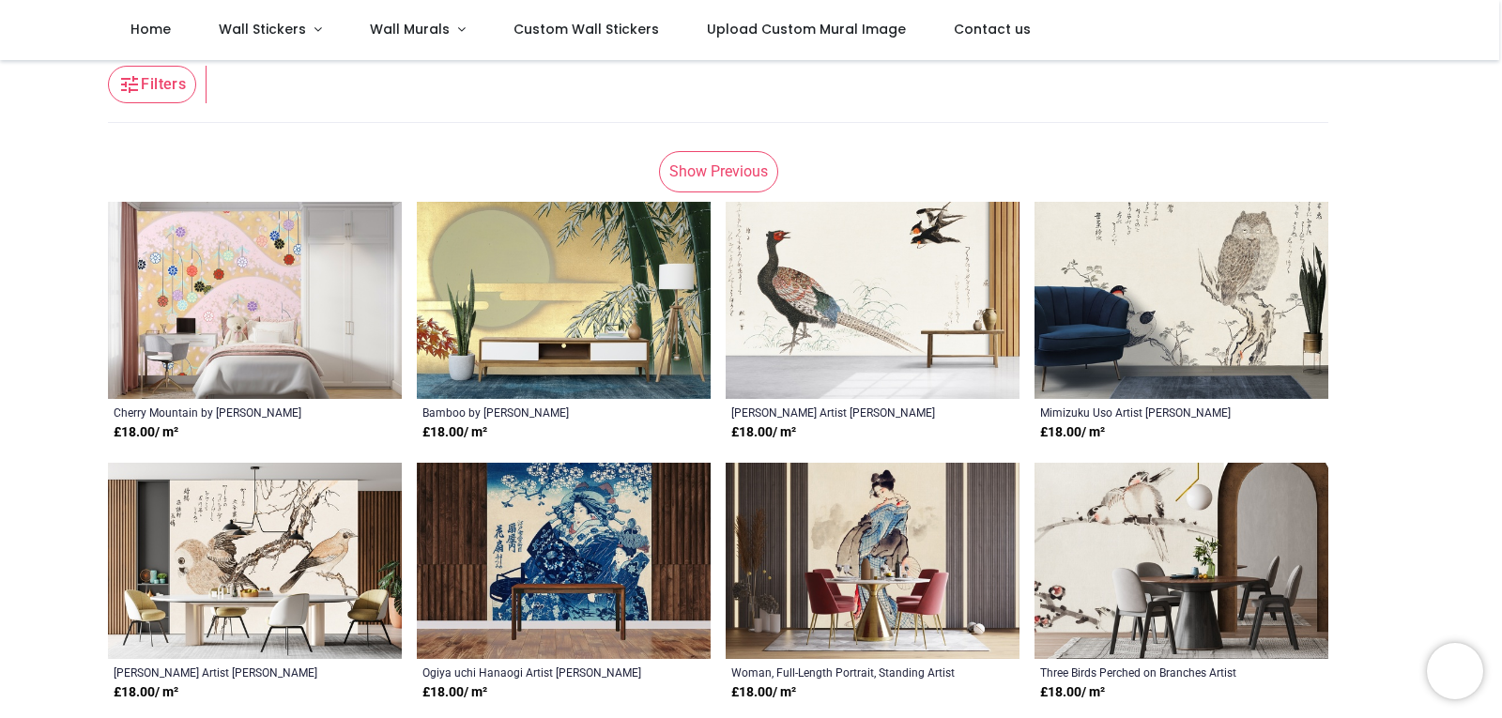
click at [1210, 315] on img at bounding box center [1182, 300] width 294 height 197
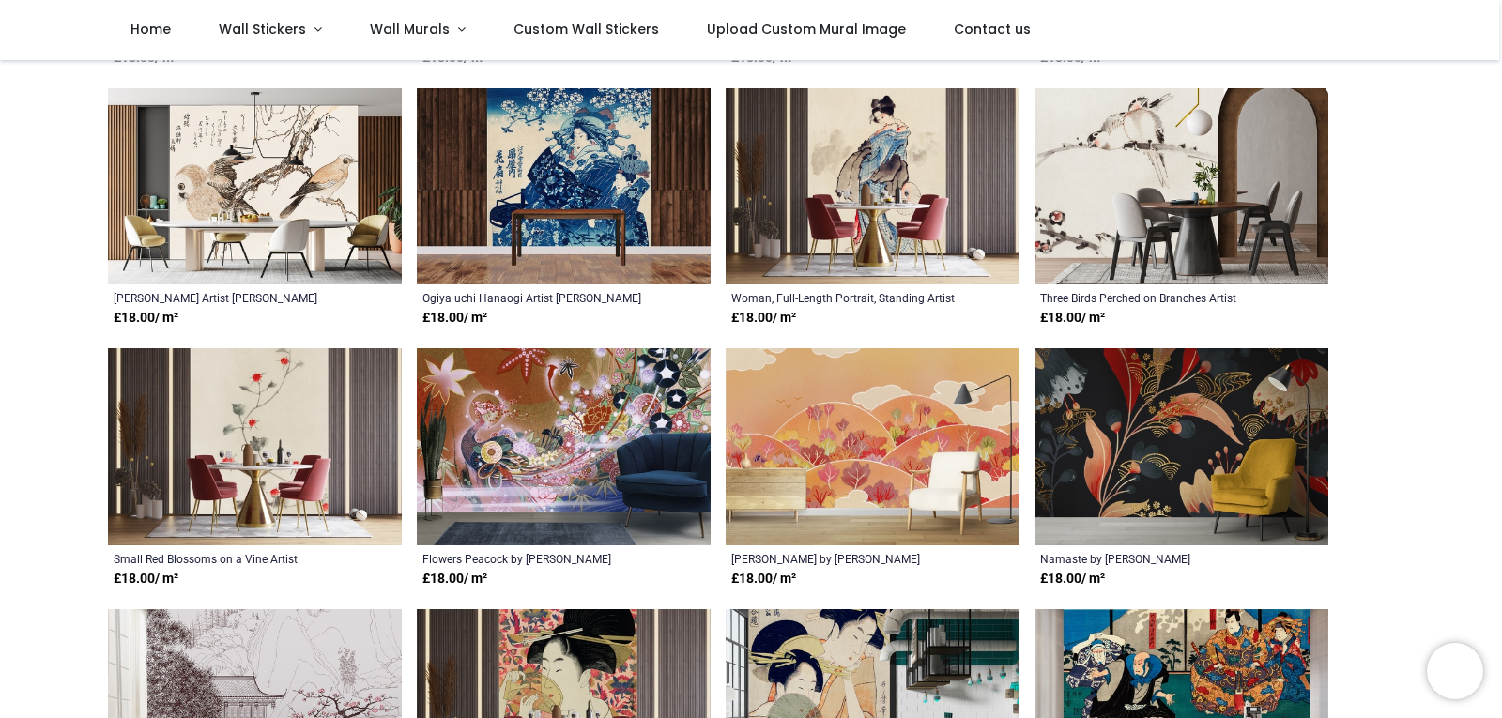
scroll to position [657, 0]
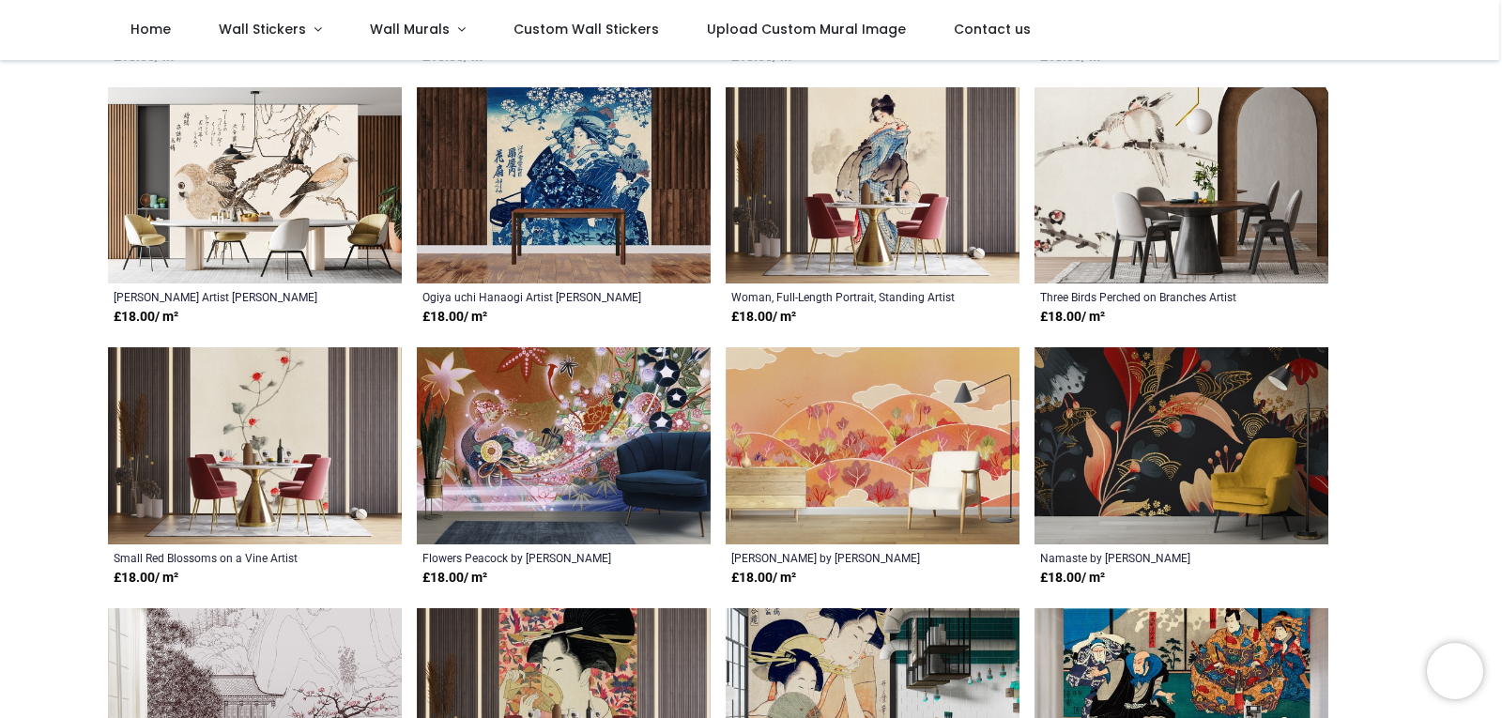
click at [1179, 415] on img at bounding box center [1182, 445] width 294 height 197
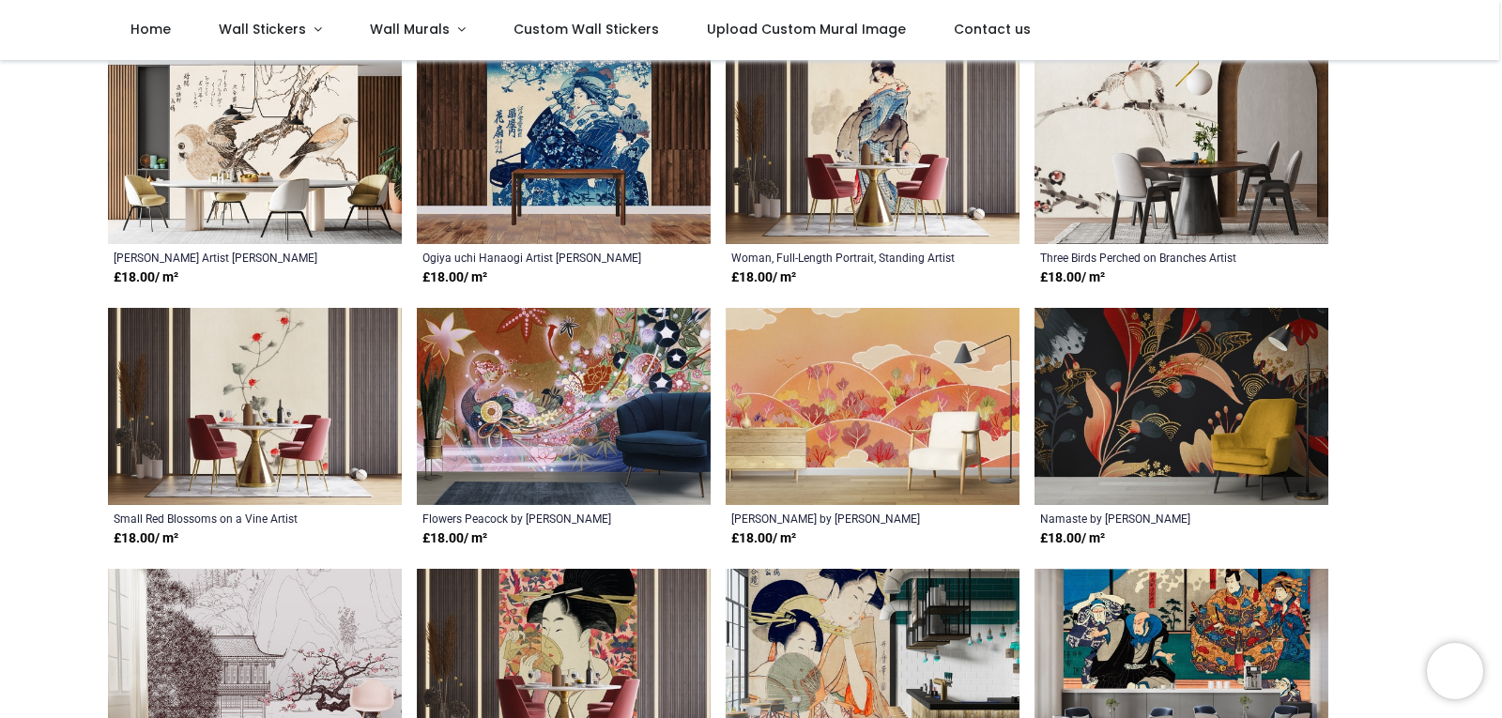
scroll to position [696, 0]
click at [254, 367] on img at bounding box center [255, 407] width 294 height 197
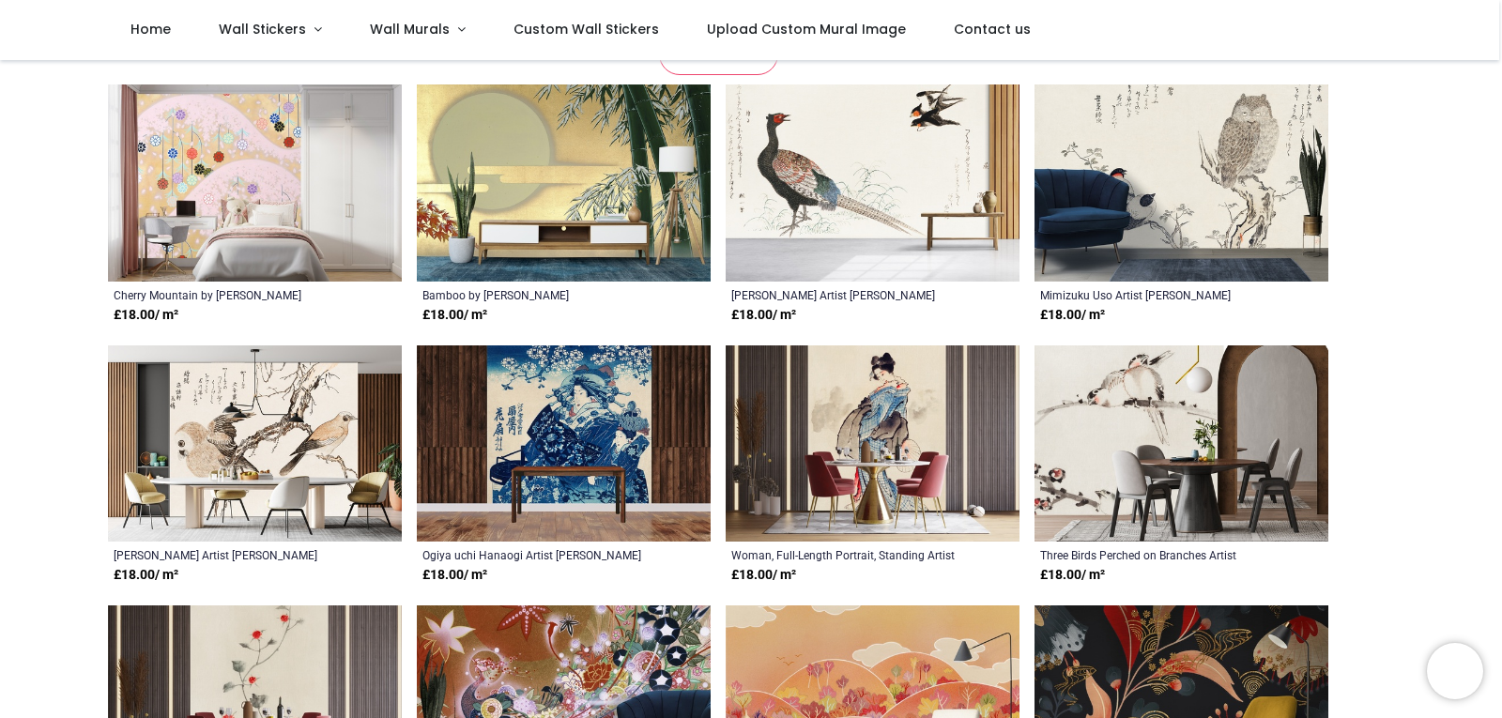
scroll to position [282, 0]
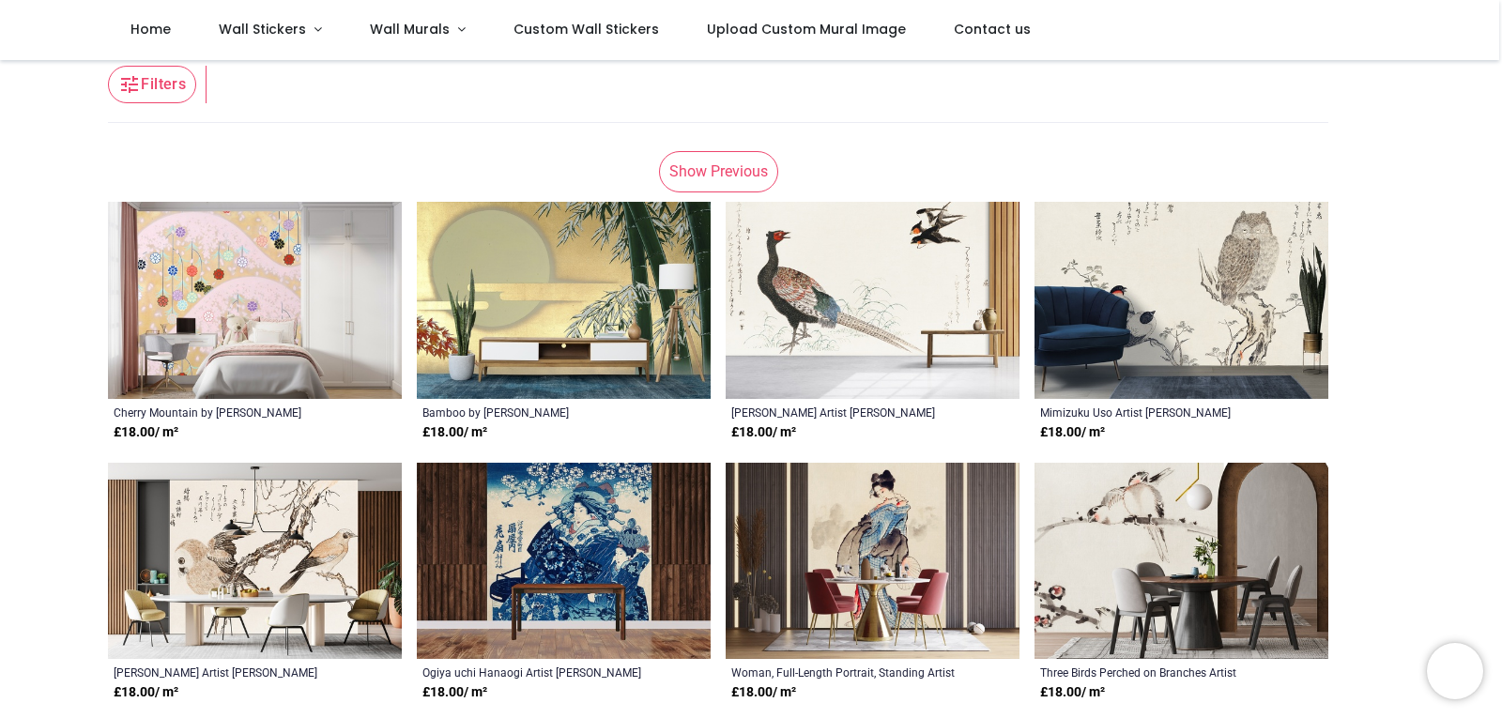
click at [1252, 283] on img at bounding box center [1182, 300] width 294 height 197
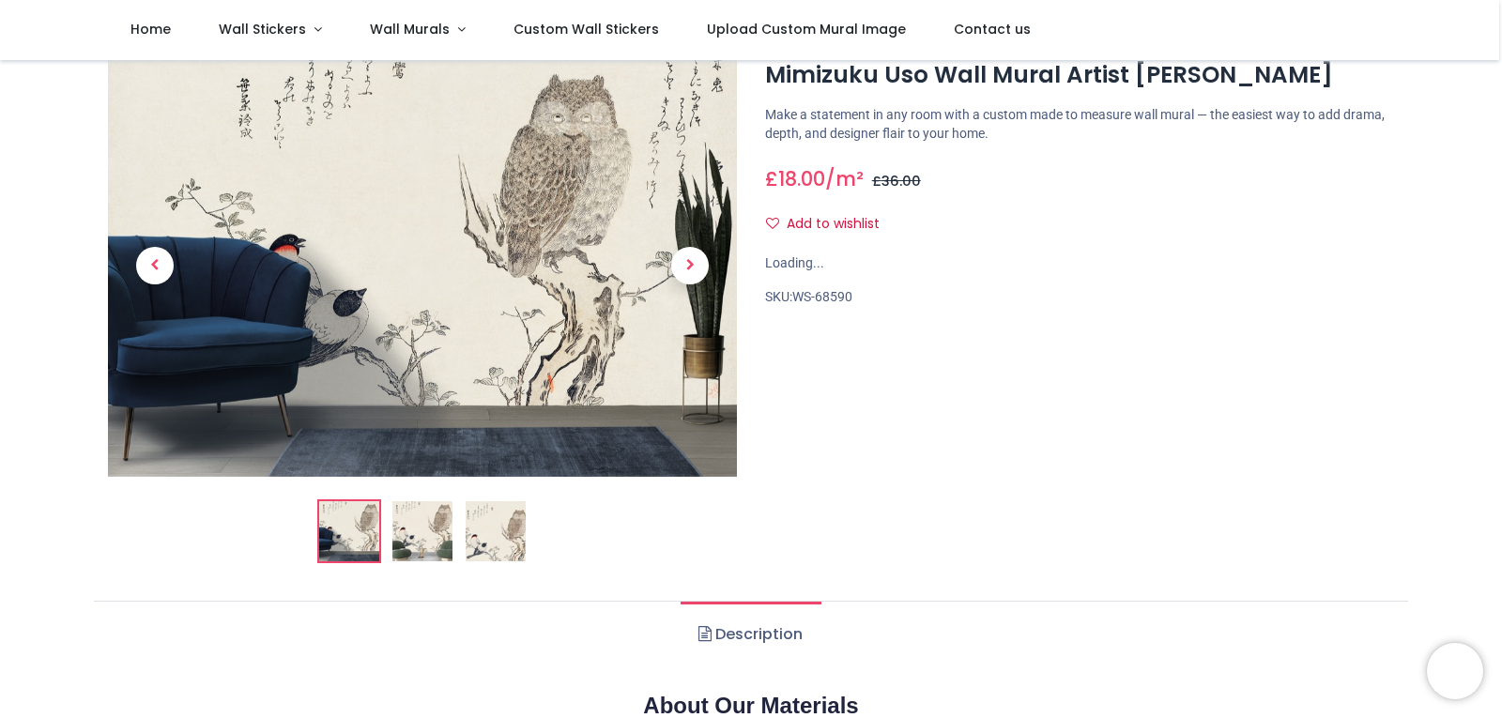
scroll to position [94, 0]
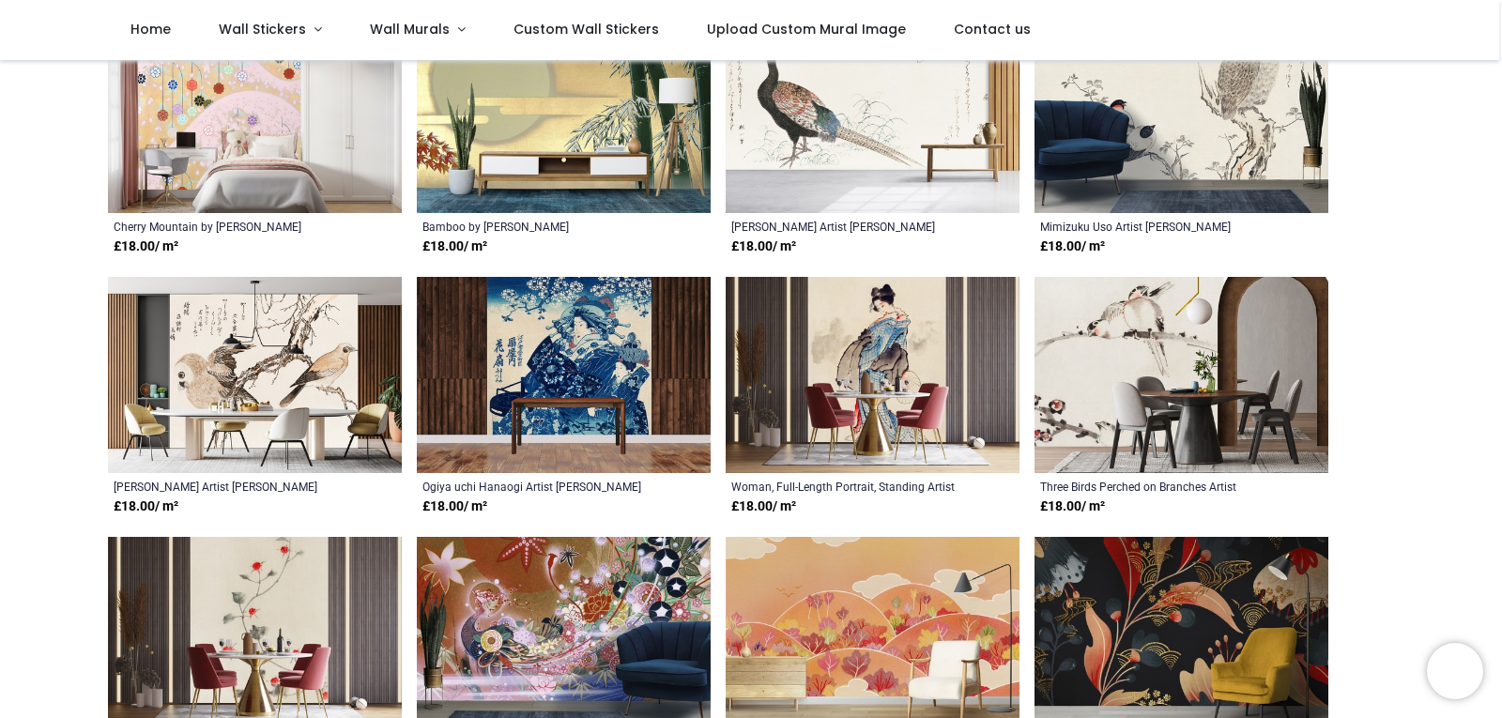
scroll to position [469, 0]
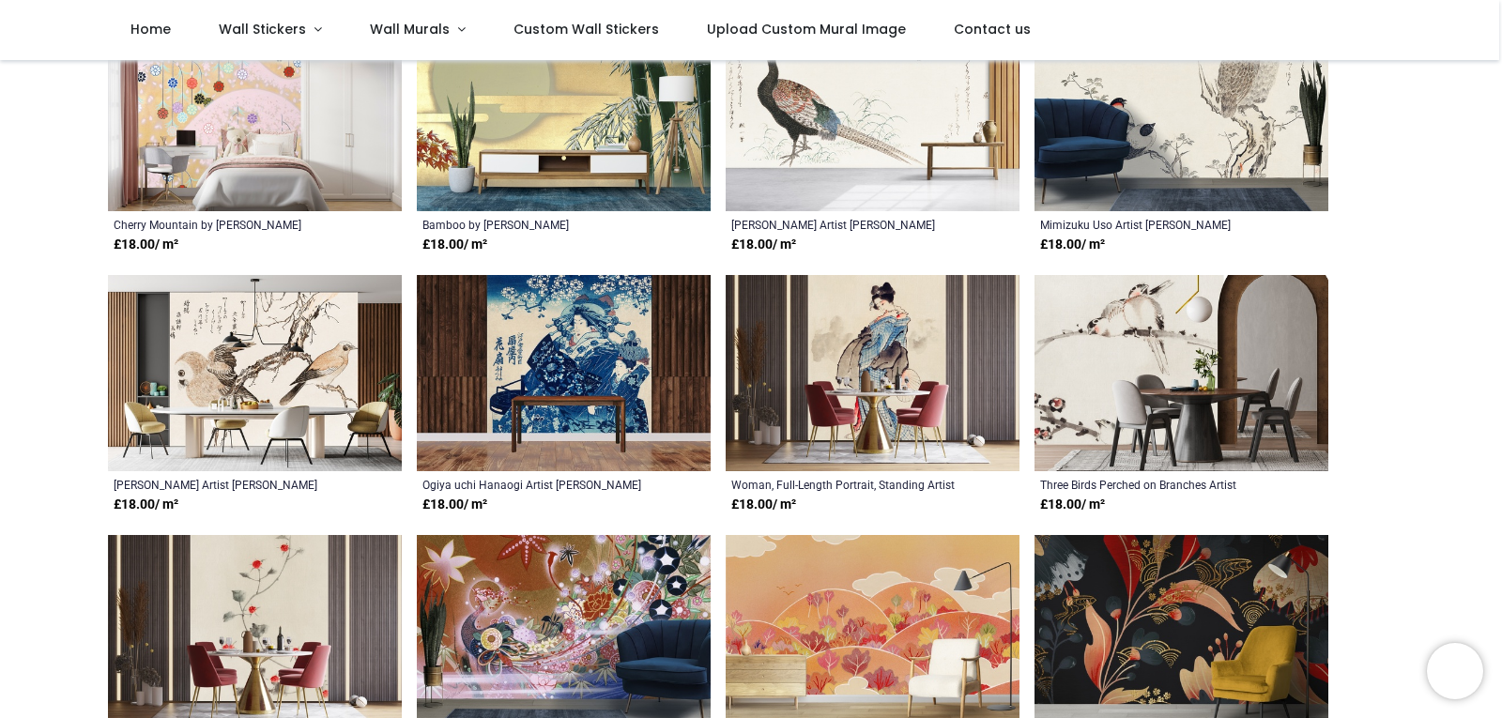
click at [242, 333] on img at bounding box center [255, 373] width 294 height 197
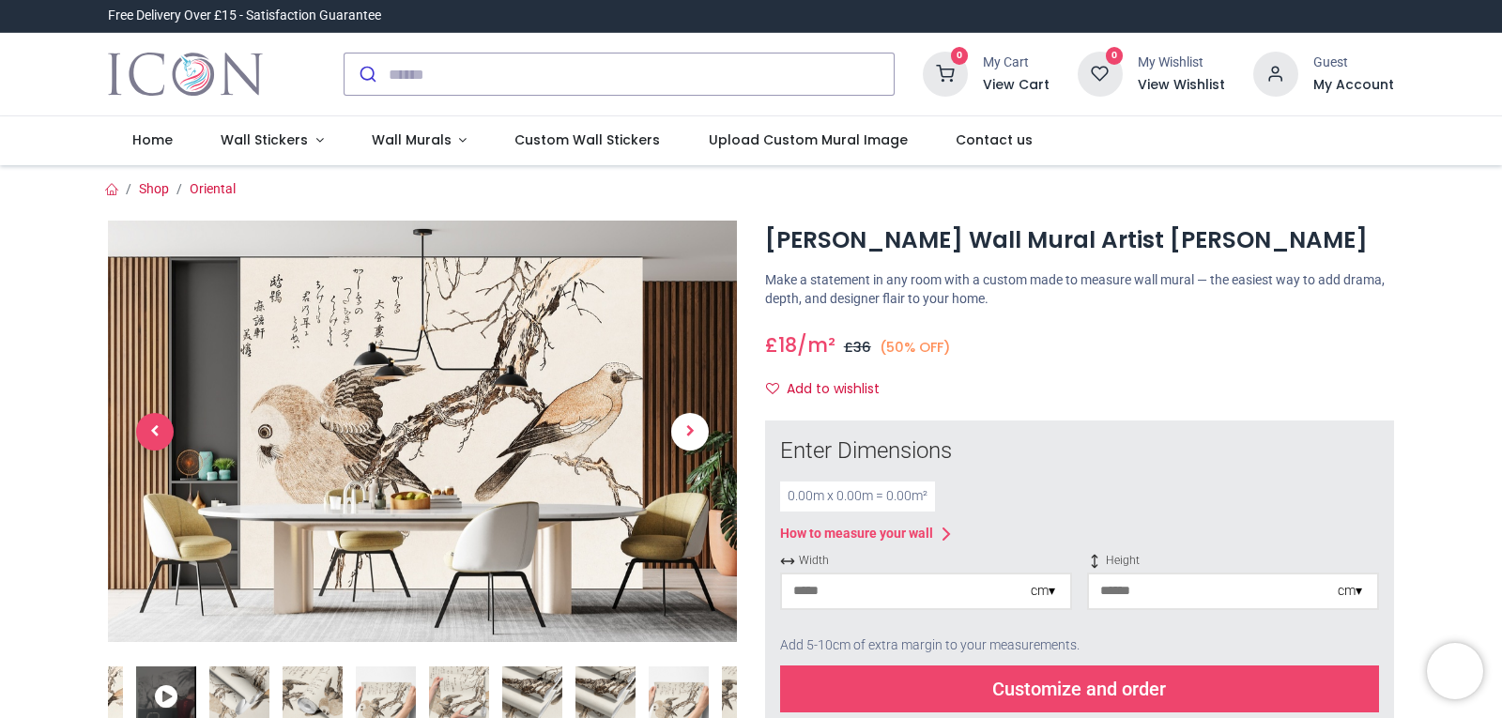
click at [153, 416] on span "Previous" at bounding box center [155, 432] width 38 height 38
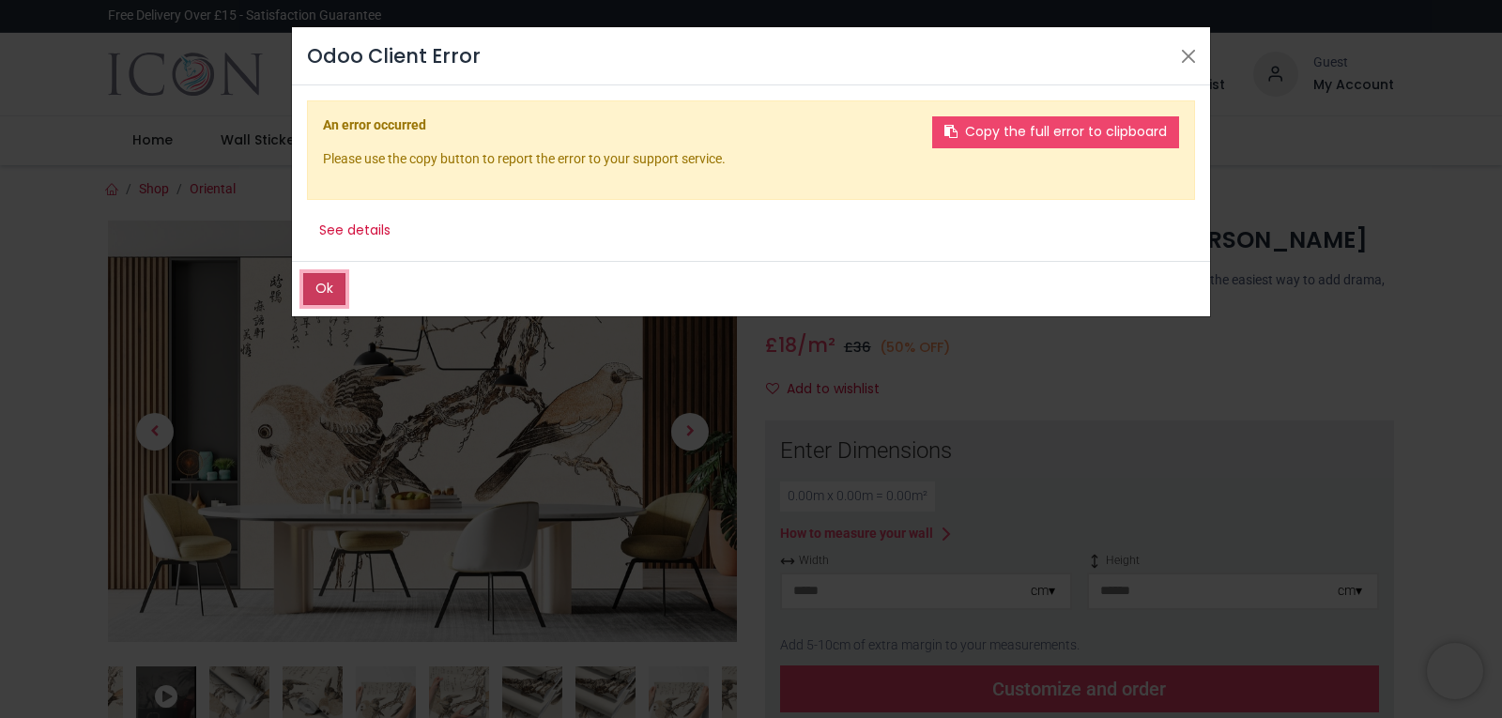
click at [325, 289] on button "Ok" at bounding box center [324, 289] width 42 height 32
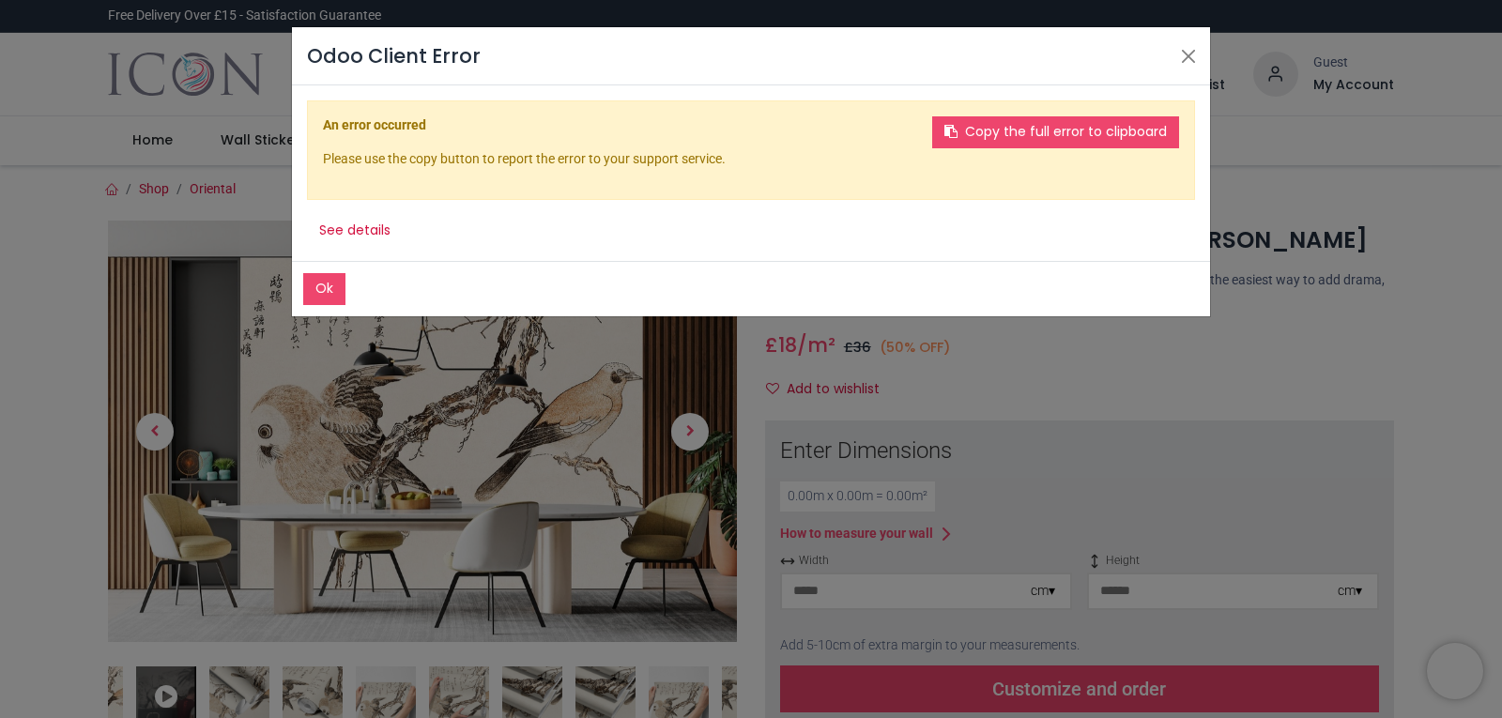
click at [1147, 398] on div "Odoo Client Error Ok Copy the full error to clipboard An error occurred Please …" at bounding box center [751, 359] width 1502 height 718
click at [1182, 54] on button "Close" at bounding box center [1189, 56] width 28 height 28
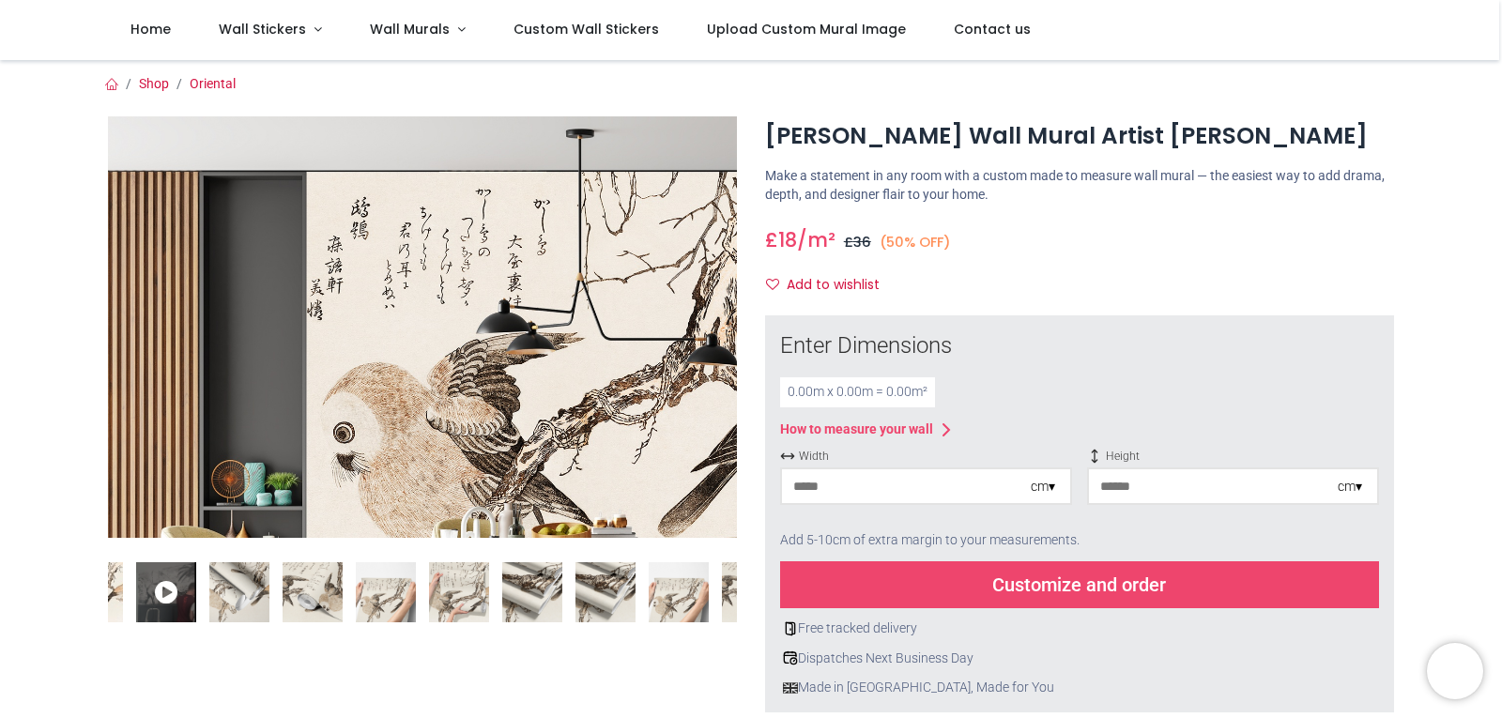
scroll to position [188, 0]
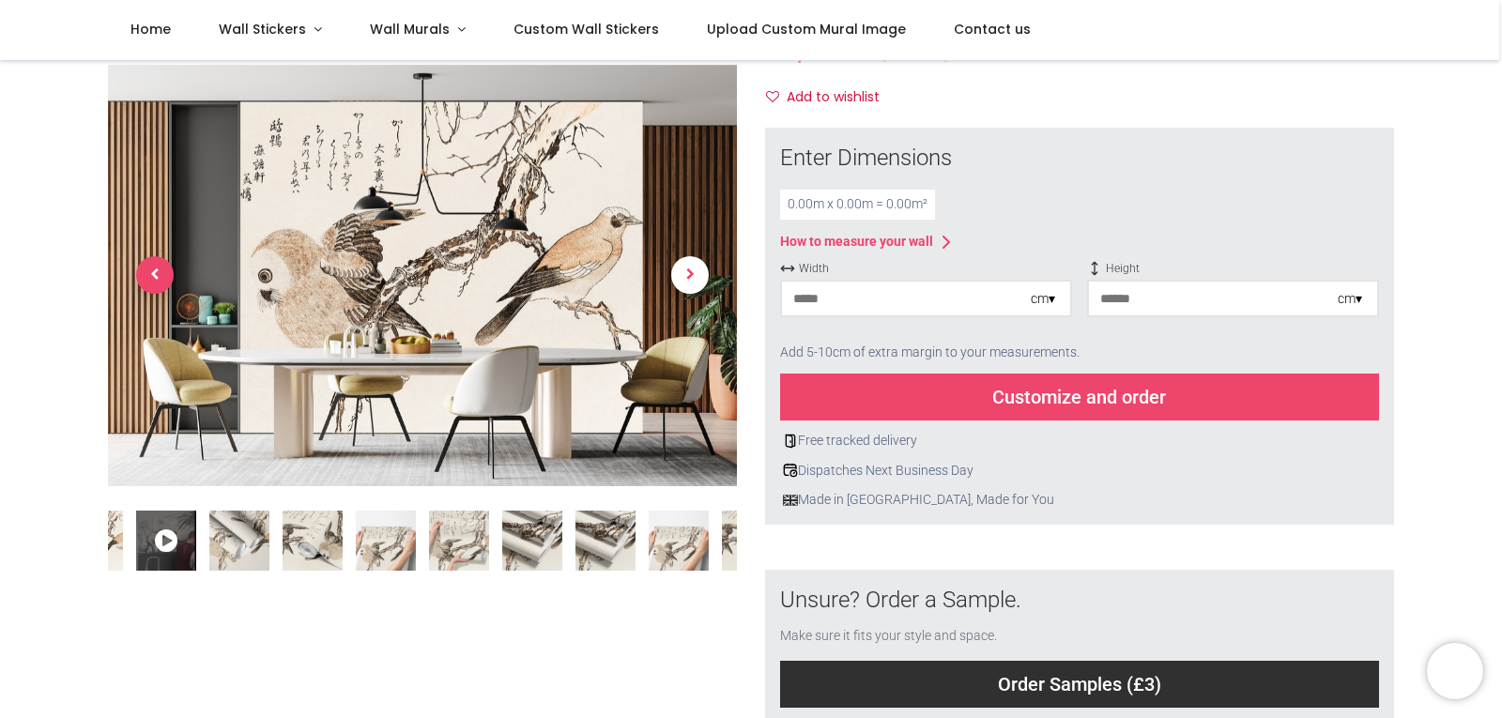
click at [153, 270] on span "Previous" at bounding box center [155, 276] width 38 height 38
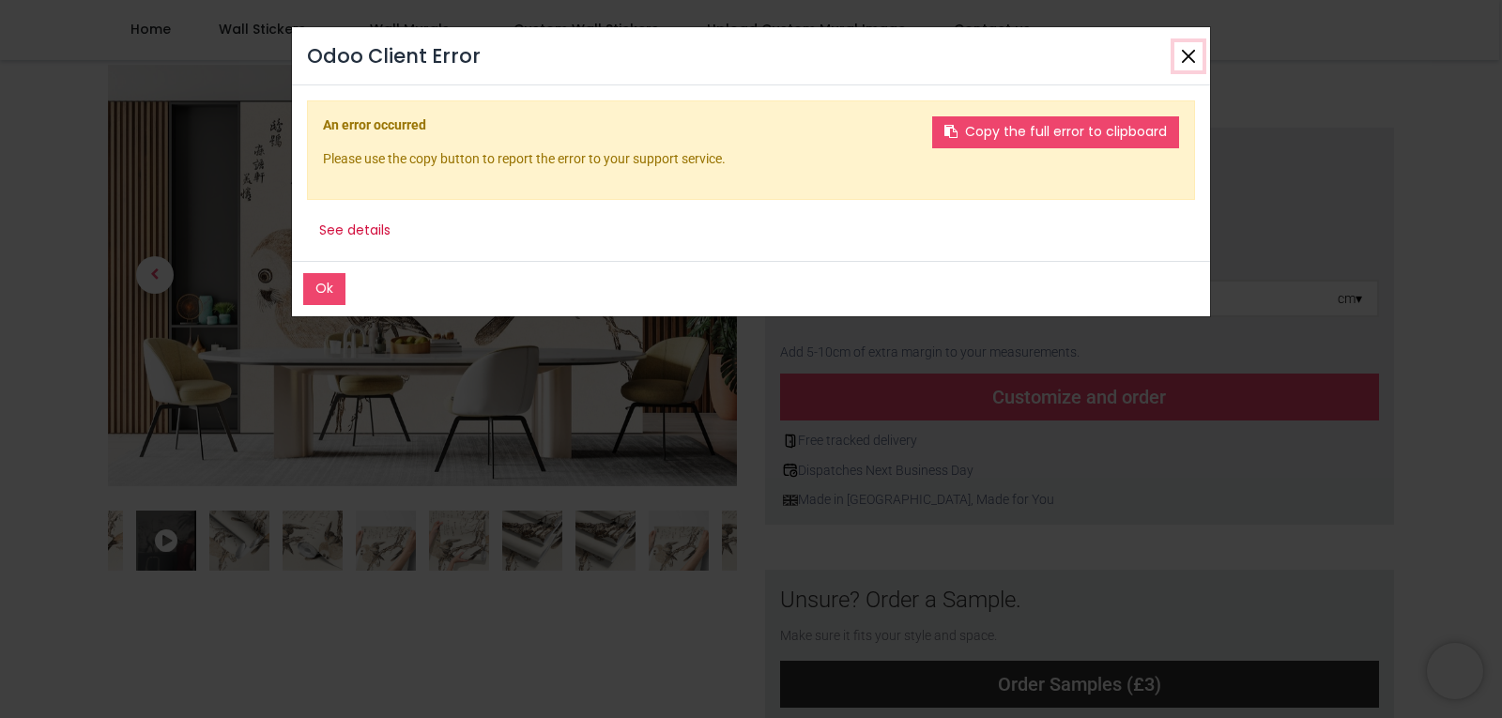
click at [1185, 56] on button "Close" at bounding box center [1189, 56] width 28 height 28
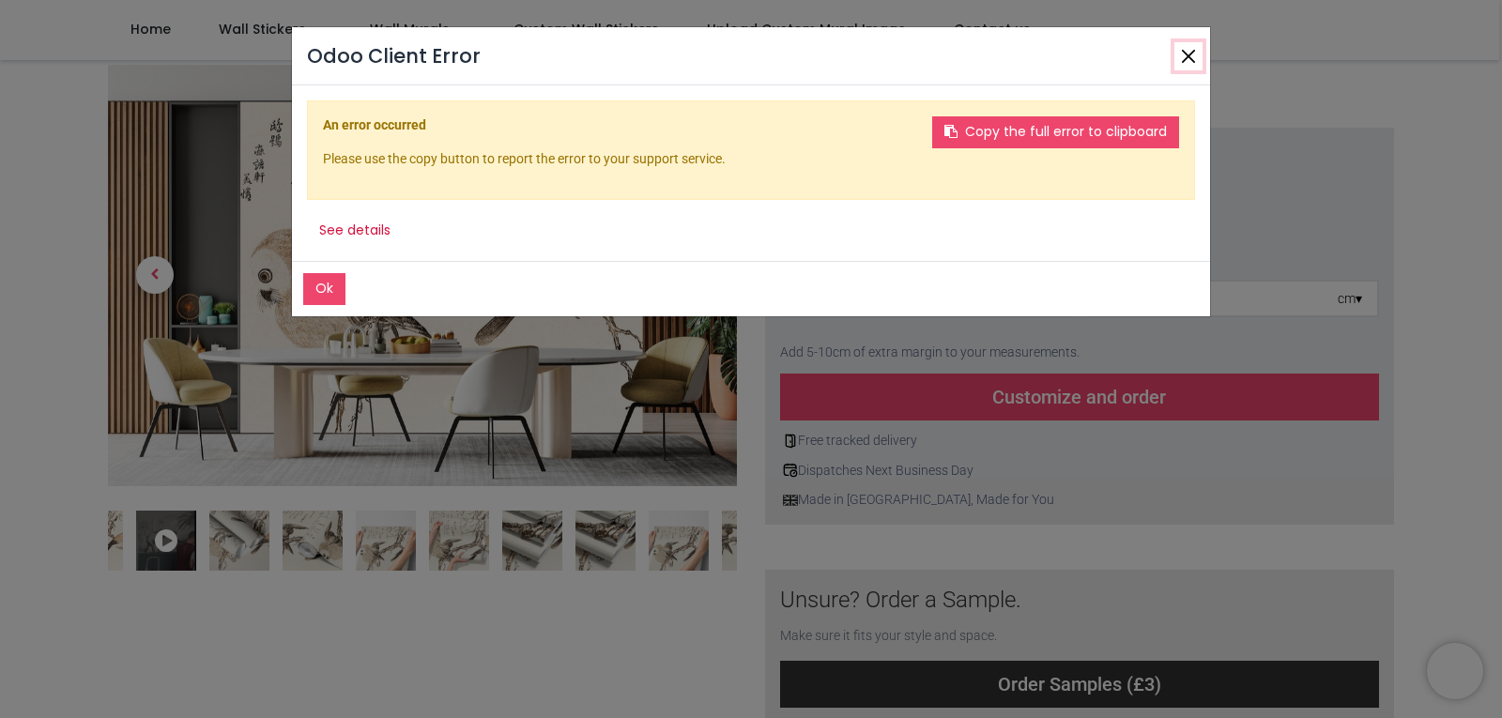
click at [1197, 44] on button "Close" at bounding box center [1189, 56] width 28 height 28
